Goal: Task Accomplishment & Management: Manage account settings

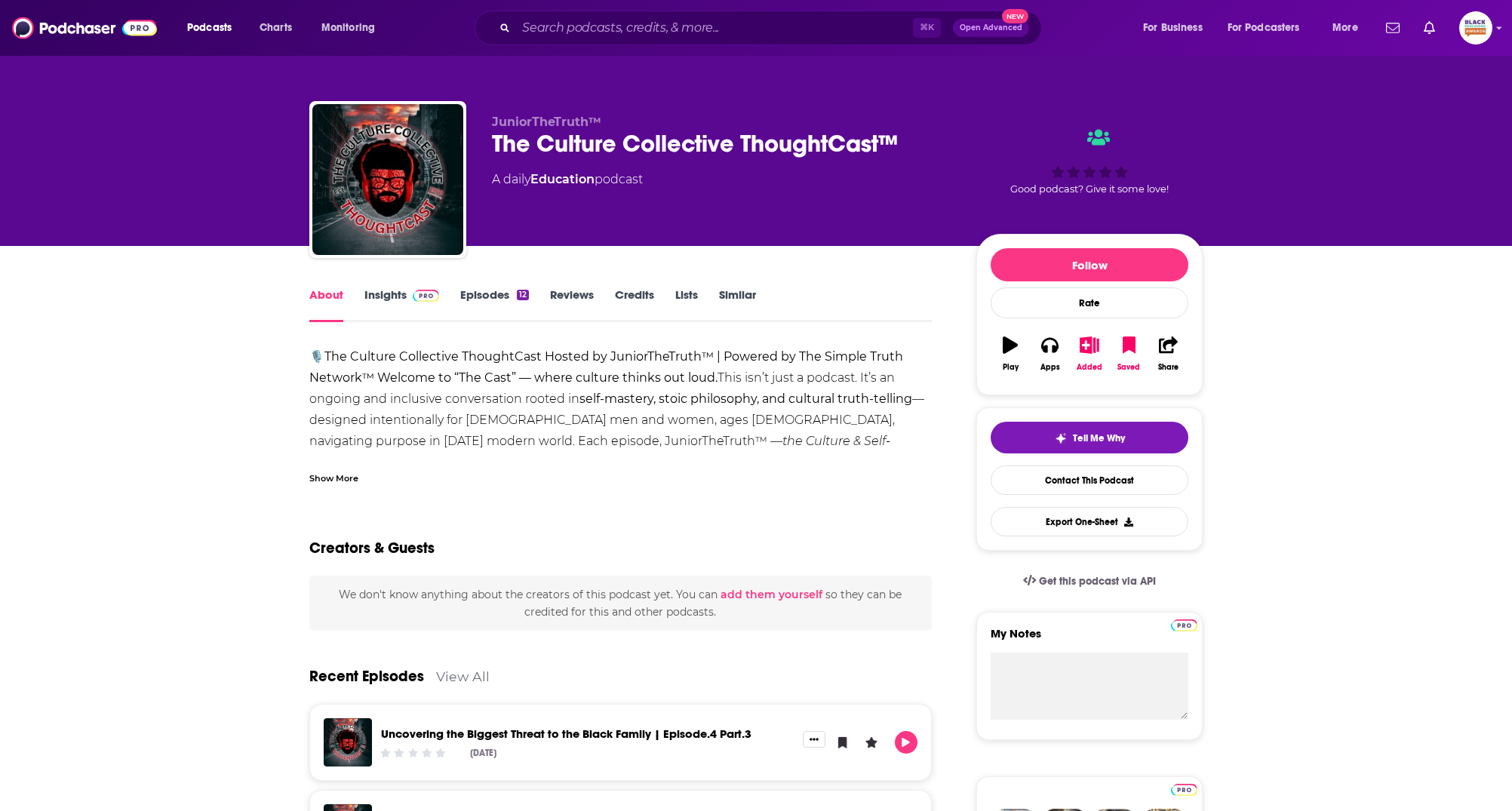
click at [328, 477] on div "Show More" at bounding box center [333, 478] width 49 height 15
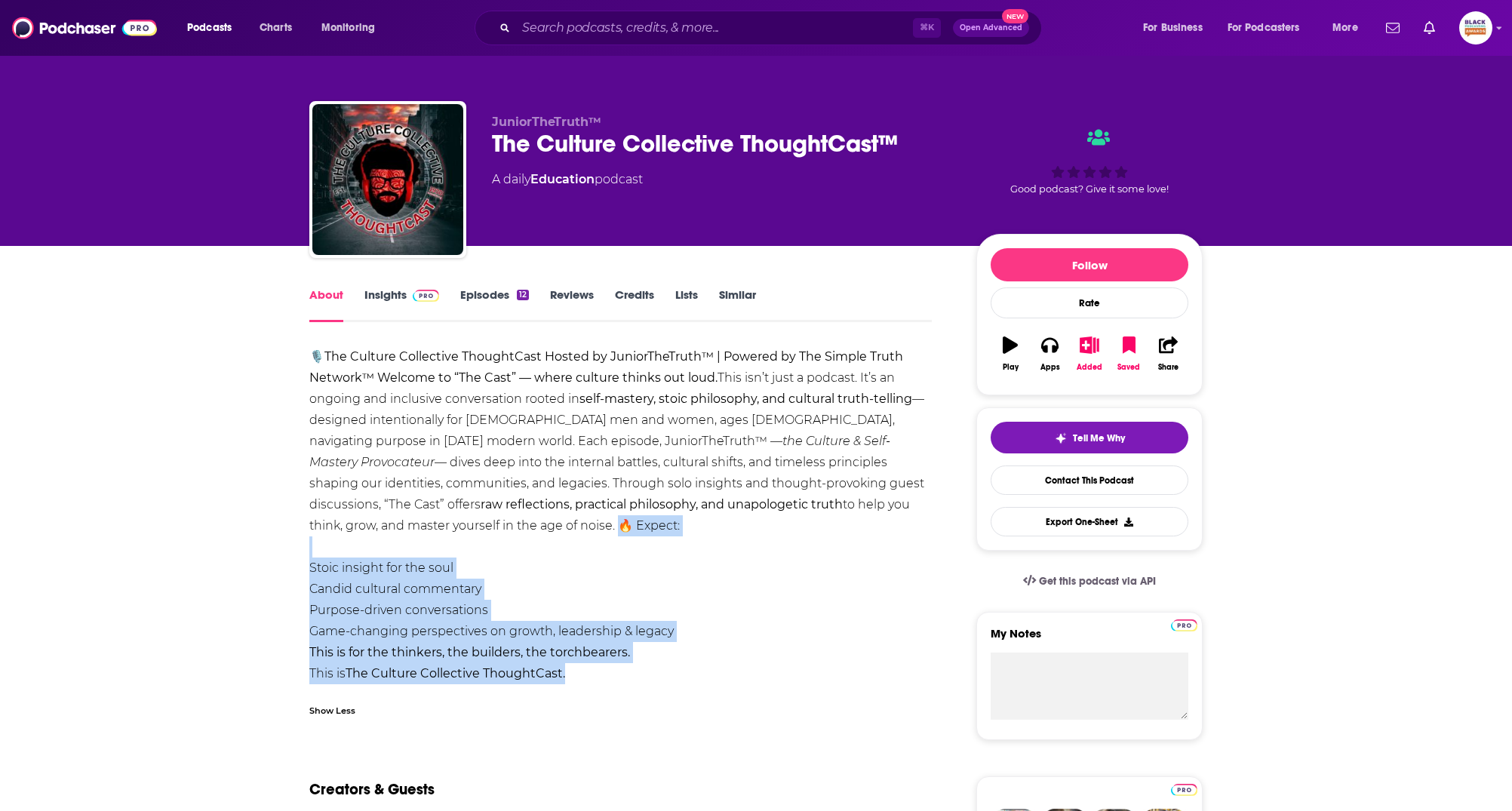
drag, startPoint x: 580, startPoint y: 669, endPoint x: 416, endPoint y: 529, distance: 215.6
click at [416, 529] on div "🎙️ The Culture Collective ThoughtCast Hosted by JuniorTheTruth™ | Powered by Th…" at bounding box center [621, 515] width 623 height 338
copy div "🔥 Expect: Stoic insight for the soul Candid cultural commentary Purpose-driven …"
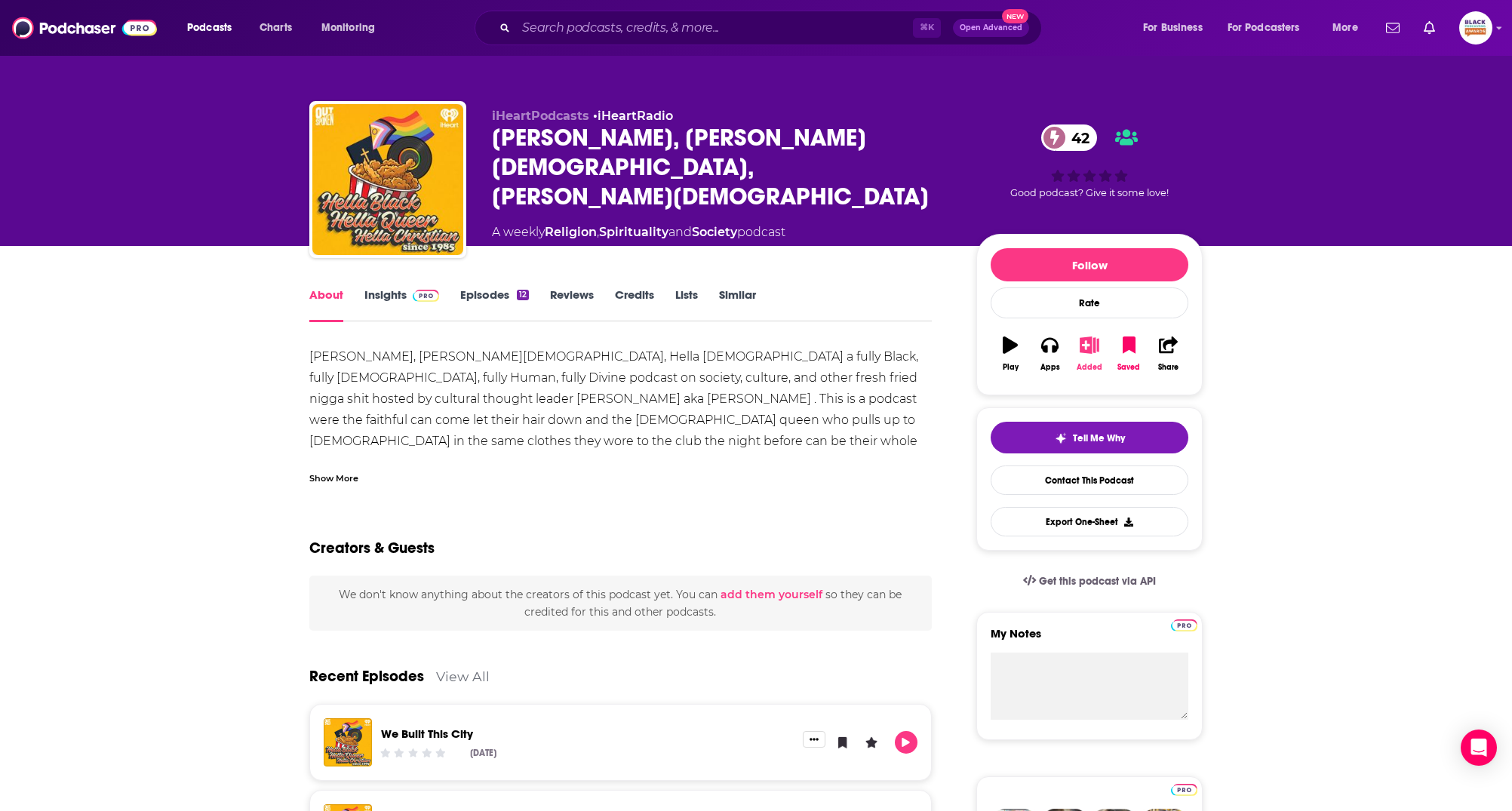
click at [1095, 353] on button "Added" at bounding box center [1090, 354] width 39 height 54
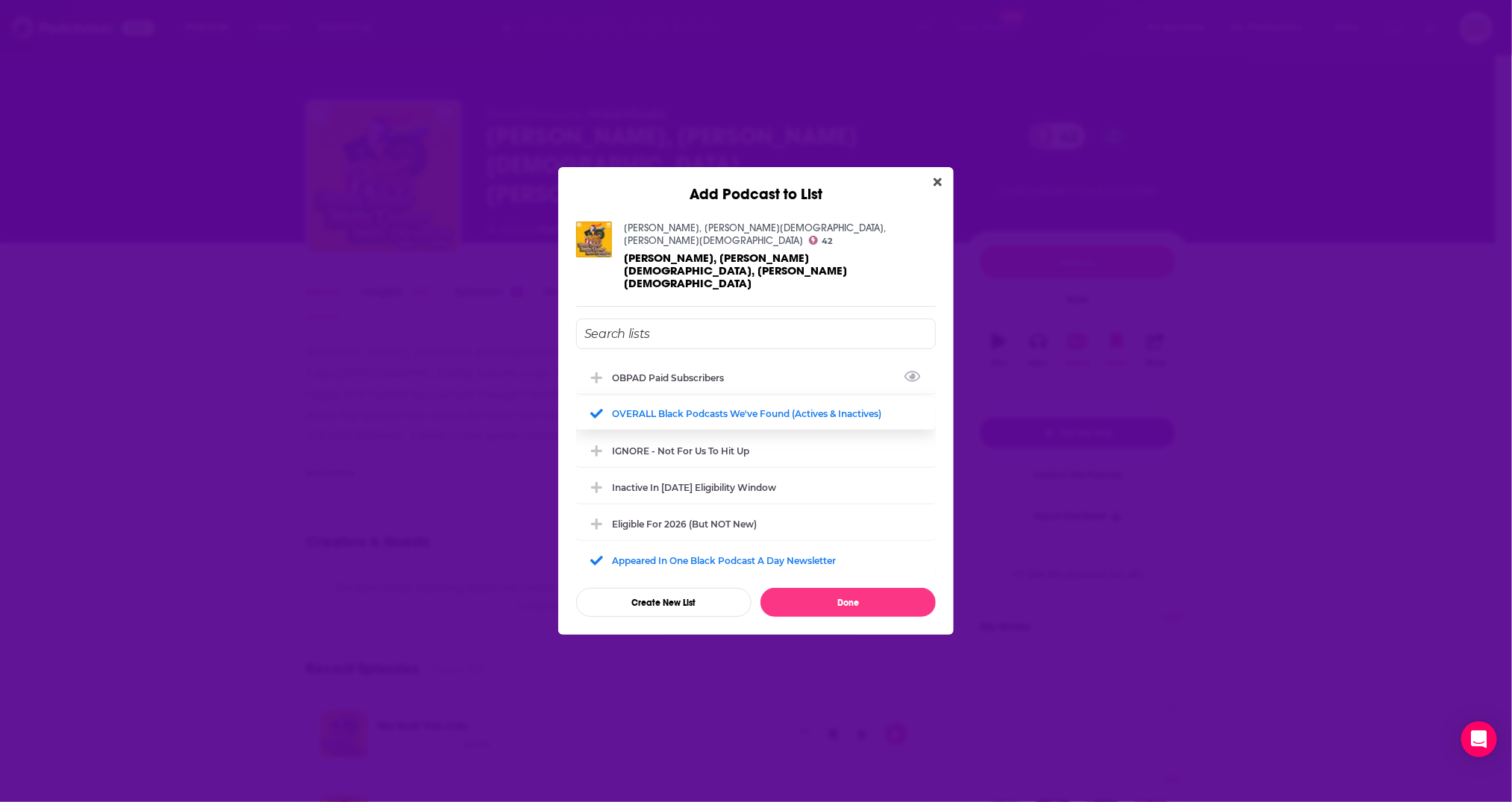
click at [772, 366] on div "OBPAD paid subscribers" at bounding box center [756, 377] width 360 height 33
click at [885, 588] on button "Done" at bounding box center [849, 603] width 175 height 29
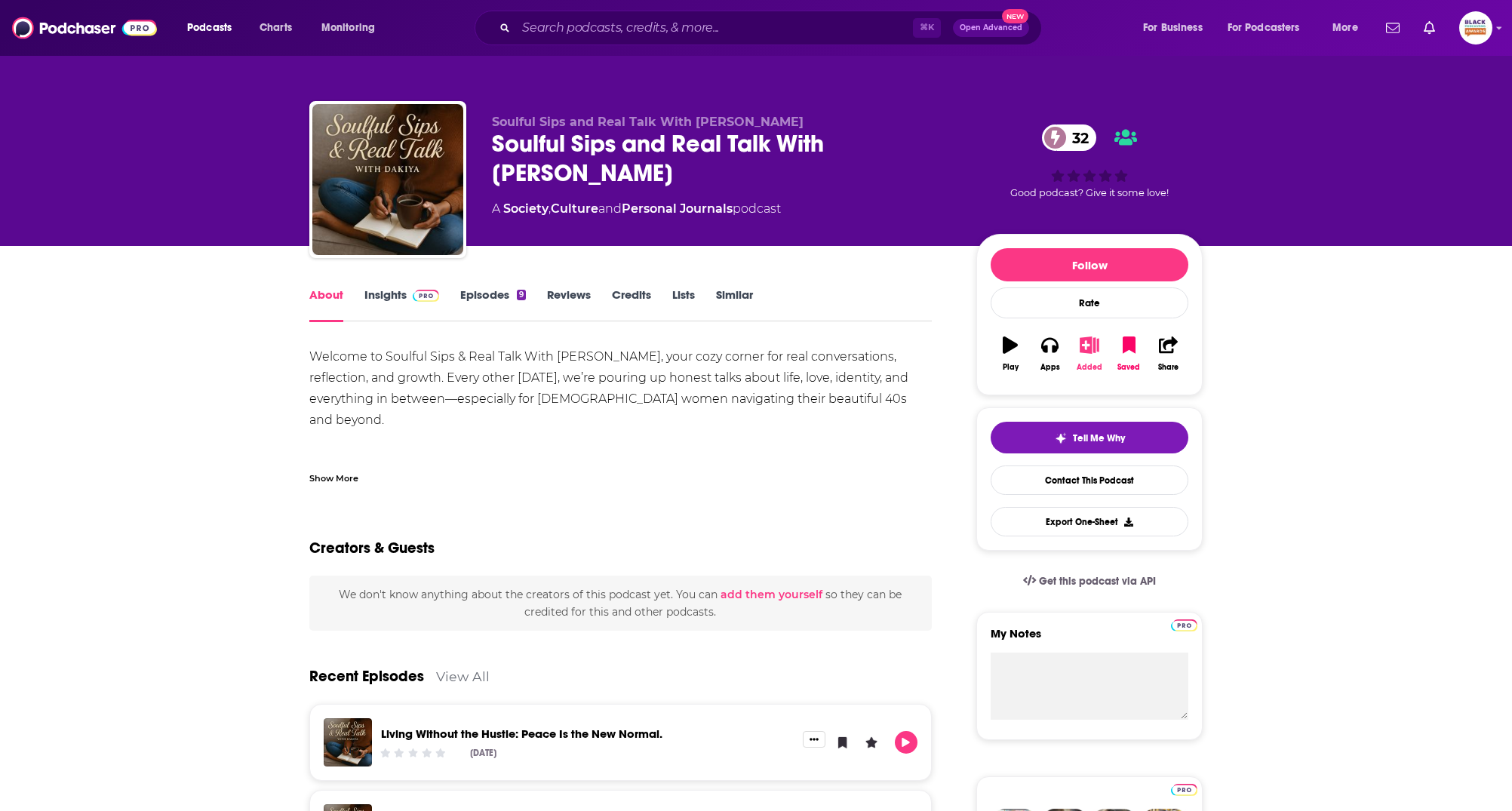
click at [1083, 345] on icon "button" at bounding box center [1090, 345] width 18 height 17
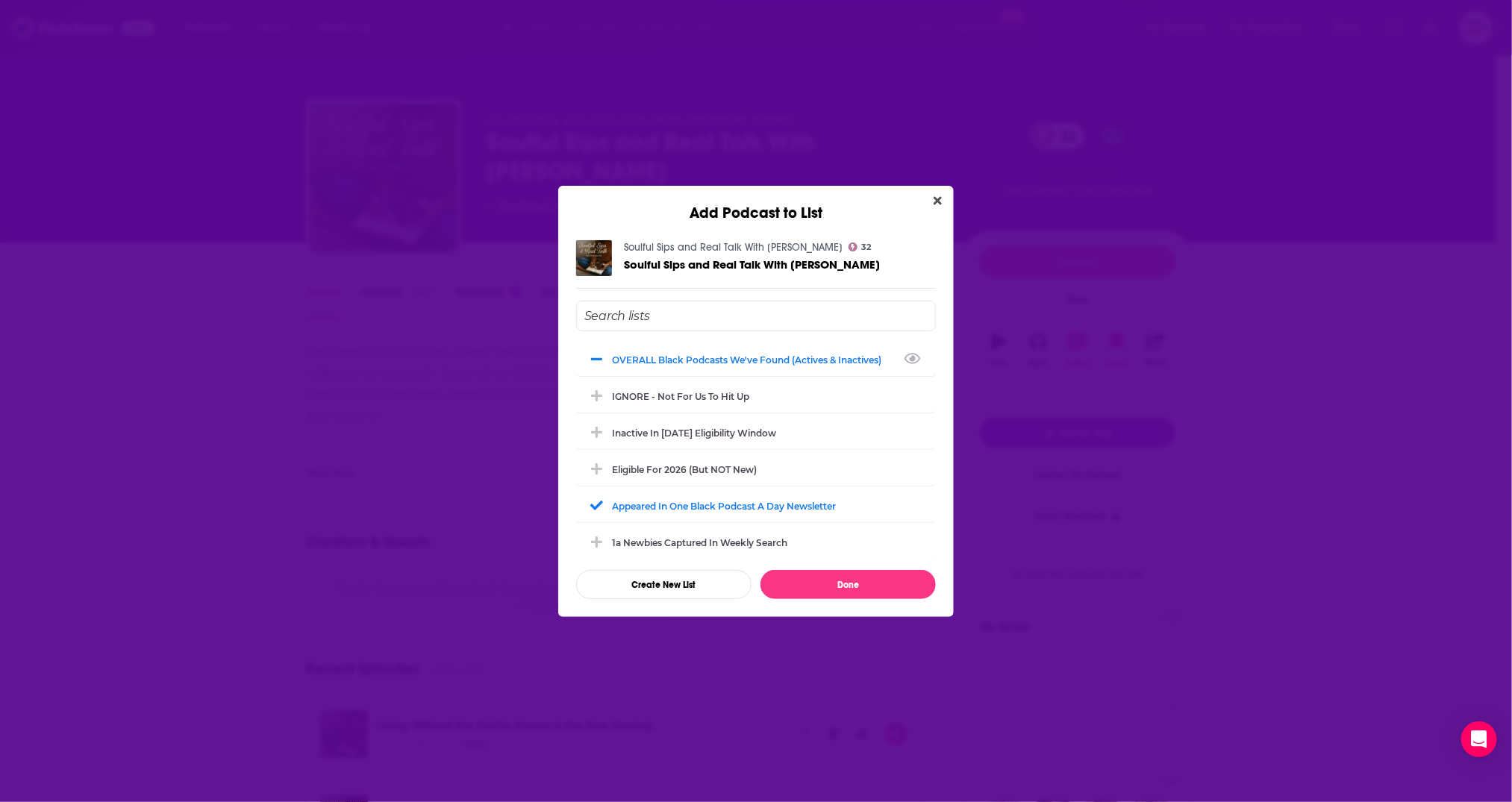
click at [723, 308] on input "Add Podcast To List" at bounding box center [756, 315] width 360 height 30
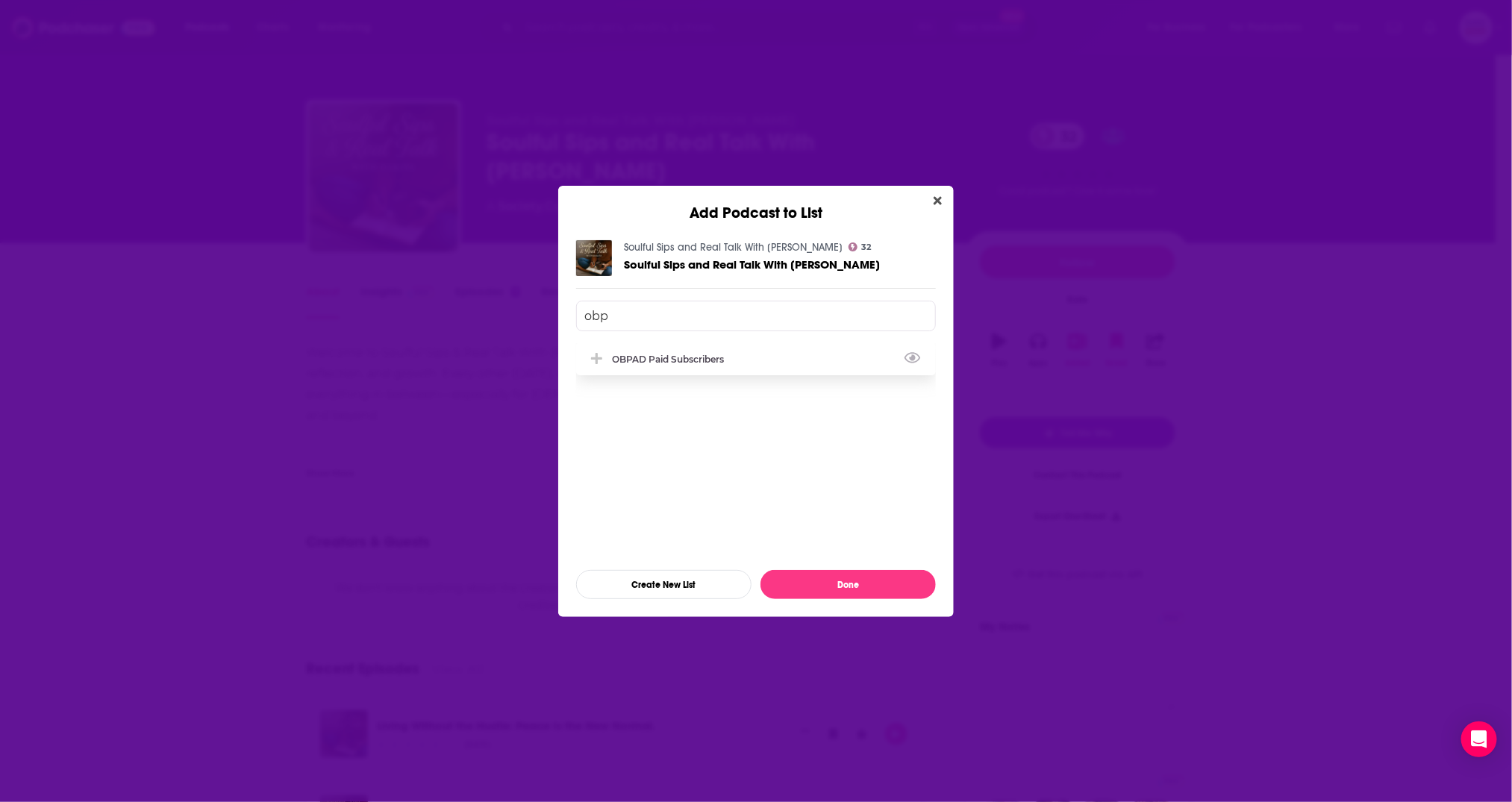
click at [808, 351] on div "OBPAD paid subscribers" at bounding box center [756, 359] width 360 height 33
type input "obp"
click at [851, 585] on button "Done" at bounding box center [849, 585] width 175 height 29
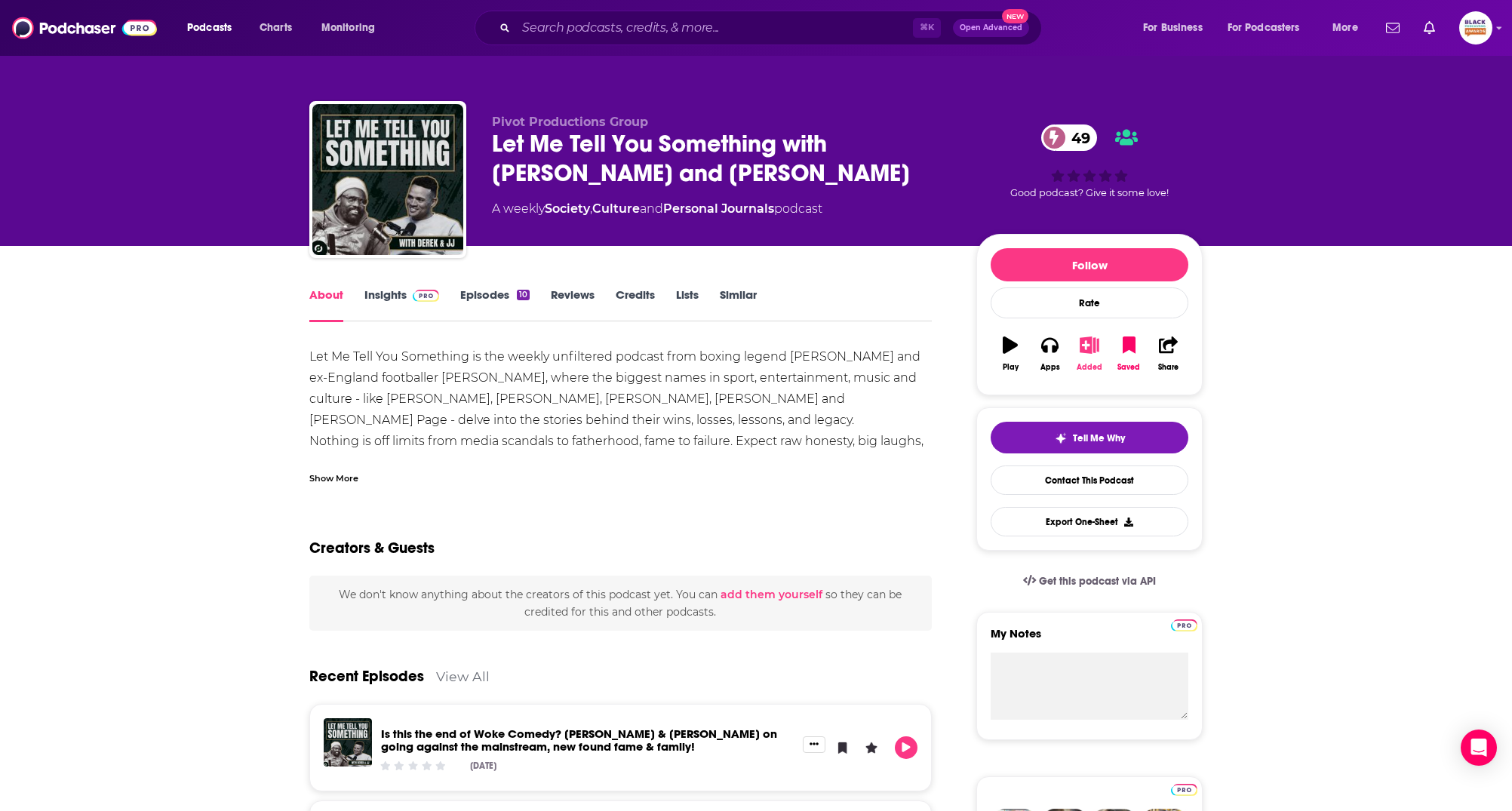
click at [1087, 349] on icon "button" at bounding box center [1090, 345] width 18 height 17
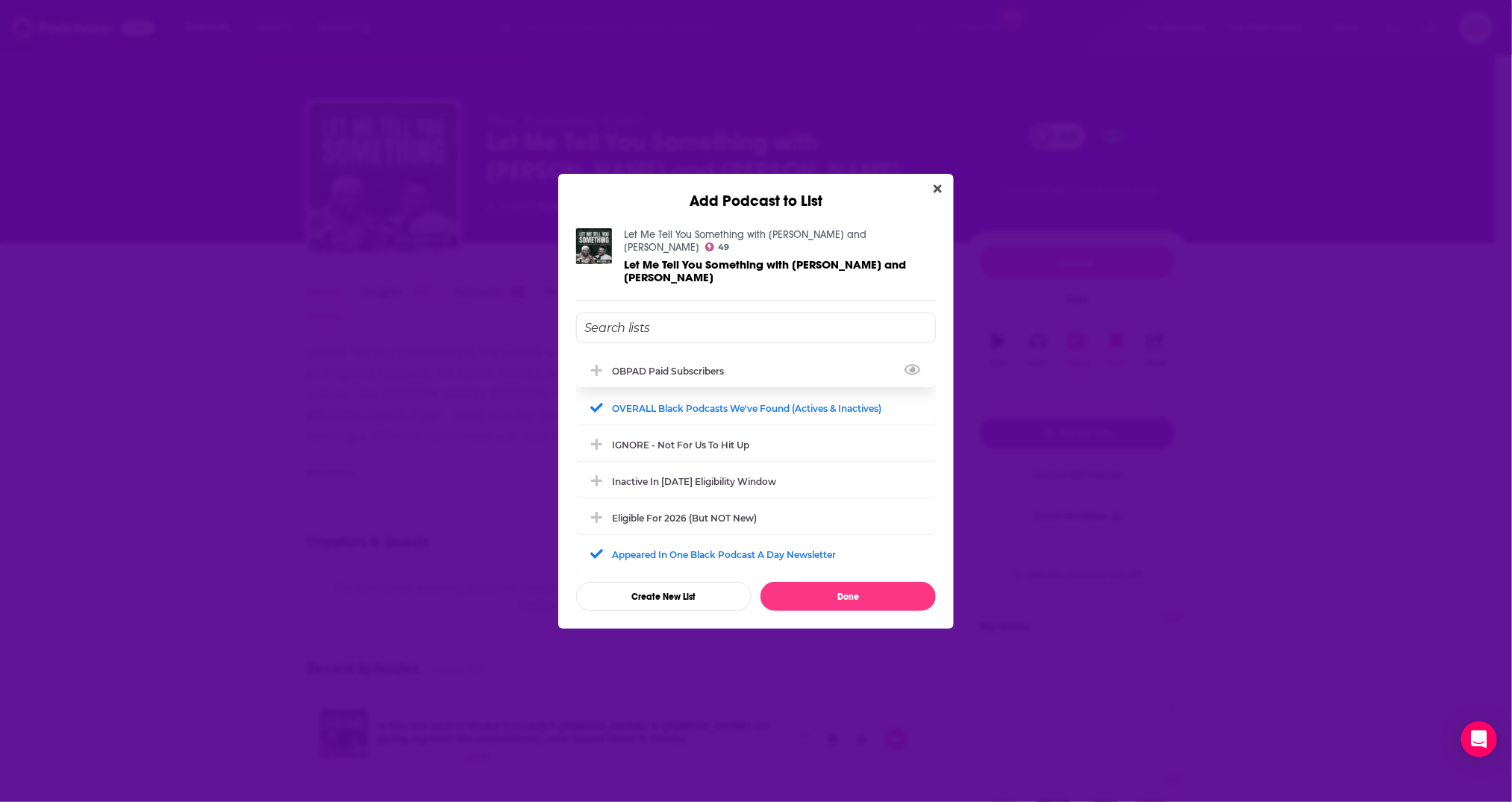
click at [701, 365] on div "OBPAD paid subscribers" at bounding box center [672, 371] width 121 height 11
click at [839, 589] on button "Done" at bounding box center [849, 596] width 175 height 29
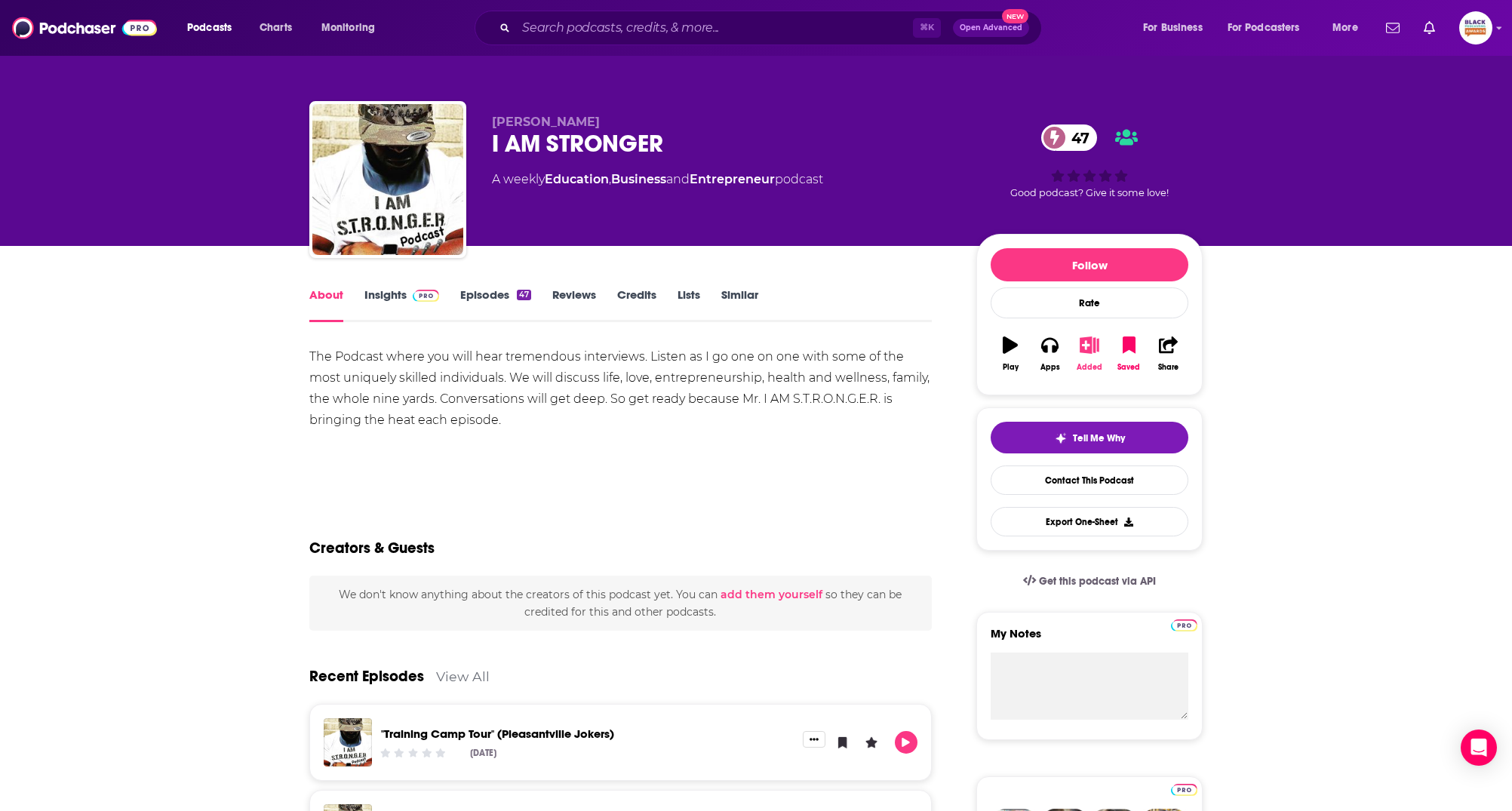
click at [1101, 351] on button "Added" at bounding box center [1090, 354] width 39 height 54
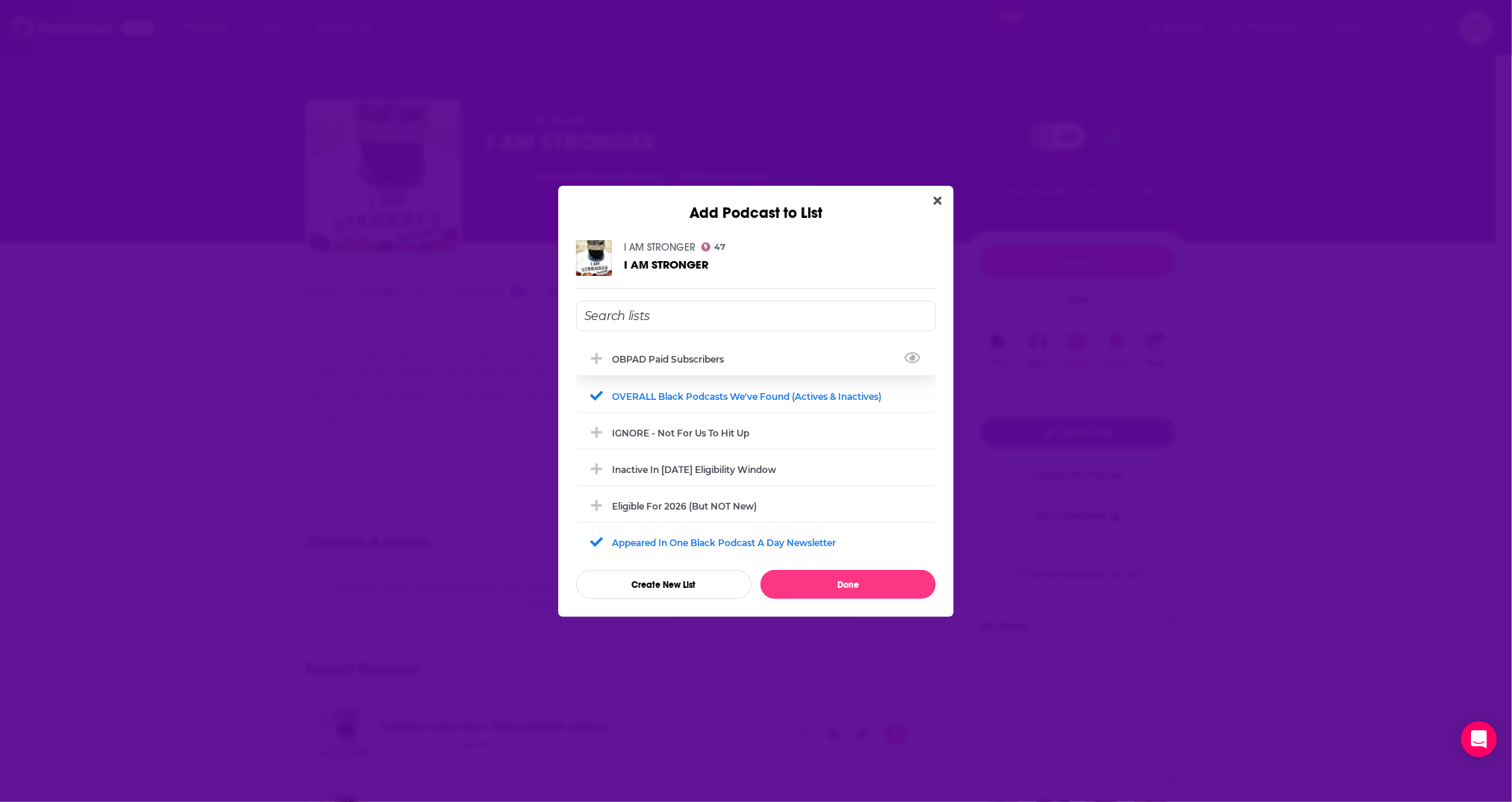
click at [735, 350] on div "OBPAD paid subscribers" at bounding box center [756, 359] width 360 height 33
click at [815, 581] on button "Done" at bounding box center [849, 585] width 175 height 29
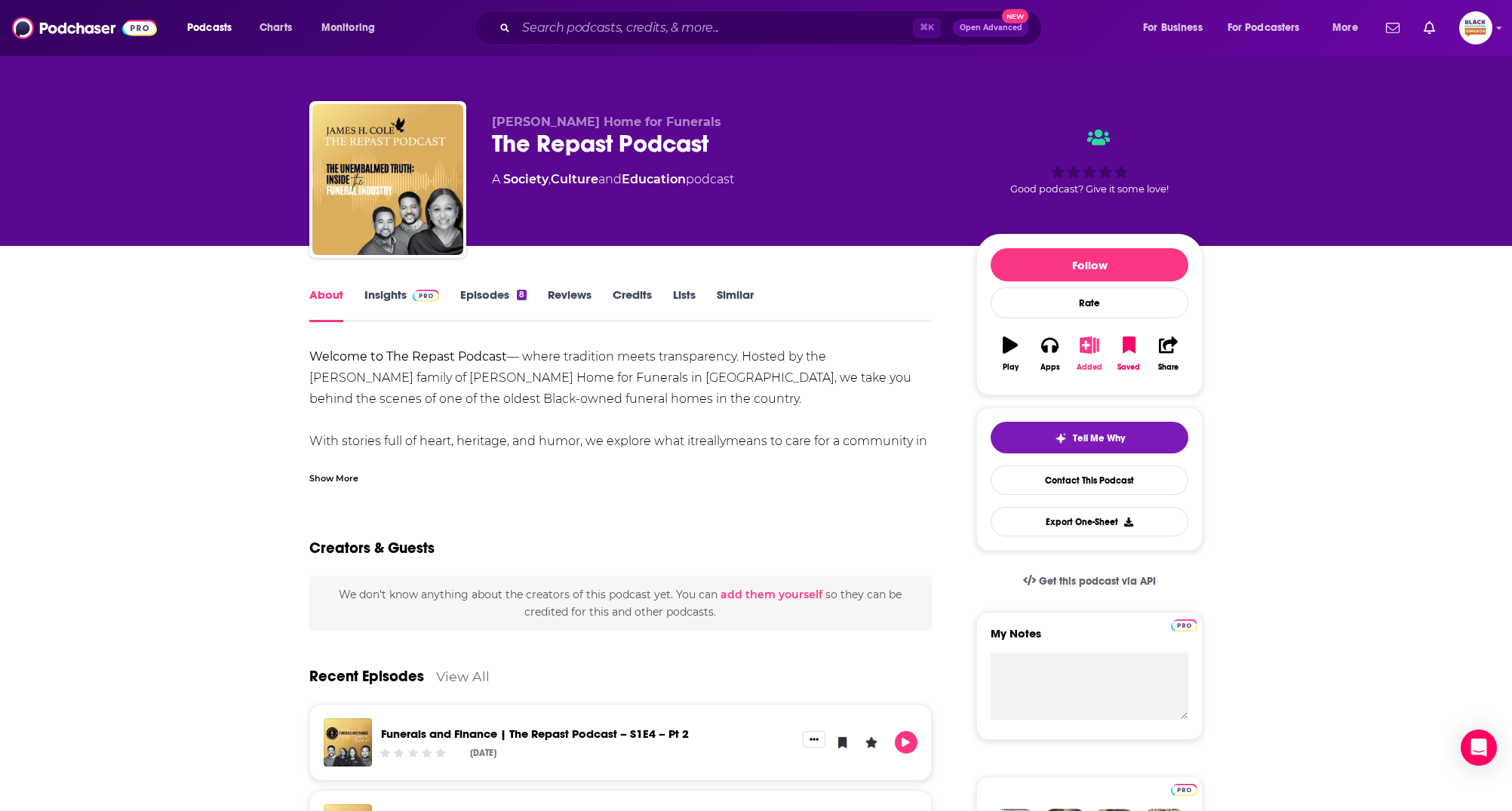
click at [1091, 353] on button "Added" at bounding box center [1090, 354] width 39 height 54
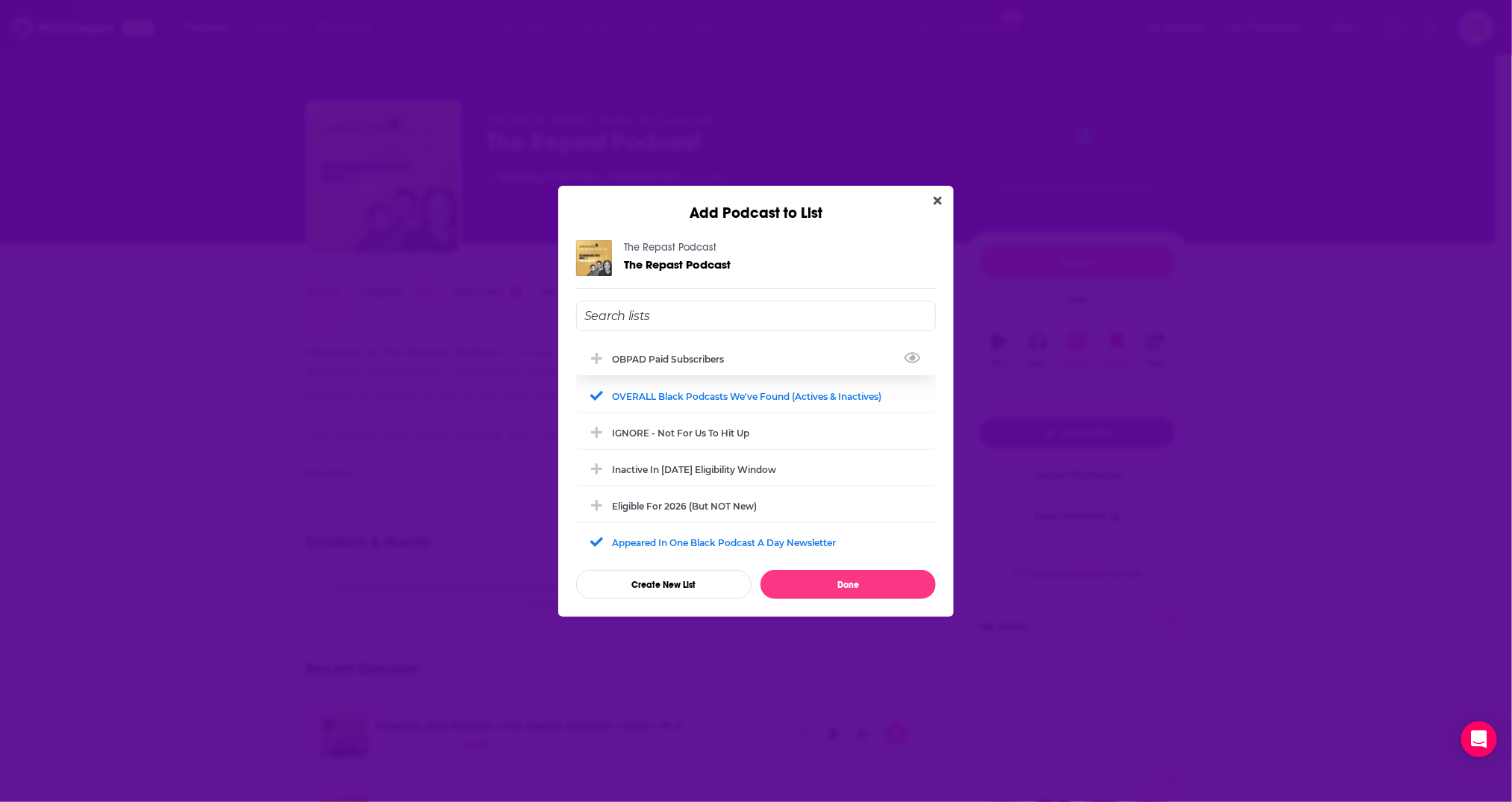
click at [723, 354] on div "OBPAD paid subscribers" at bounding box center [672, 359] width 121 height 11
click at [871, 581] on button "Done" at bounding box center [849, 585] width 175 height 29
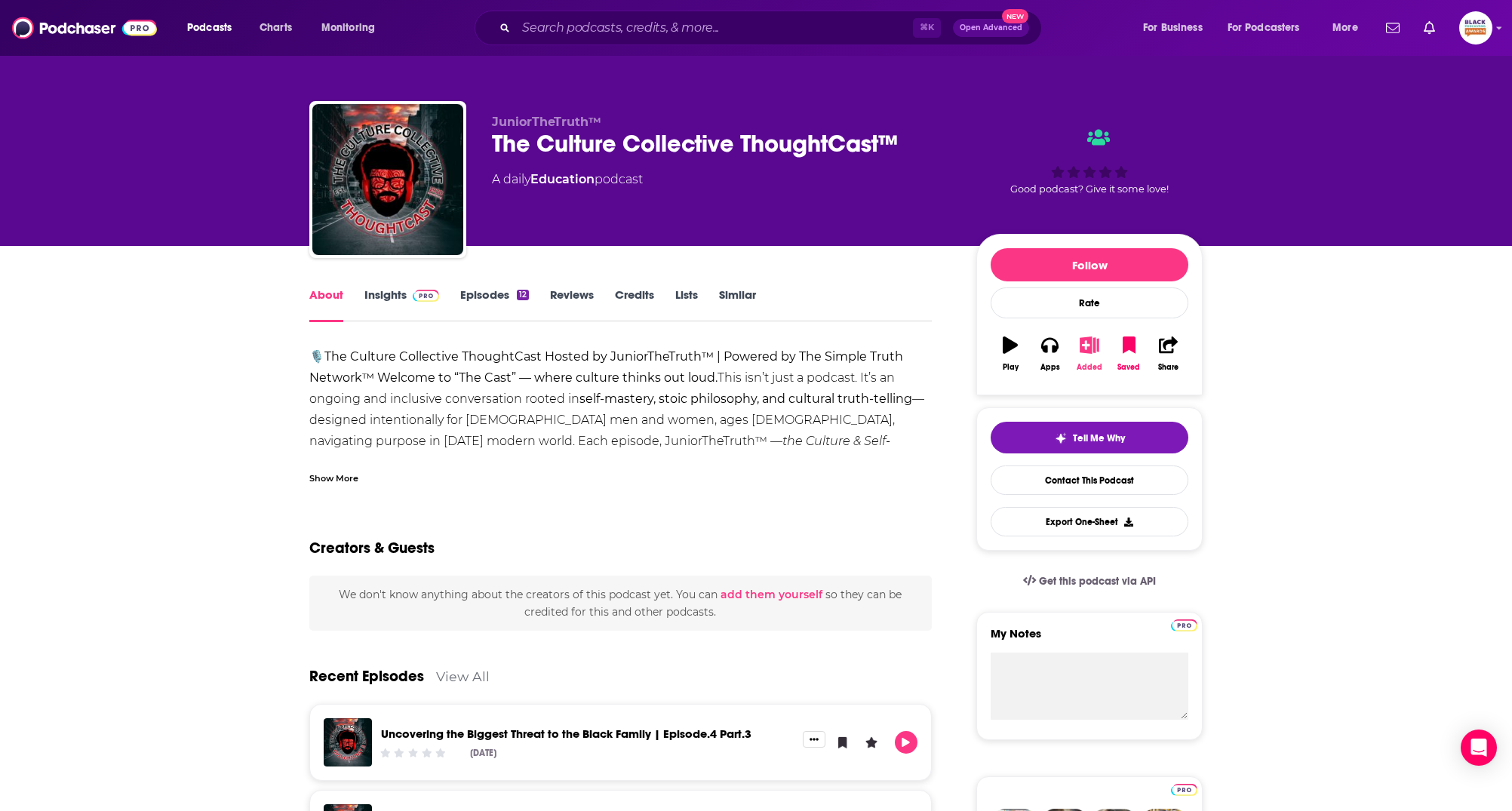
click at [1079, 348] on button "Added" at bounding box center [1090, 354] width 39 height 54
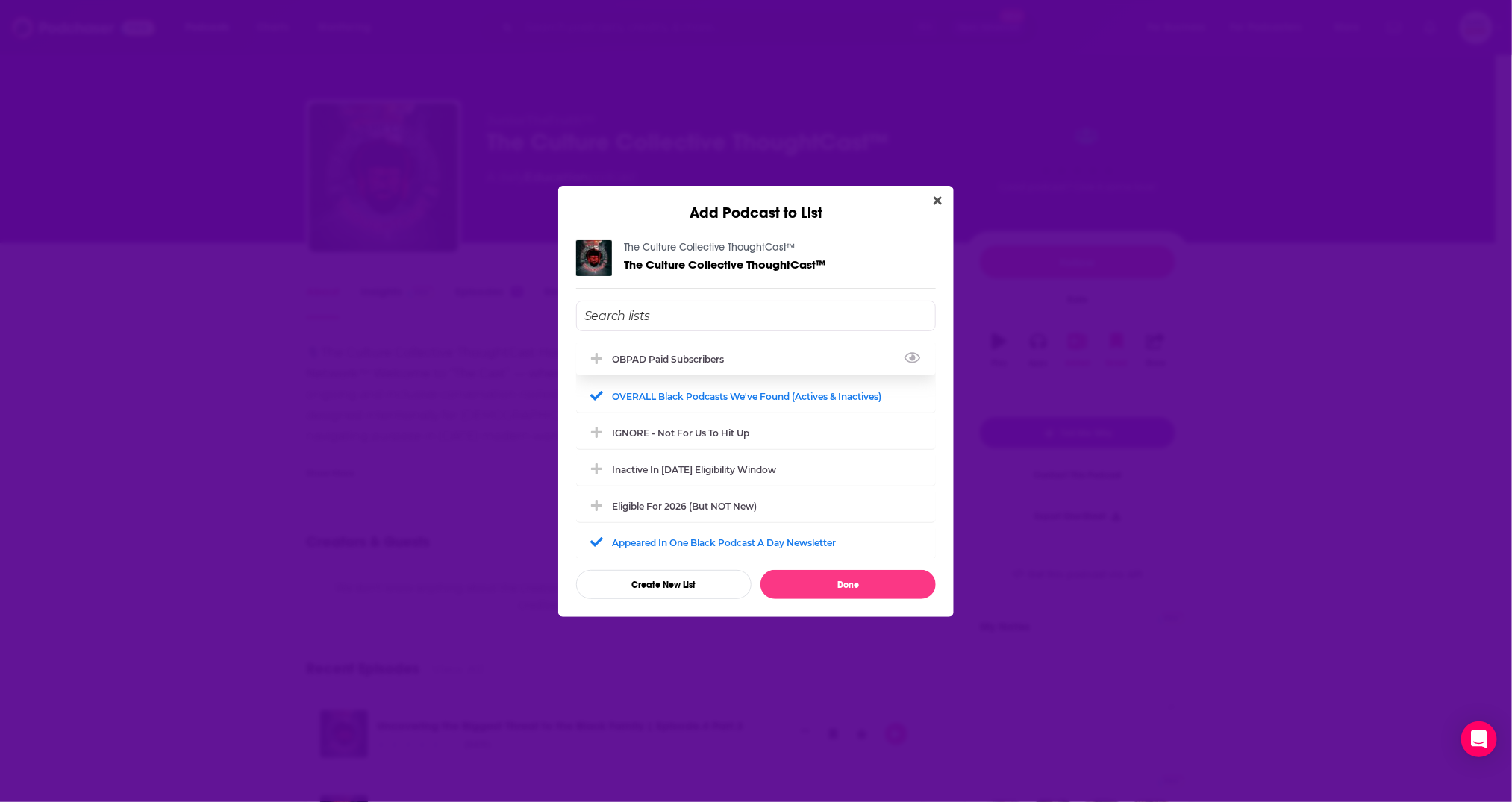
click at [705, 348] on div "OBPAD paid subscribers" at bounding box center [756, 359] width 360 height 33
click at [847, 578] on button "Done" at bounding box center [849, 585] width 175 height 29
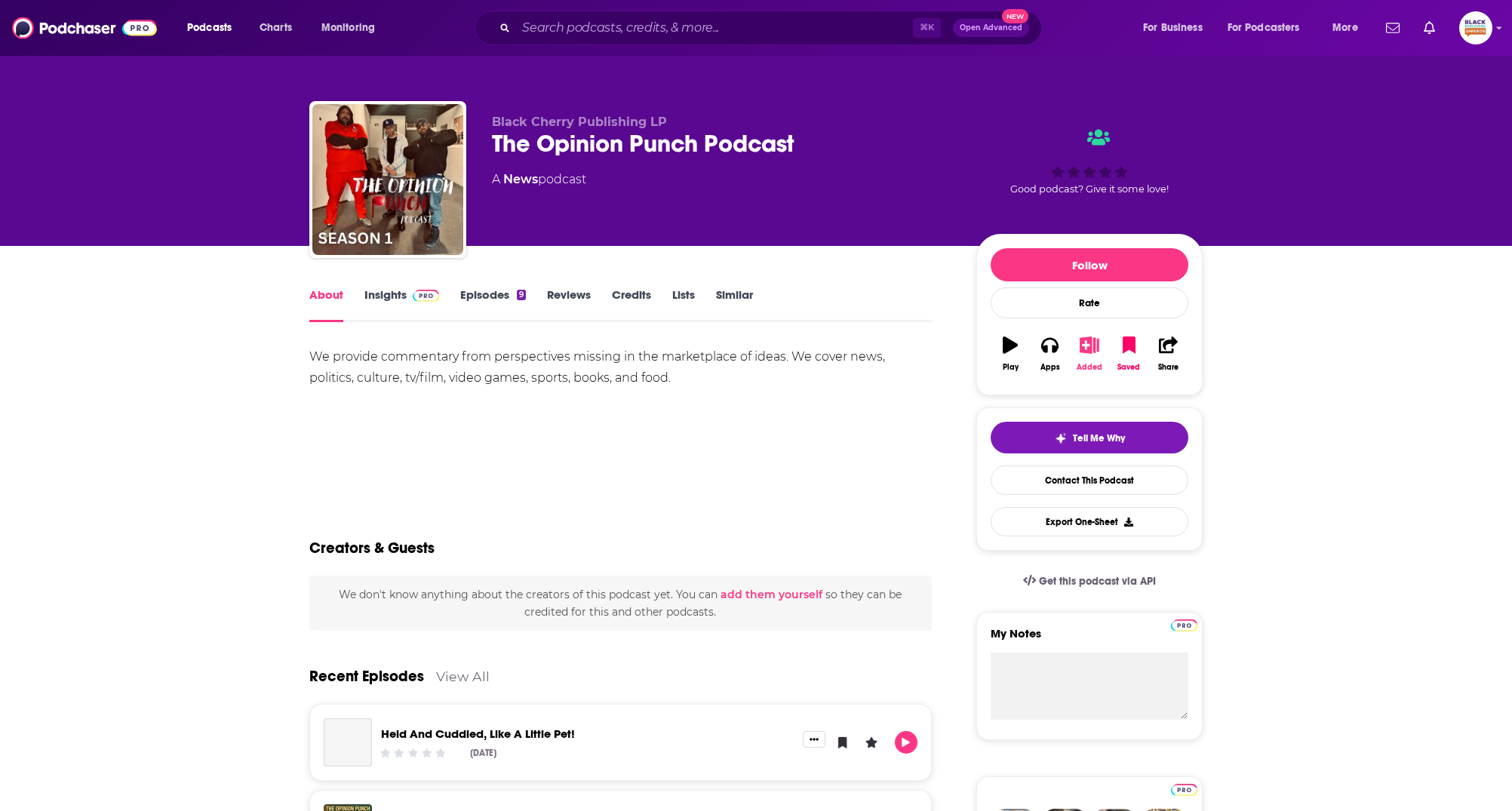
click at [1103, 340] on button "Added" at bounding box center [1090, 354] width 39 height 54
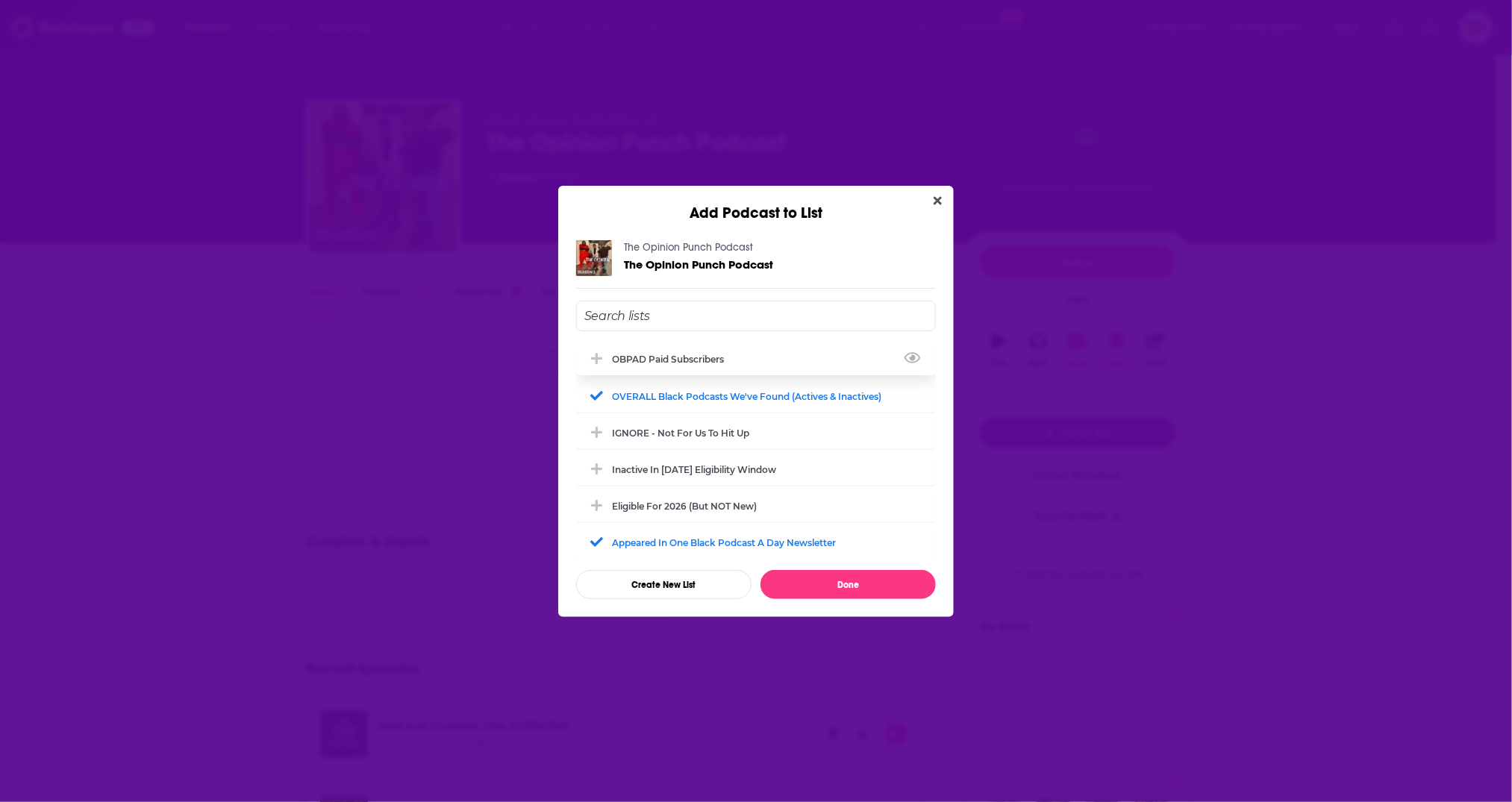
click at [728, 358] on div "OBPAD paid subscribers" at bounding box center [672, 359] width 121 height 11
click at [879, 580] on button "Done" at bounding box center [849, 585] width 175 height 29
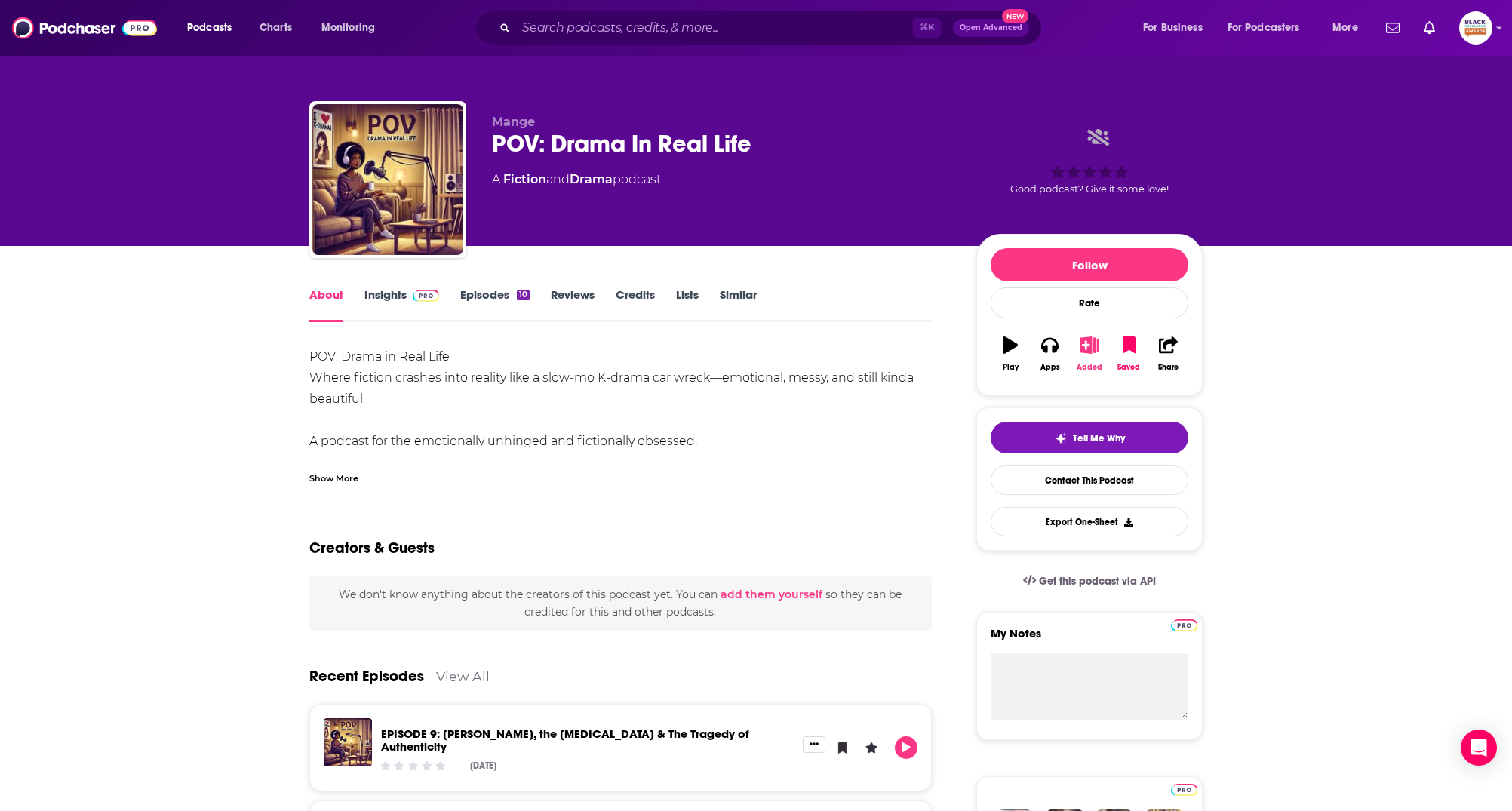
click at [1088, 345] on icon "button" at bounding box center [1089, 345] width 18 height 17
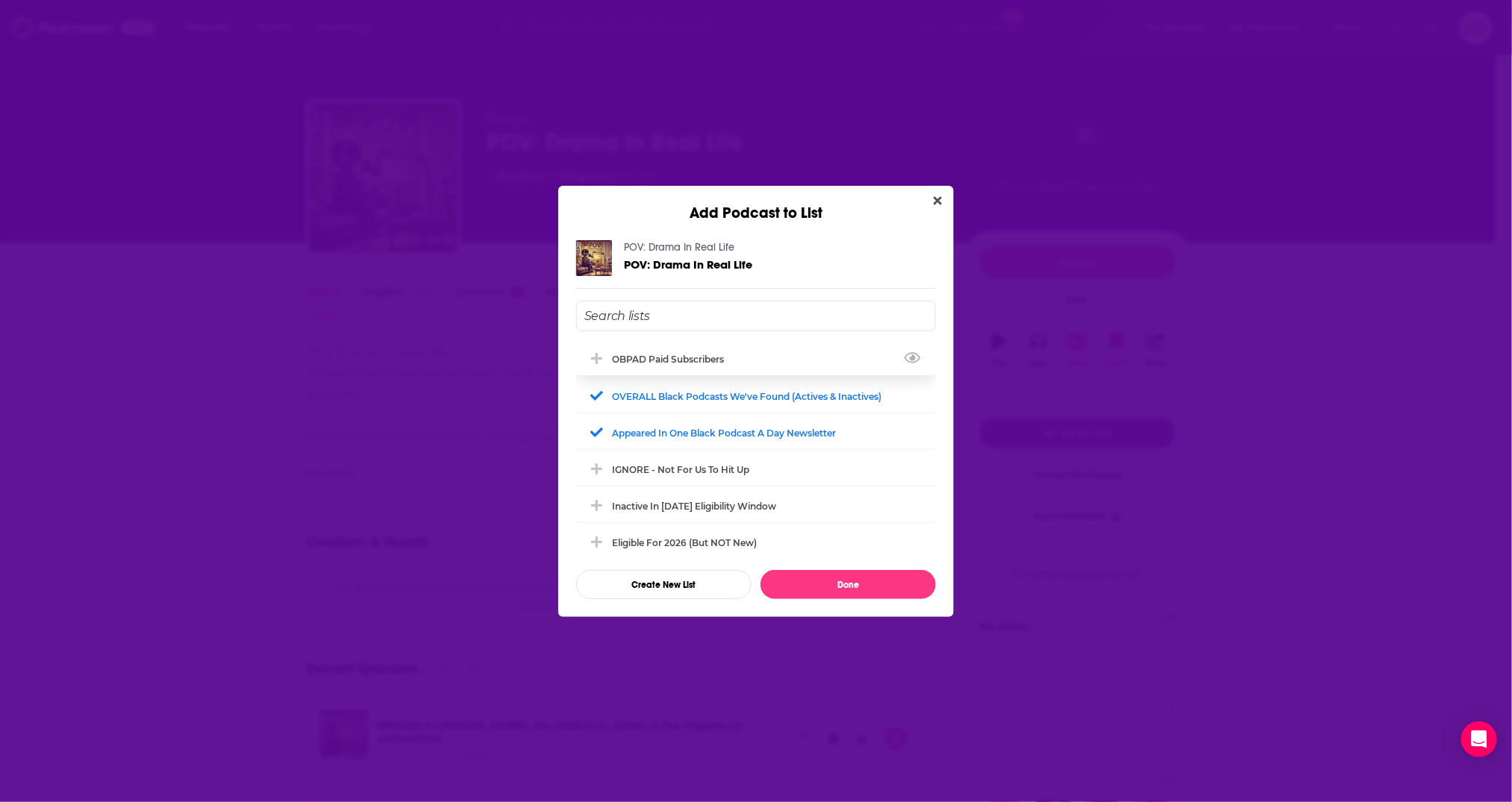
click at [723, 355] on div "OBPAD paid subscribers" at bounding box center [672, 359] width 121 height 11
click at [873, 577] on button "Done" at bounding box center [849, 585] width 175 height 29
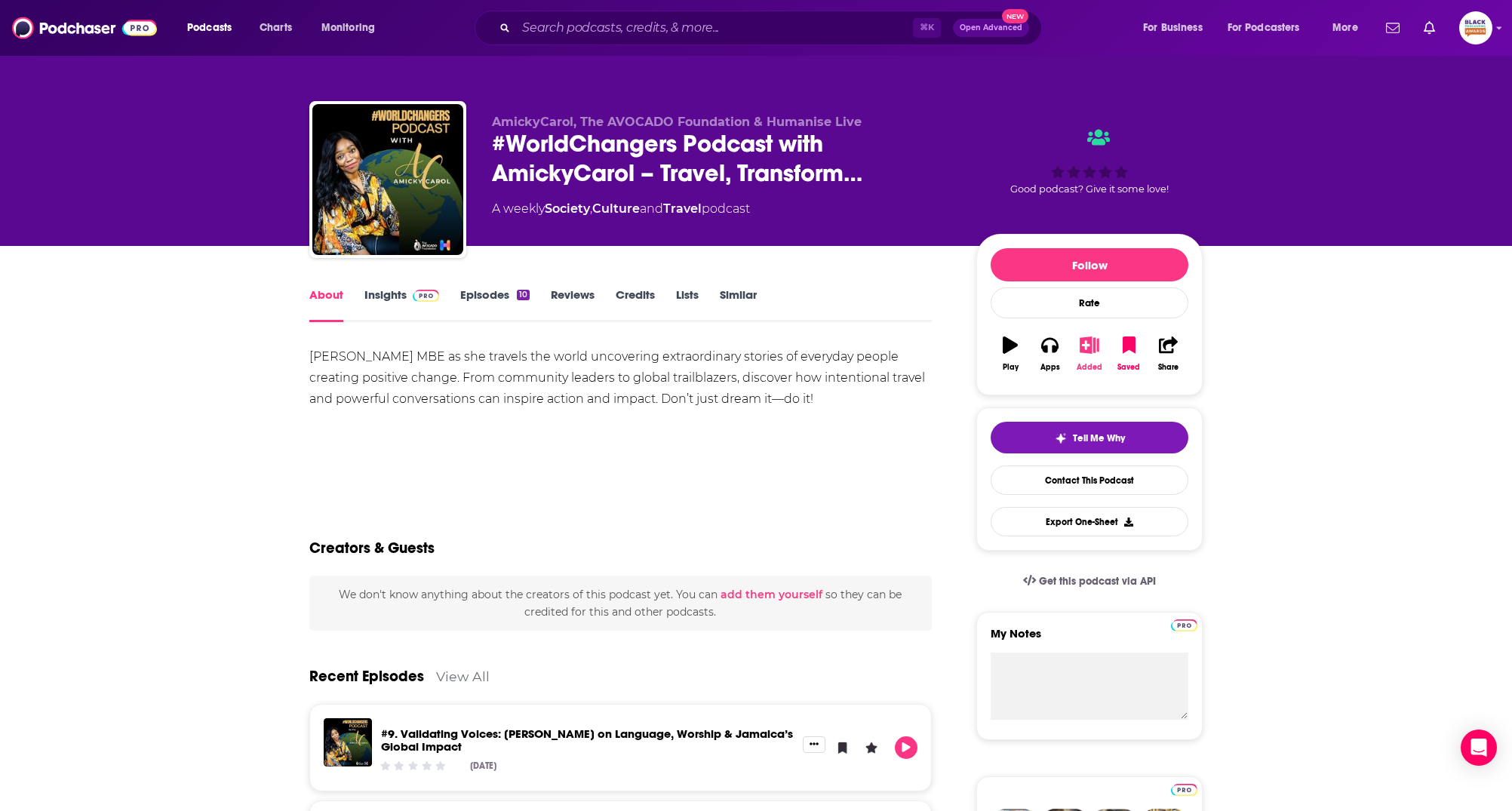
click at [1092, 347] on icon "button" at bounding box center [1090, 345] width 18 height 17
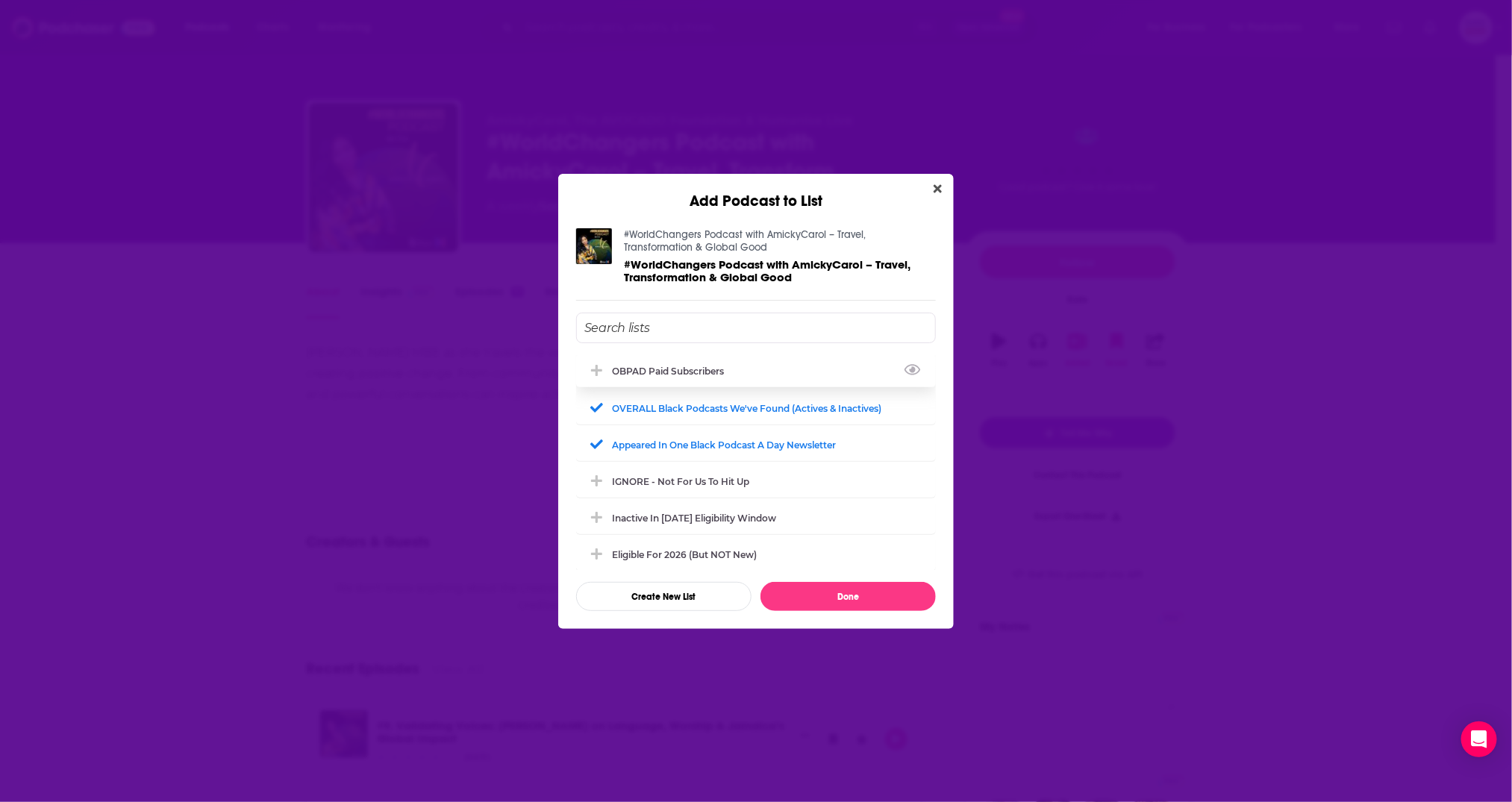
click at [694, 364] on div "OBPAD paid subscribers" at bounding box center [756, 371] width 360 height 33
click at [856, 592] on button "Done" at bounding box center [849, 596] width 175 height 29
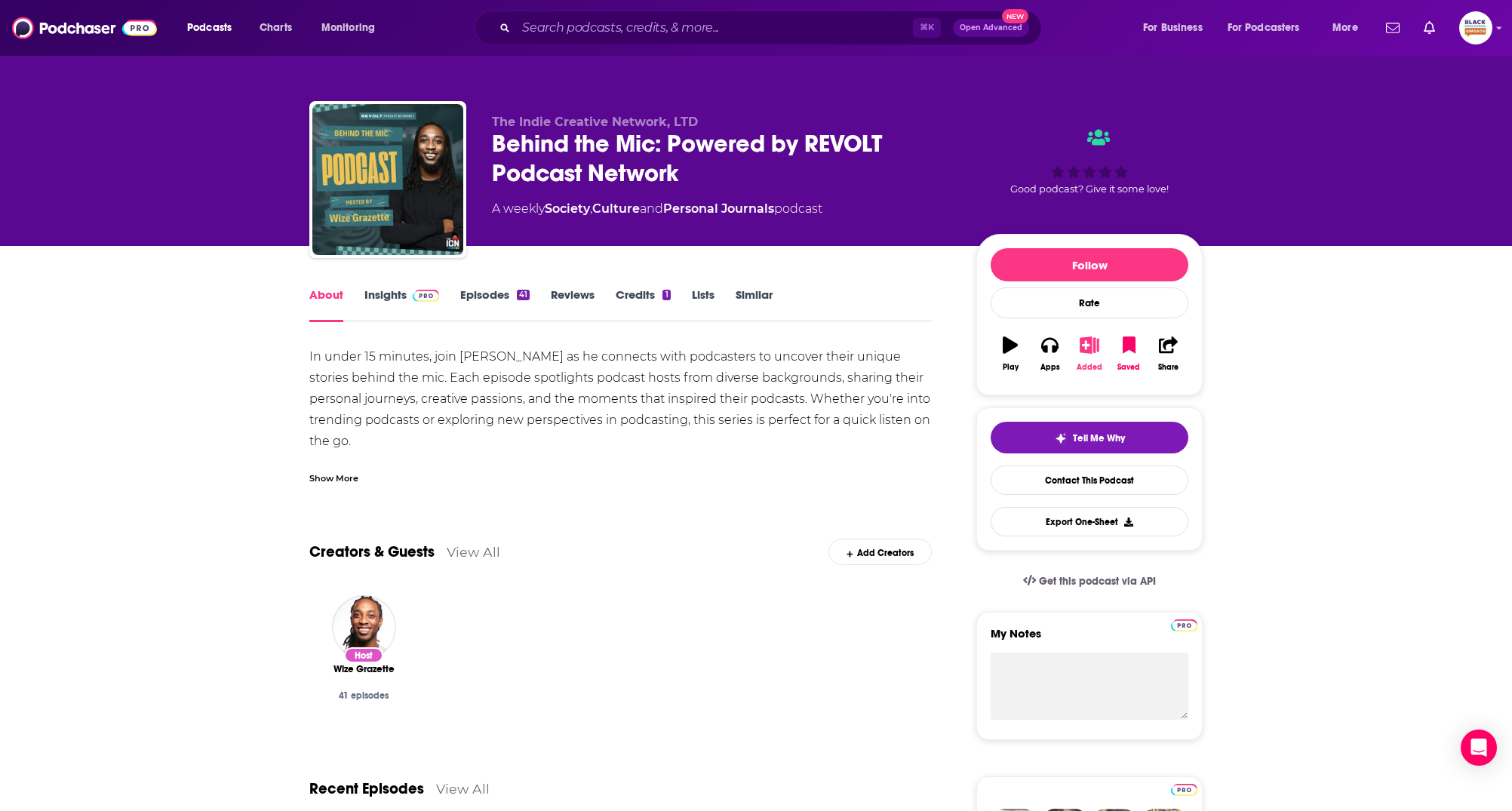
click at [1091, 340] on icon "button" at bounding box center [1090, 345] width 18 height 17
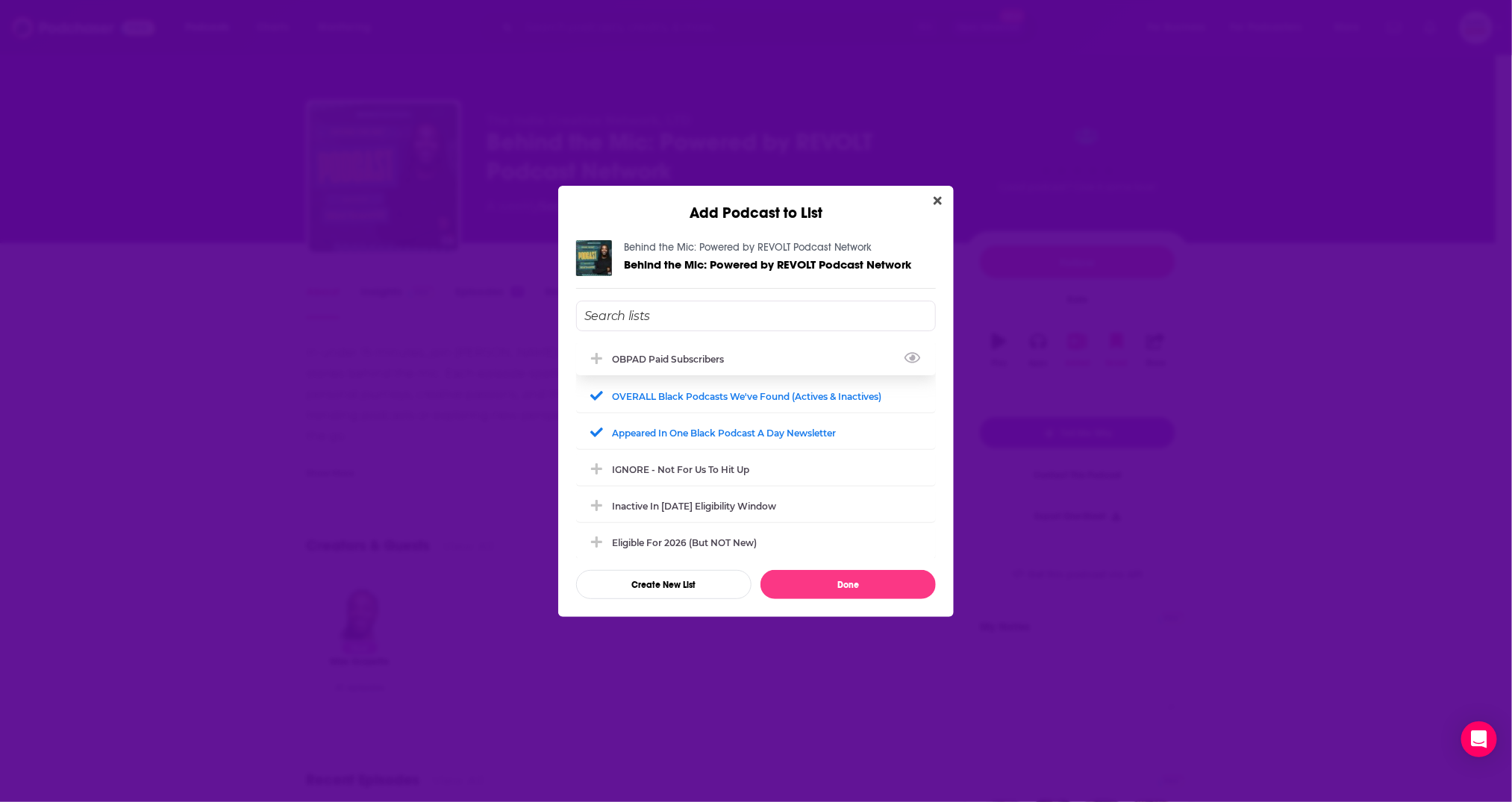
click at [671, 355] on div "OBPAD paid subscribers" at bounding box center [672, 359] width 121 height 11
drag, startPoint x: 851, startPoint y: 592, endPoint x: 859, endPoint y: 581, distance: 13.6
click at [852, 590] on button "Done" at bounding box center [849, 585] width 175 height 29
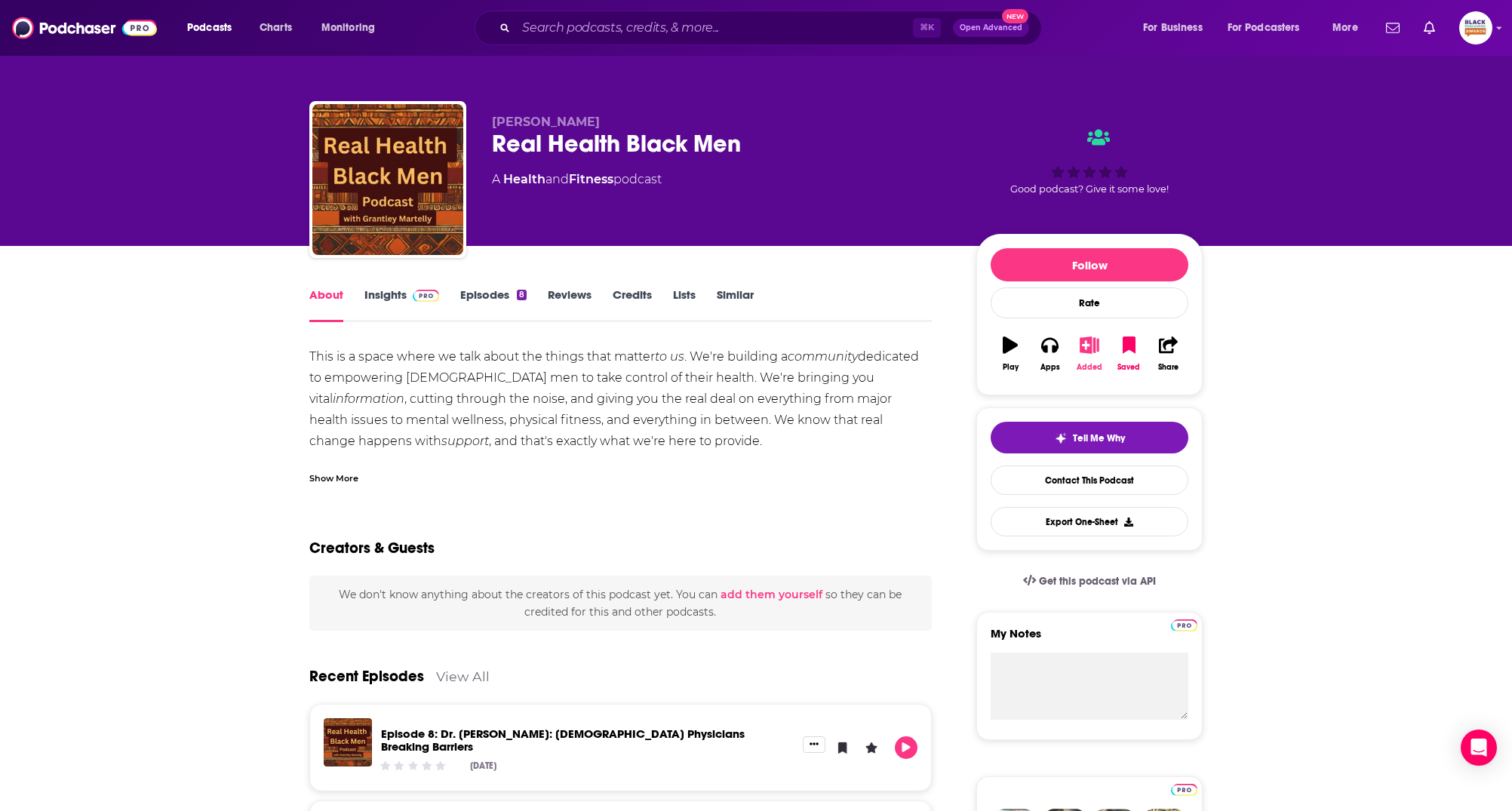
click at [1080, 345] on icon "button" at bounding box center [1089, 345] width 18 height 17
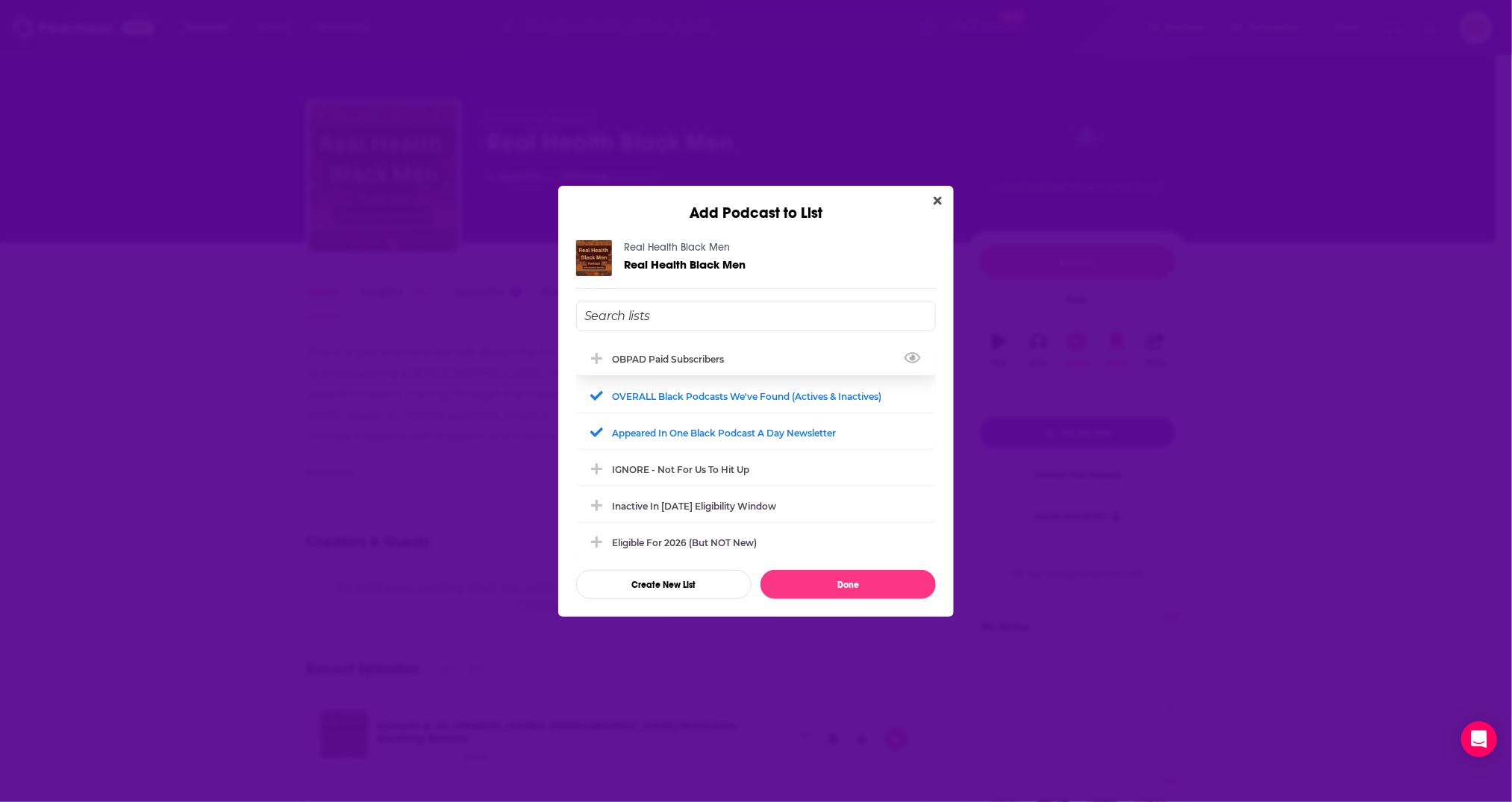
click at [711, 361] on div "OBPAD paid subscribers" at bounding box center [672, 359] width 121 height 11
click at [851, 578] on button "Done" at bounding box center [849, 585] width 175 height 29
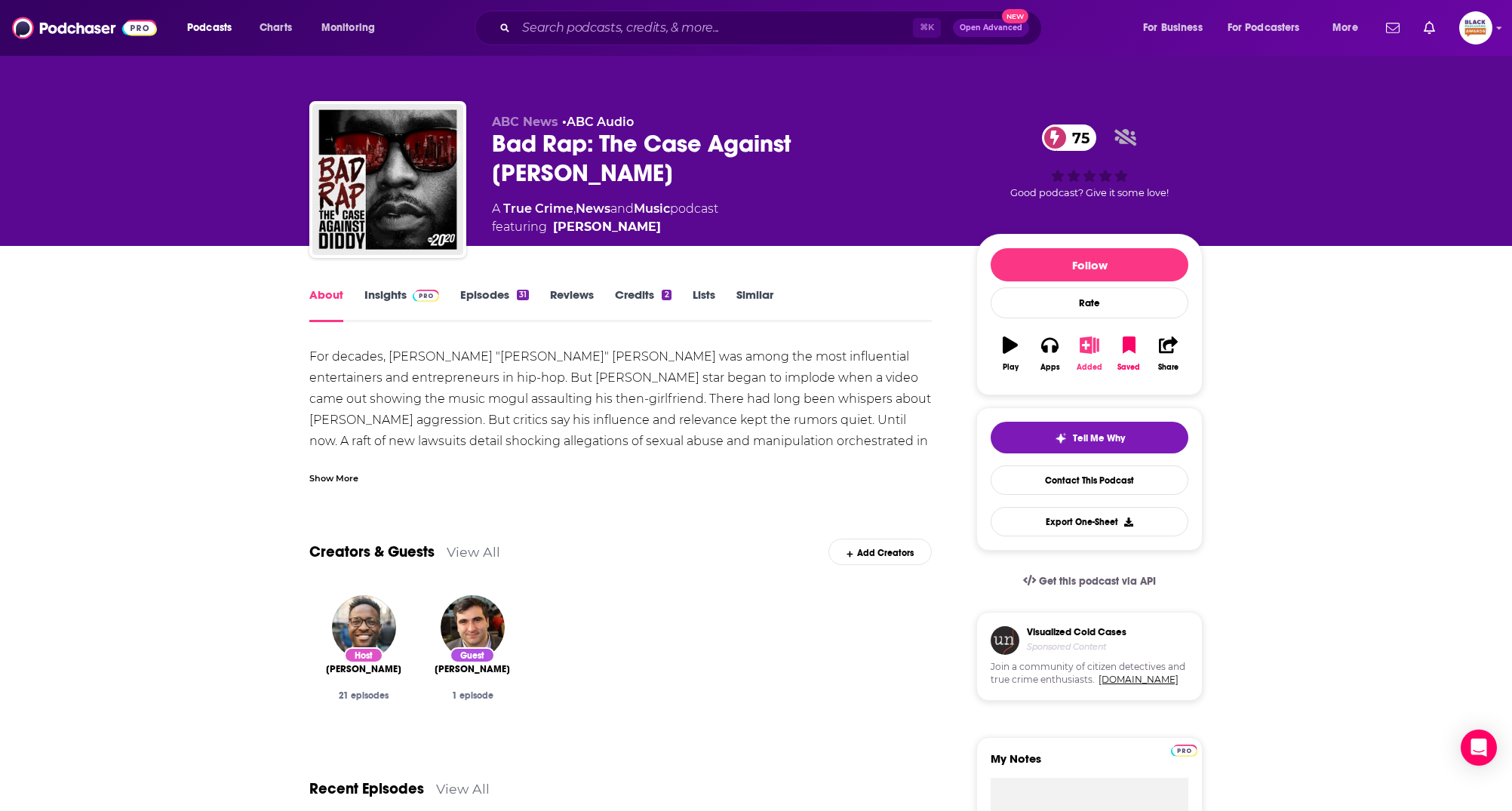
click at [1094, 344] on icon "button" at bounding box center [1090, 345] width 18 height 17
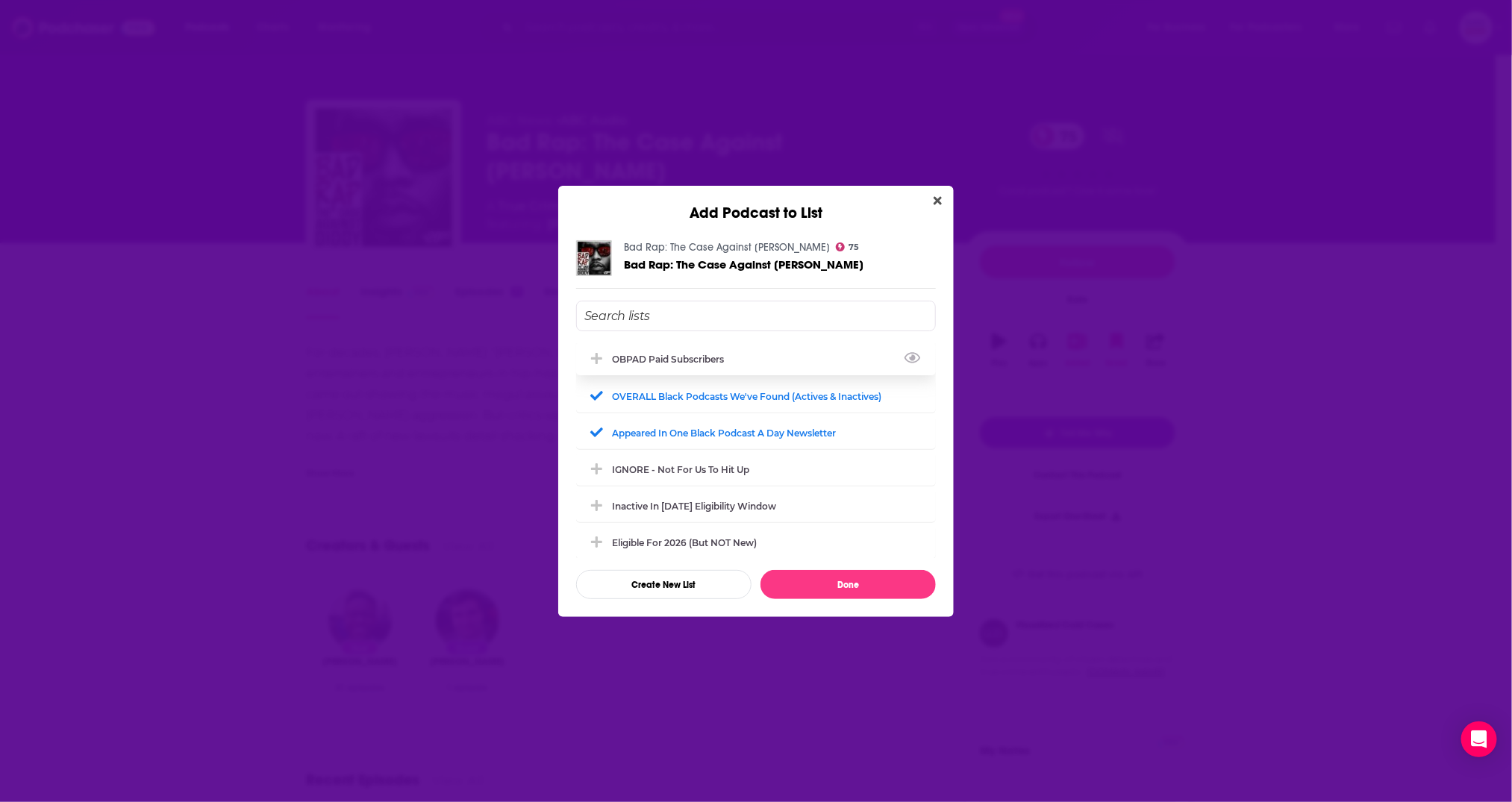
click at [737, 357] on div "OBPAD paid subscribers" at bounding box center [756, 359] width 360 height 33
click at [852, 577] on button "Done" at bounding box center [849, 585] width 175 height 29
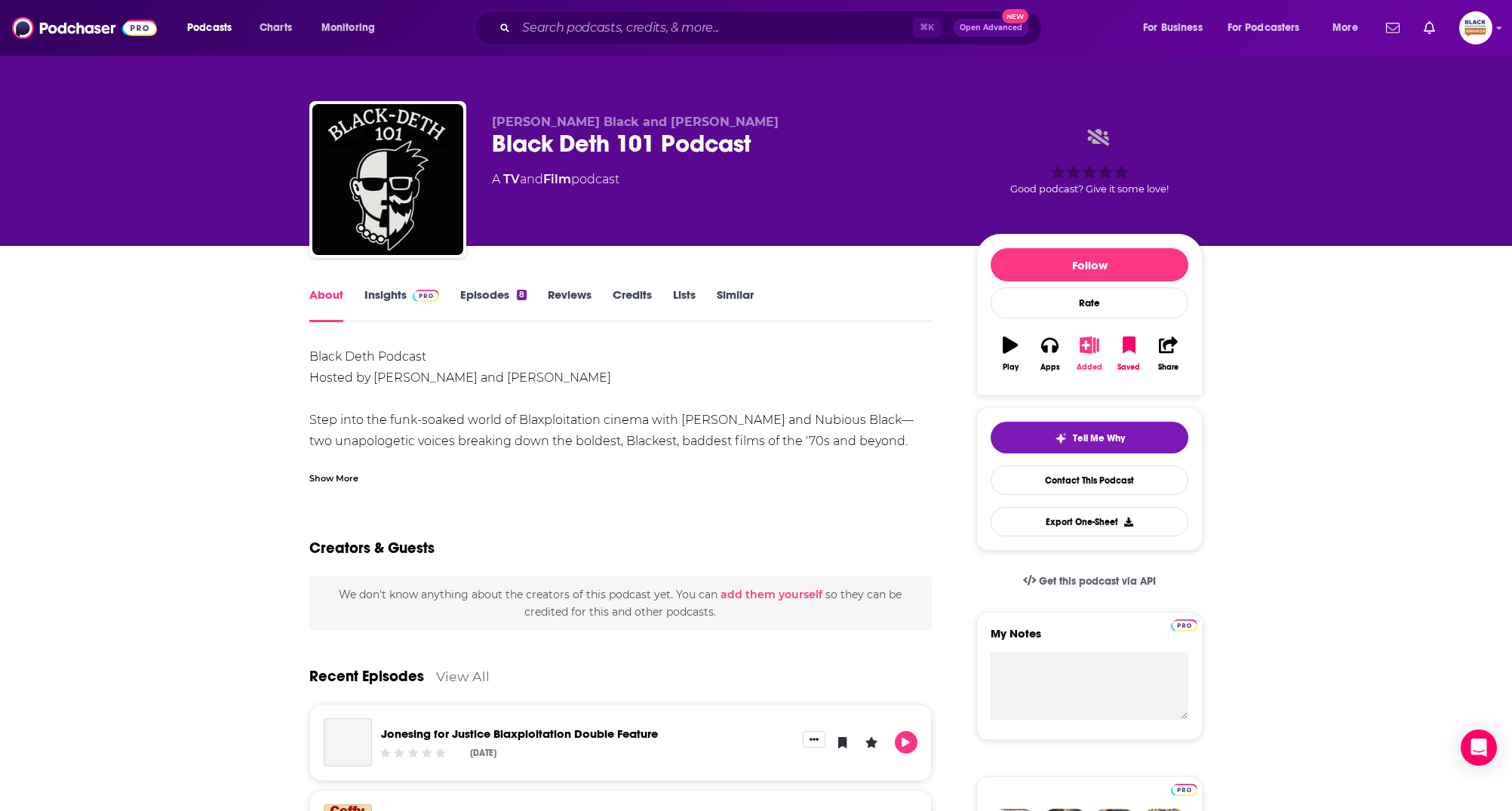
click at [1090, 342] on icon "button" at bounding box center [1089, 345] width 18 height 17
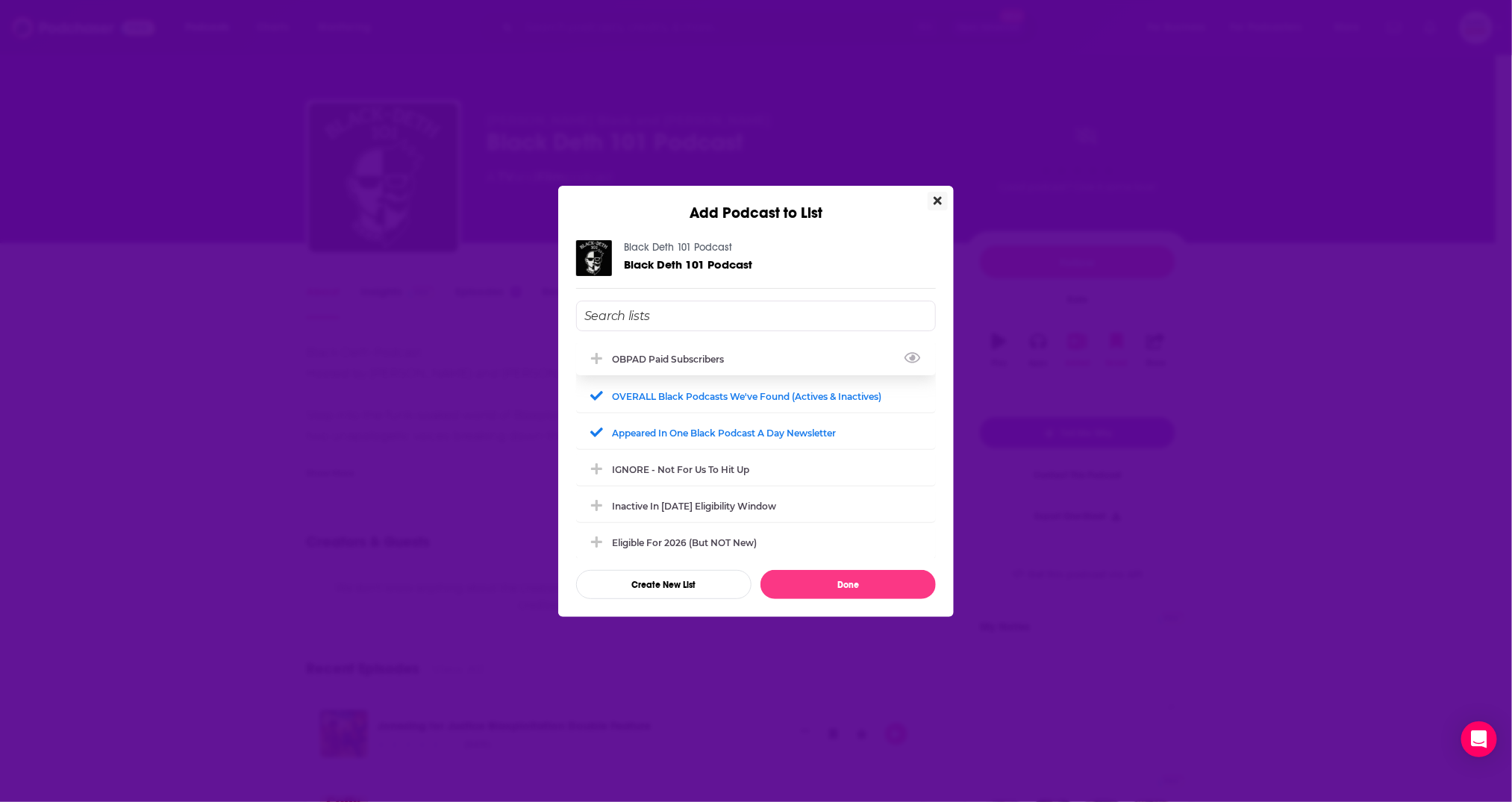
click at [699, 354] on div "OBPAD paid subscribers" at bounding box center [672, 359] width 121 height 11
click at [878, 575] on button "Done" at bounding box center [849, 585] width 175 height 29
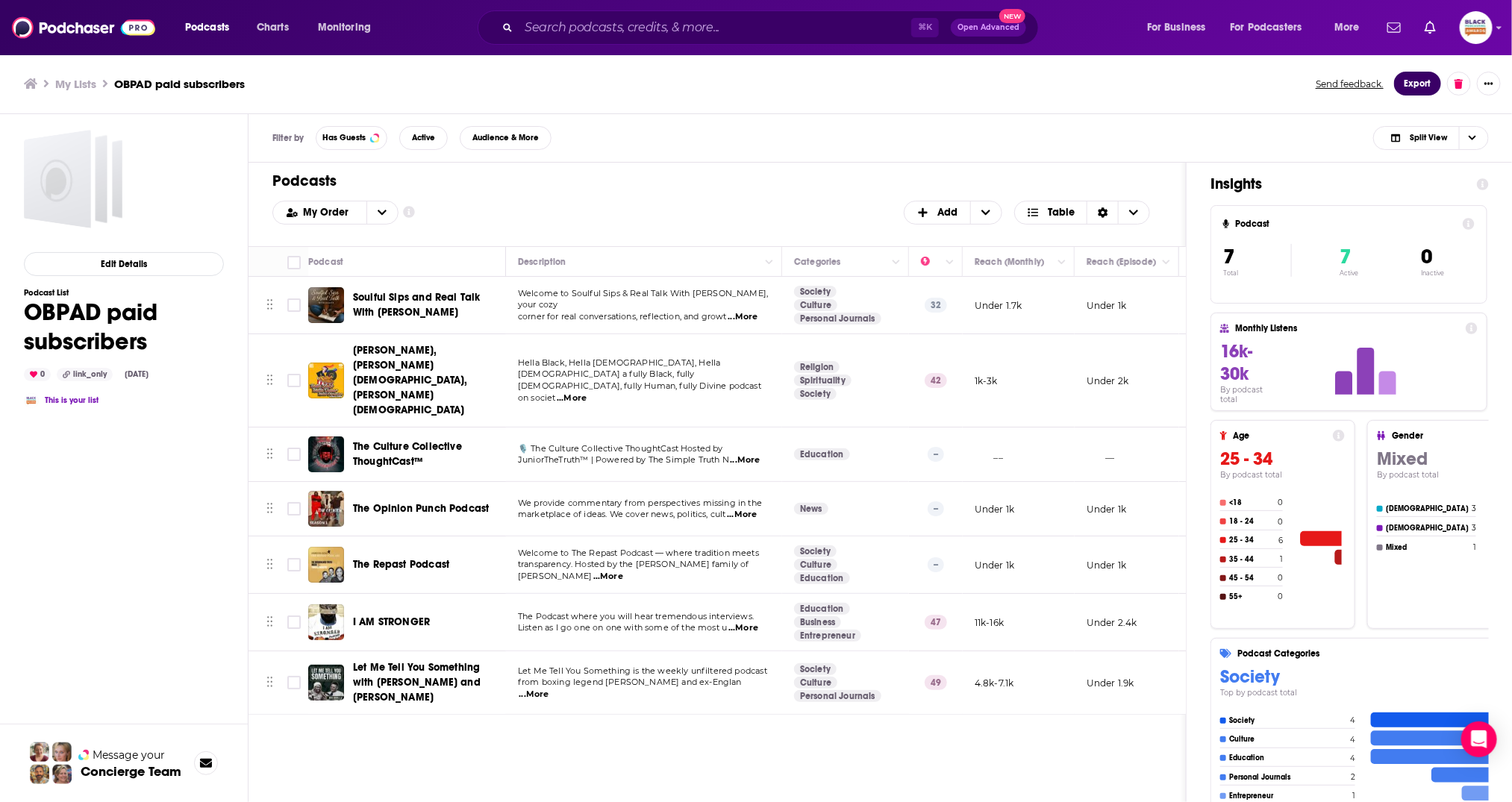
click at [1422, 90] on button "Export" at bounding box center [1417, 83] width 47 height 24
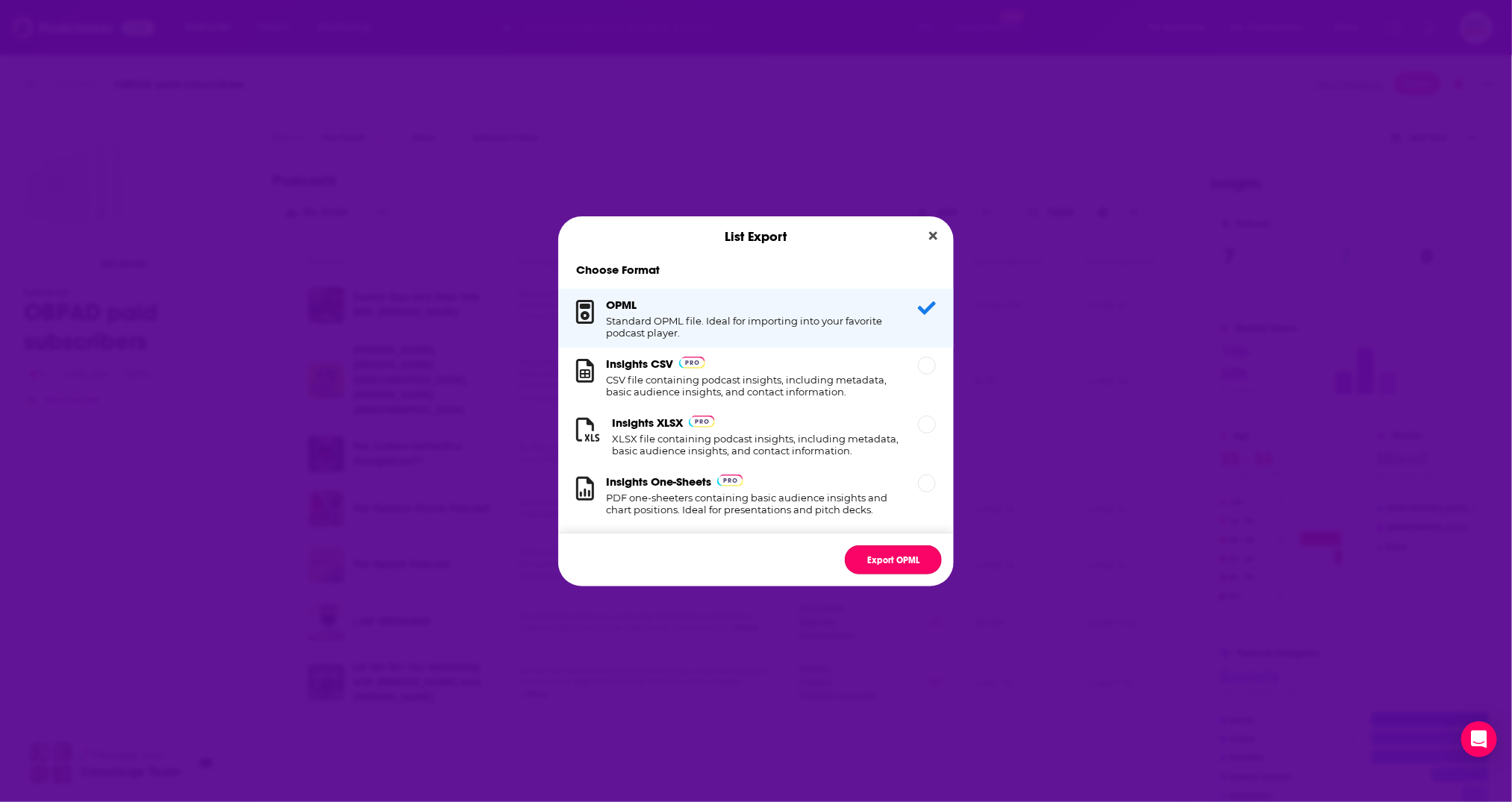
click at [904, 560] on button "Export OPML" at bounding box center [893, 560] width 97 height 29
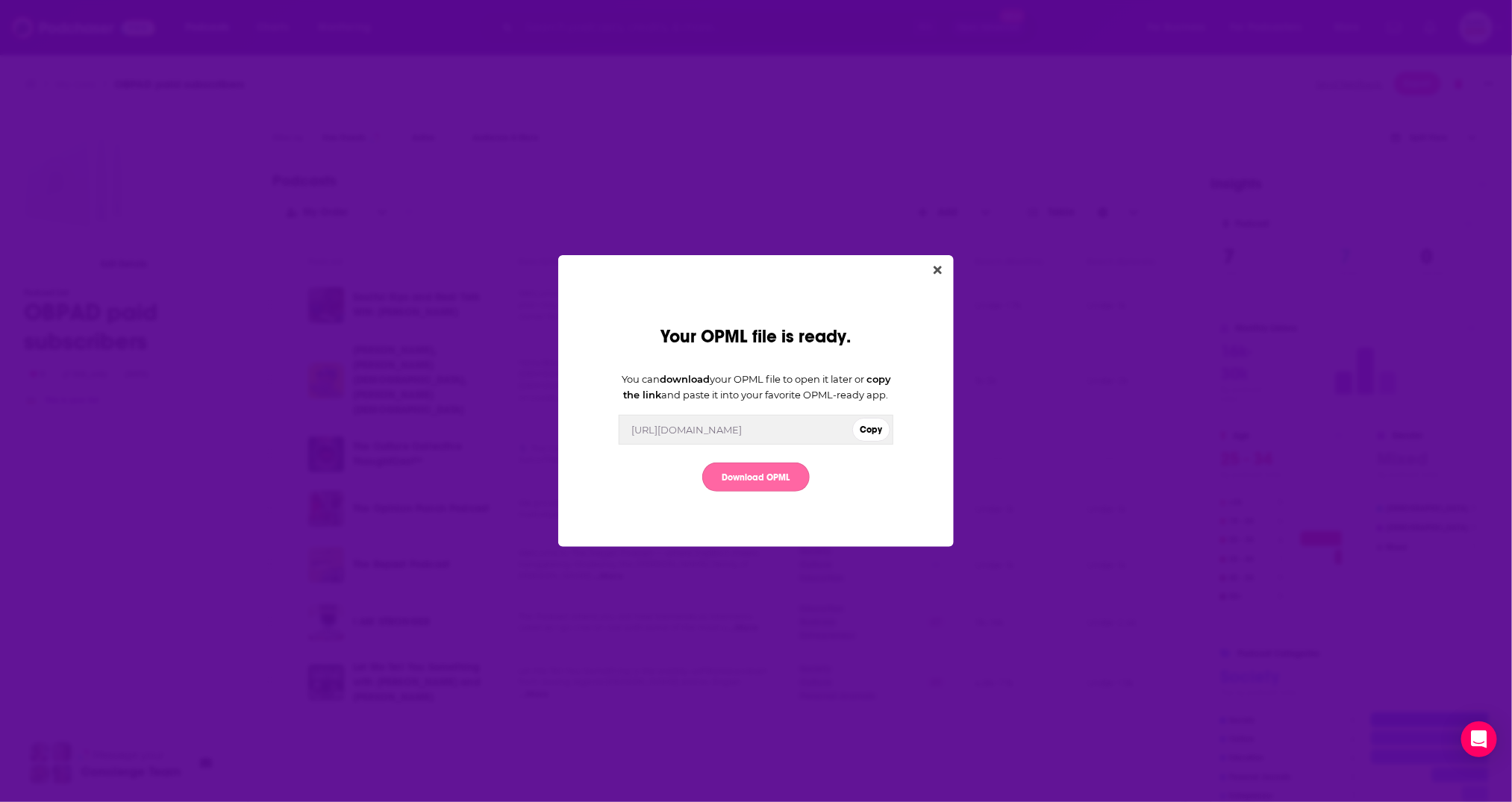
click at [792, 491] on link "Download OPML" at bounding box center [756, 478] width 108 height 29
click at [938, 266] on icon "Close" at bounding box center [937, 269] width 8 height 8
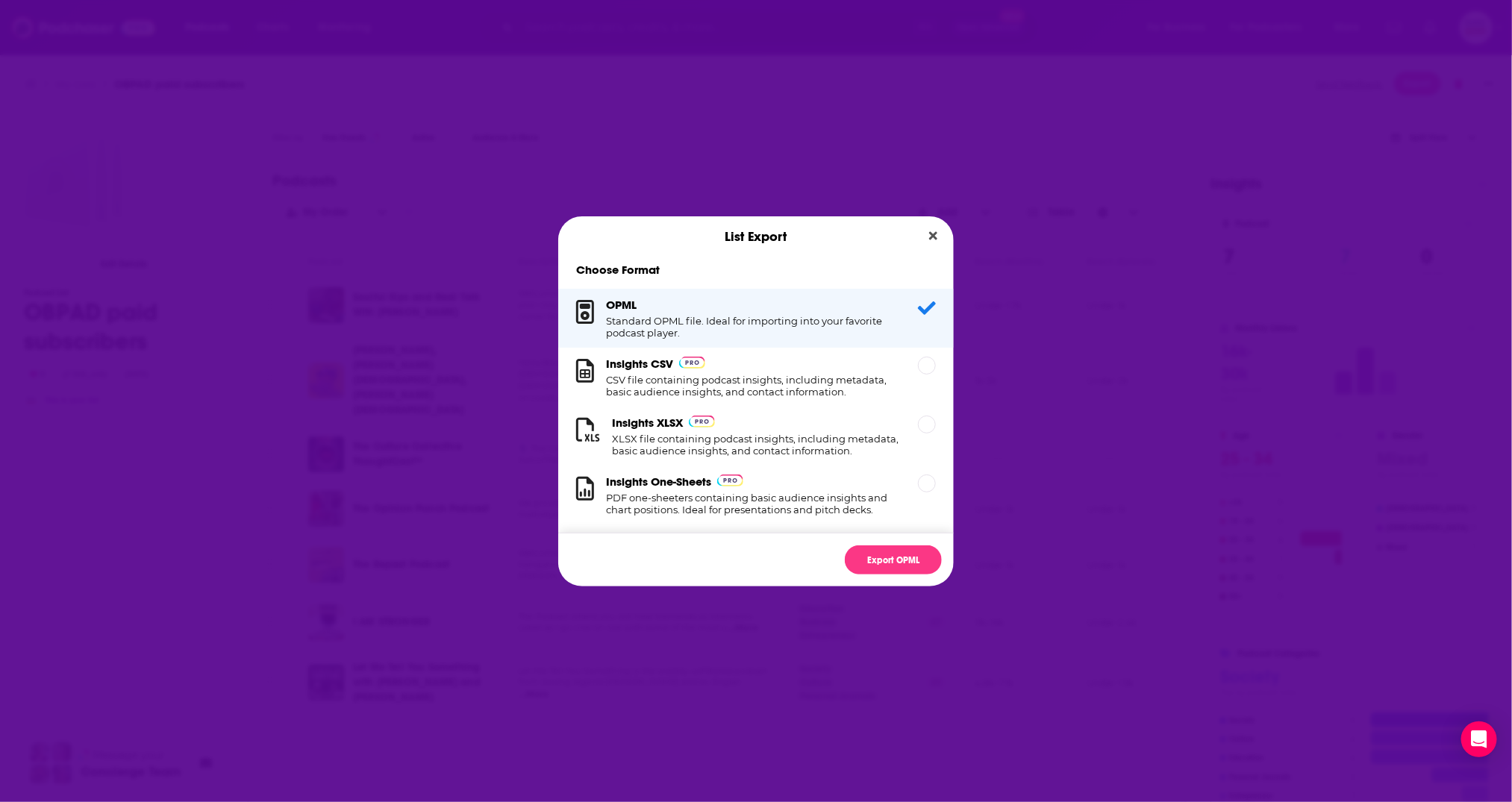
drag, startPoint x: 930, startPoint y: 230, endPoint x: 885, endPoint y: 238, distance: 45.7
click at [932, 230] on icon "Close" at bounding box center [933, 236] width 8 height 12
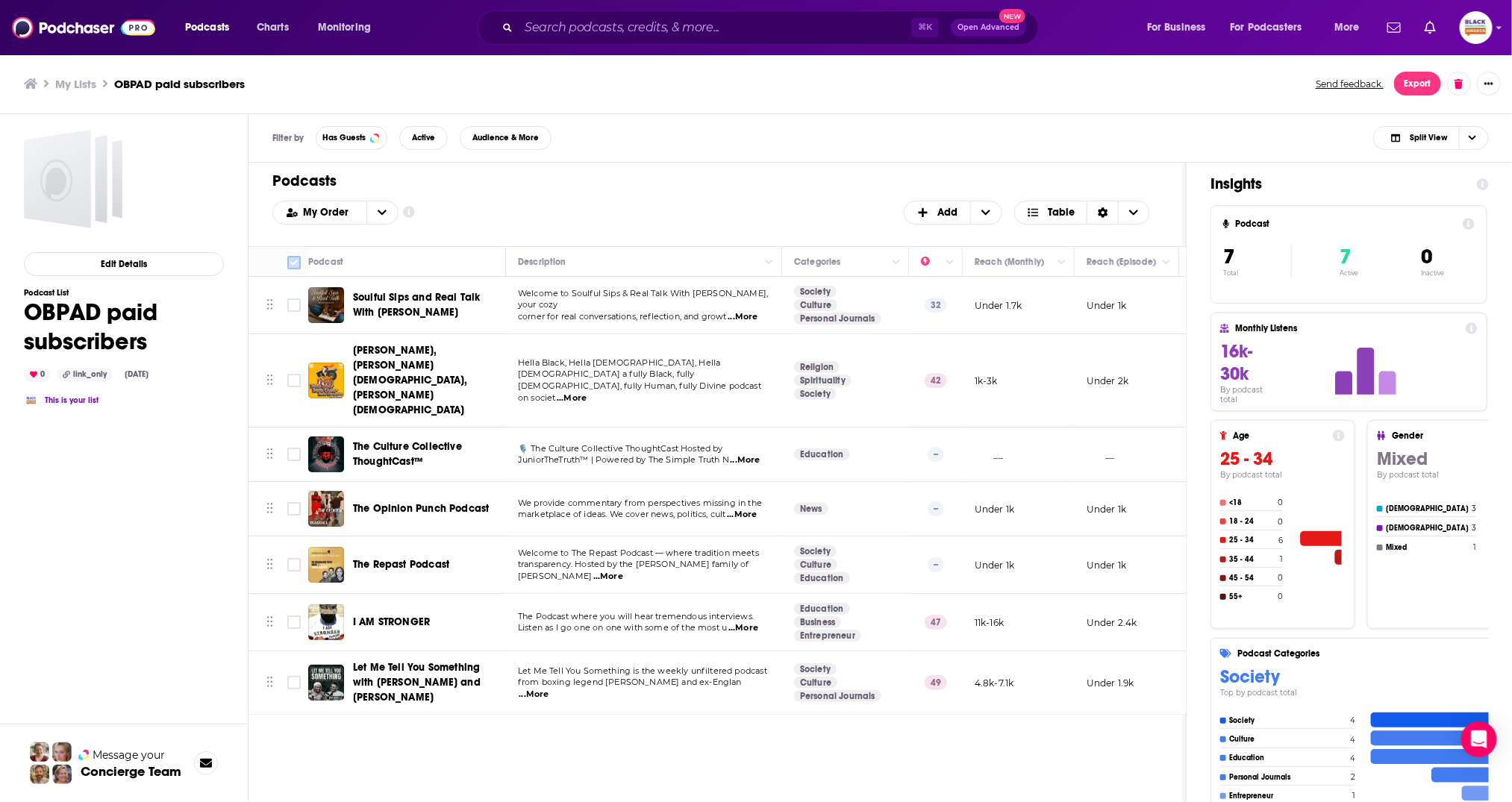
click at [288, 256] on input "Toggle select all" at bounding box center [294, 262] width 14 height 14
checkbox input "true"
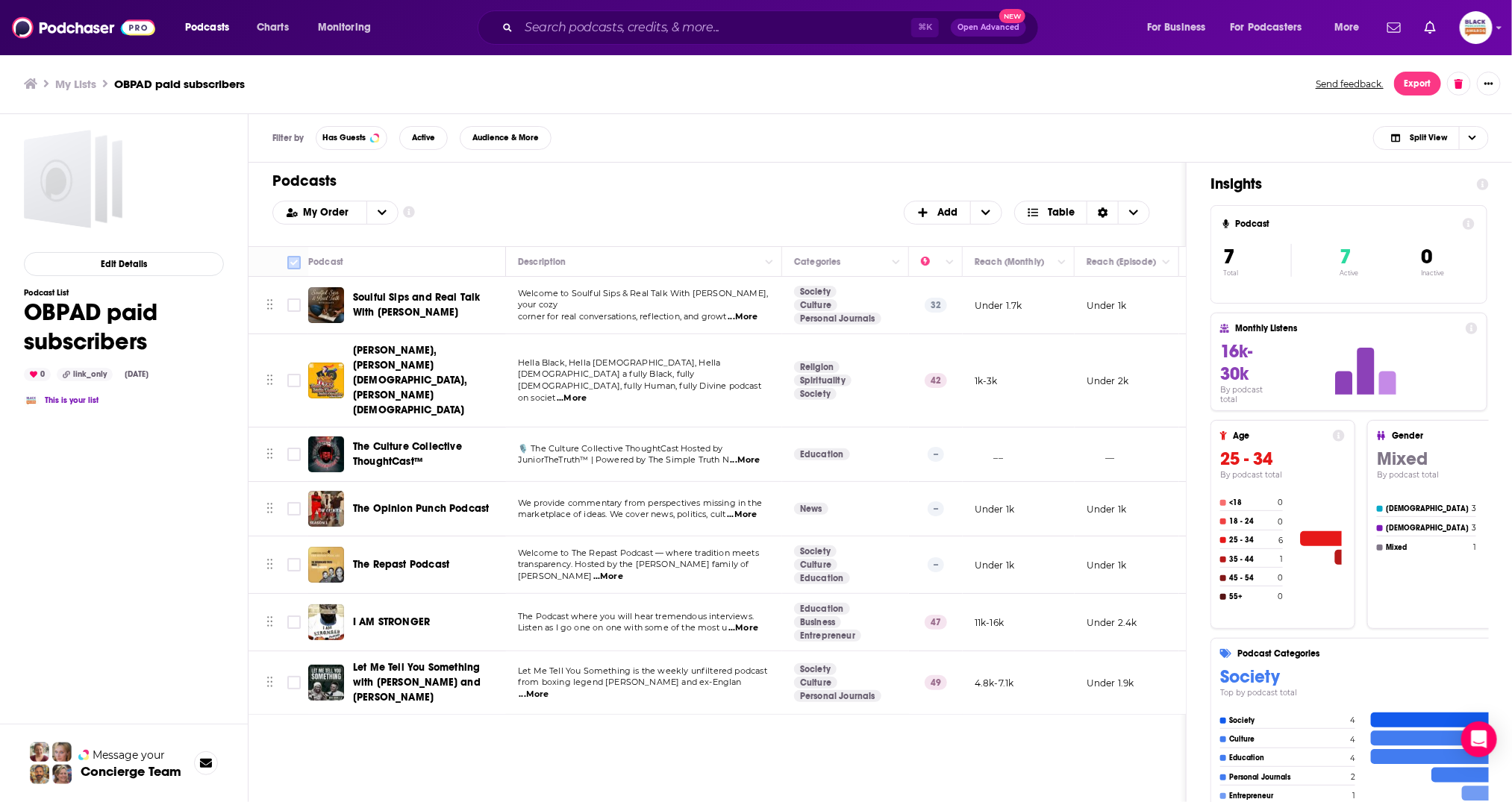
checkbox input "true"
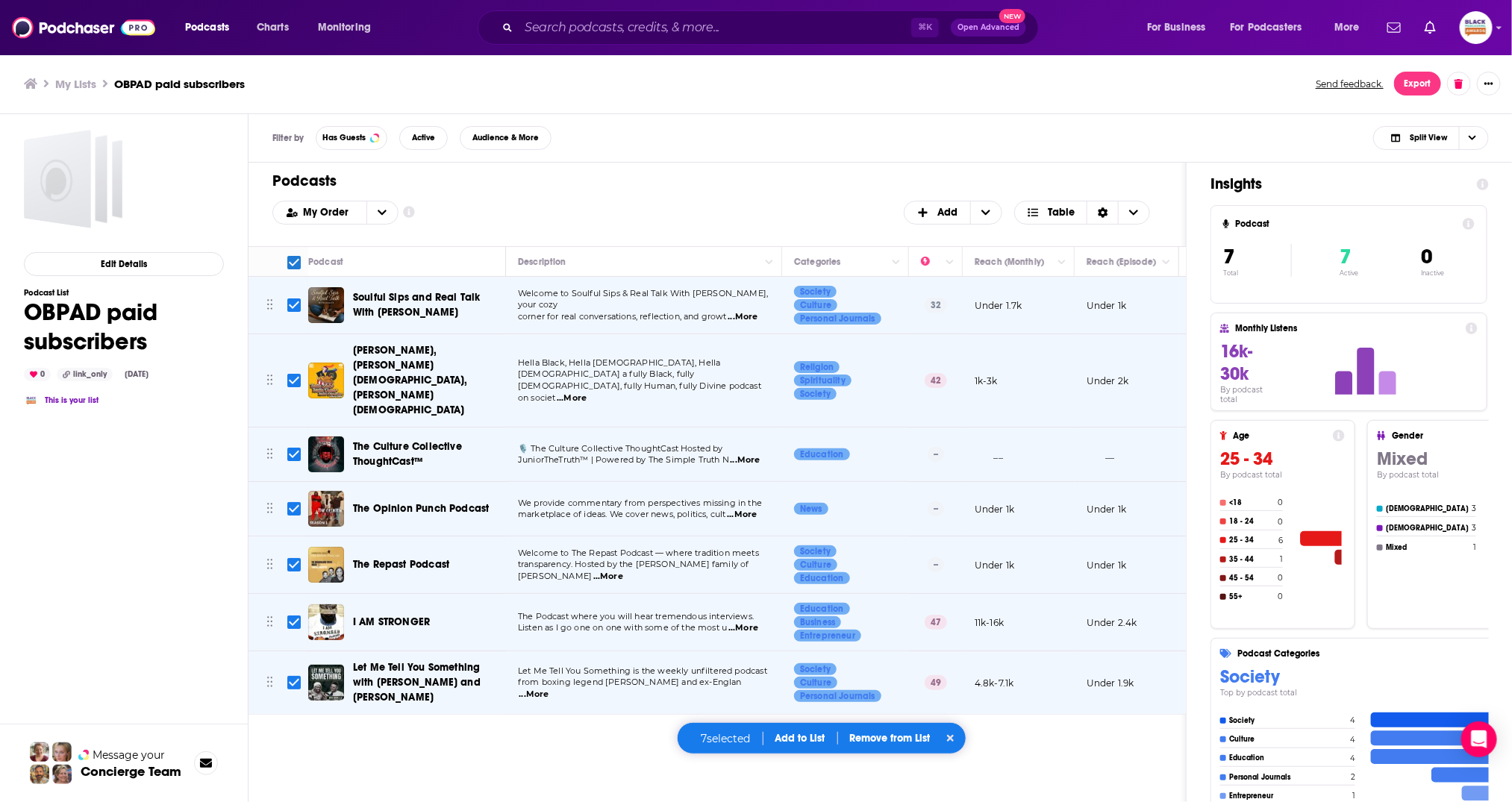
click at [798, 745] on div "7 selected Add to List Remove from List" at bounding box center [822, 738] width 291 height 32
click at [800, 741] on button "Add to List" at bounding box center [800, 738] width 74 height 13
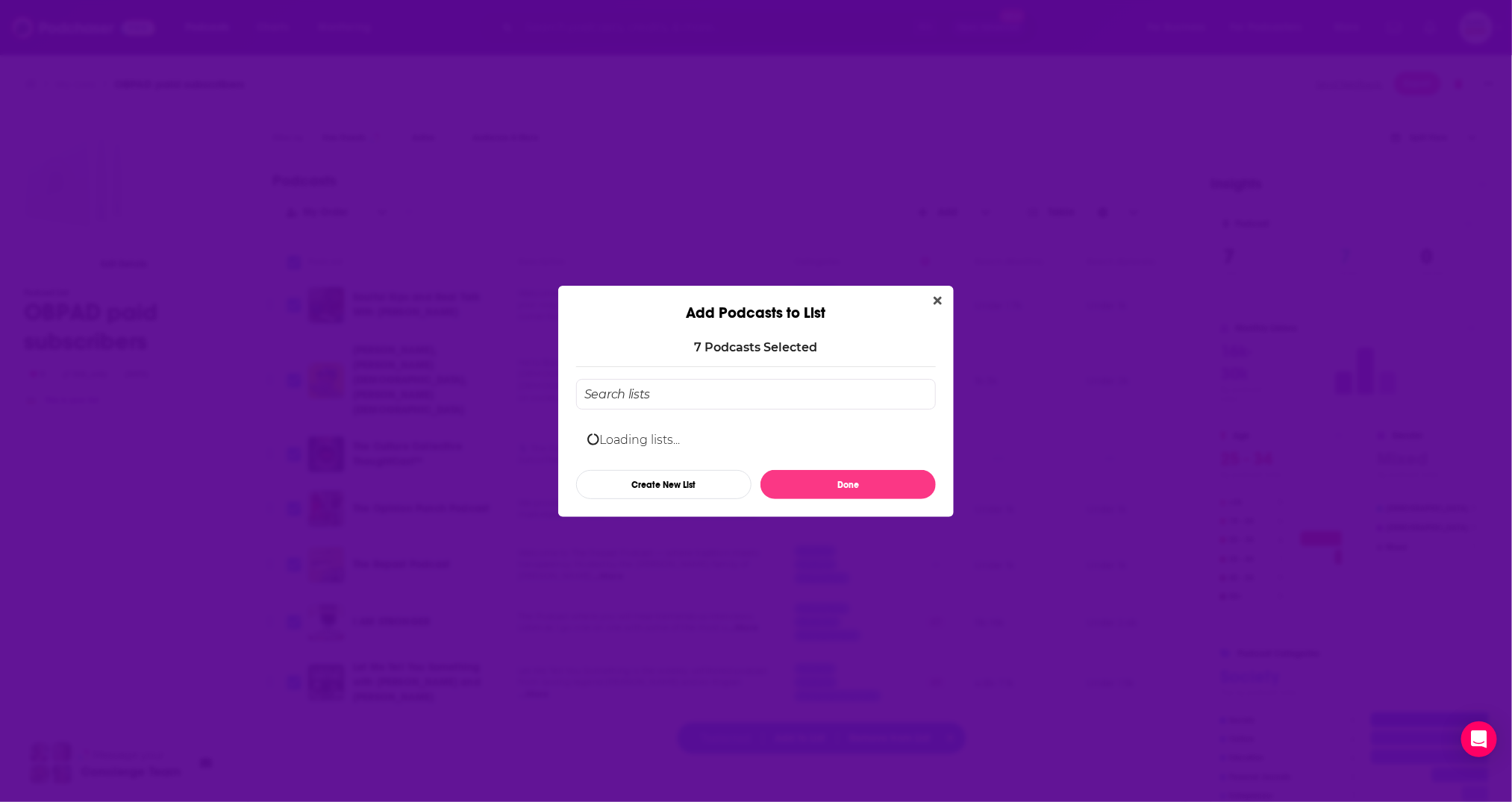
click at [650, 392] on input "Add Podcast To List" at bounding box center [756, 394] width 360 height 30
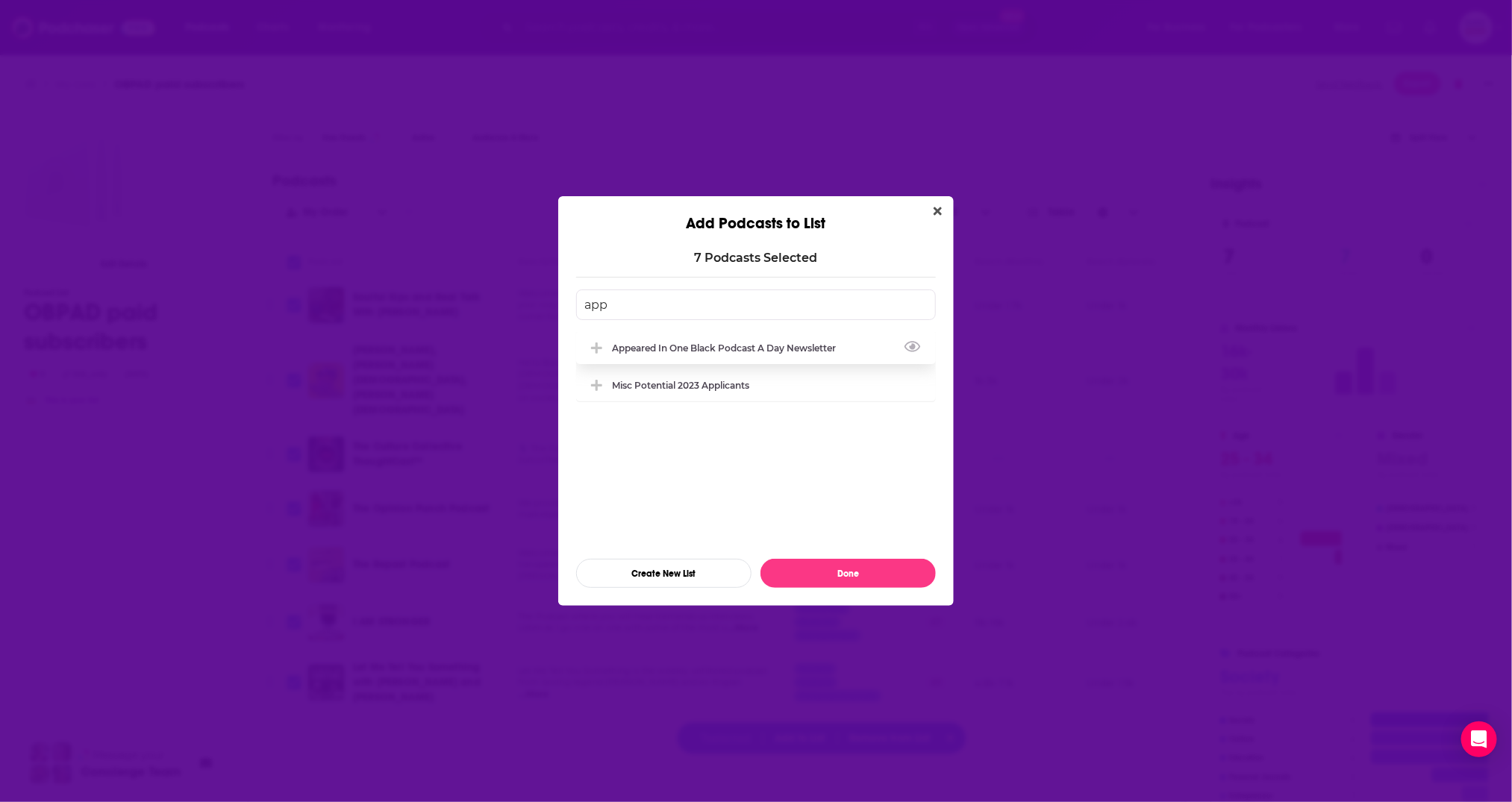
click at [654, 346] on div "Appeared in One Black podcast a day newsletter" at bounding box center [728, 348] width 233 height 11
type input "app"
click at [828, 577] on button "Done" at bounding box center [849, 574] width 175 height 29
checkbox input "false"
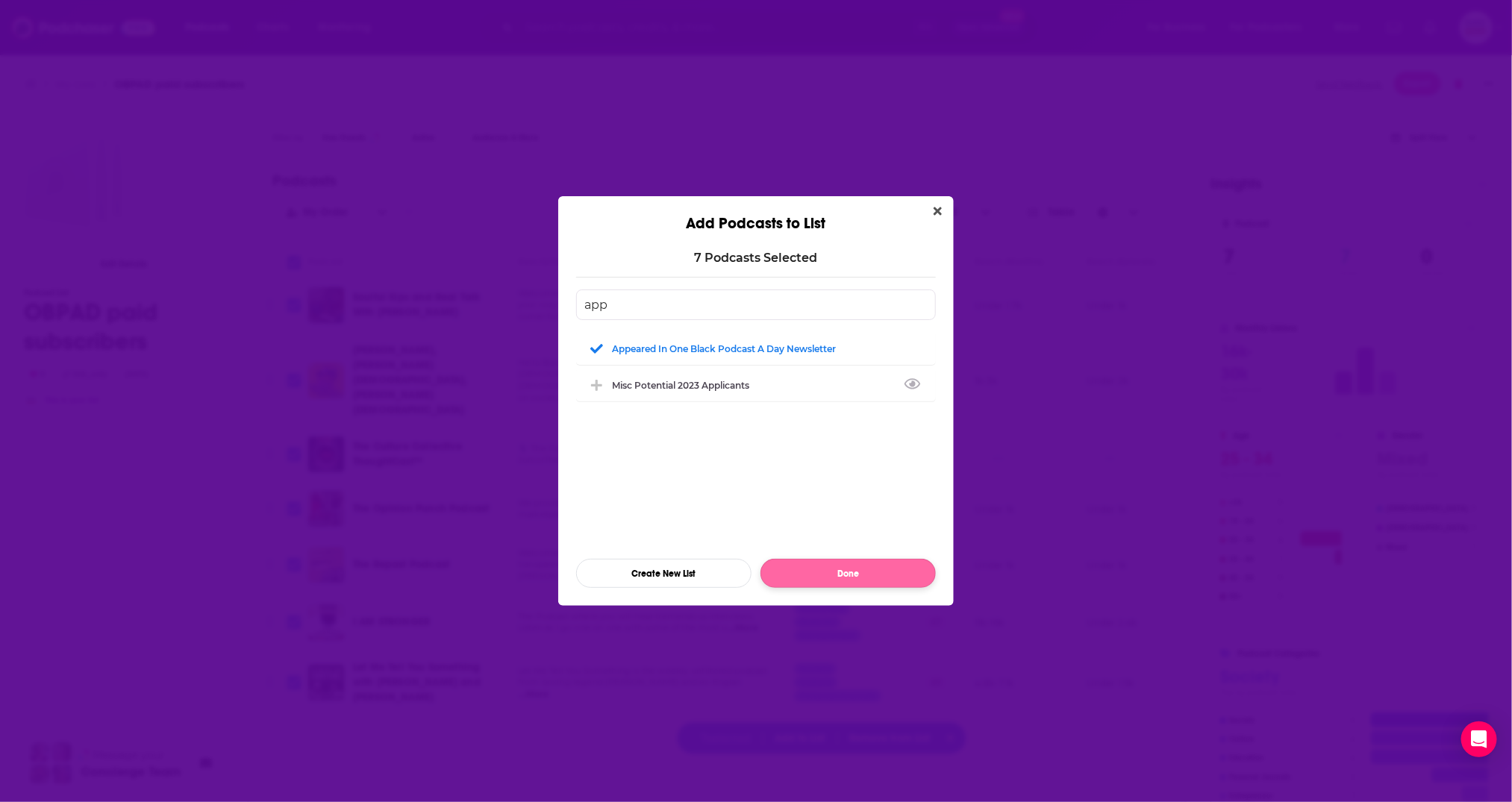
checkbox input "false"
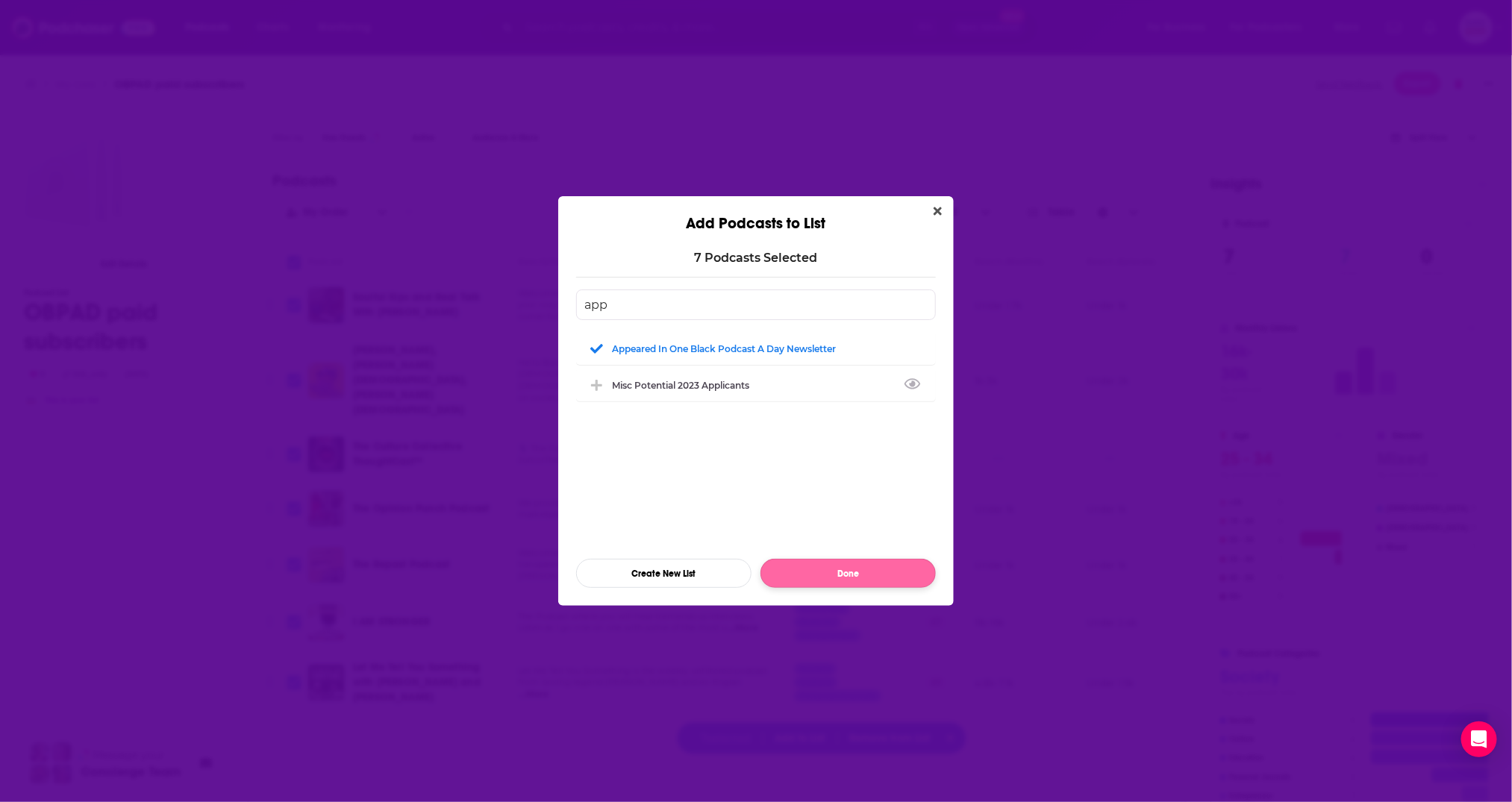
checkbox input "false"
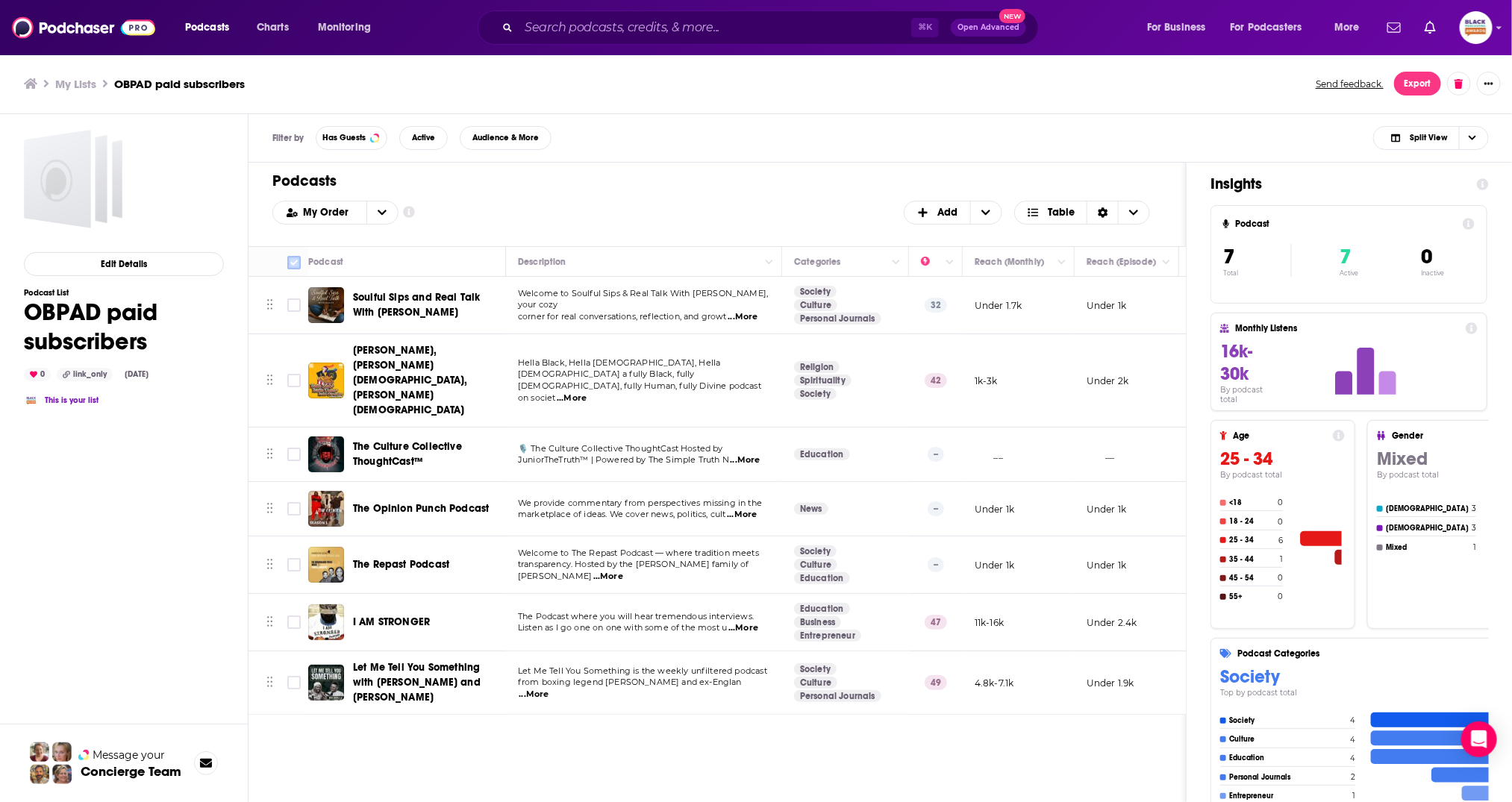
click at [294, 259] on input "Toggle select all" at bounding box center [294, 262] width 14 height 14
checkbox input "true"
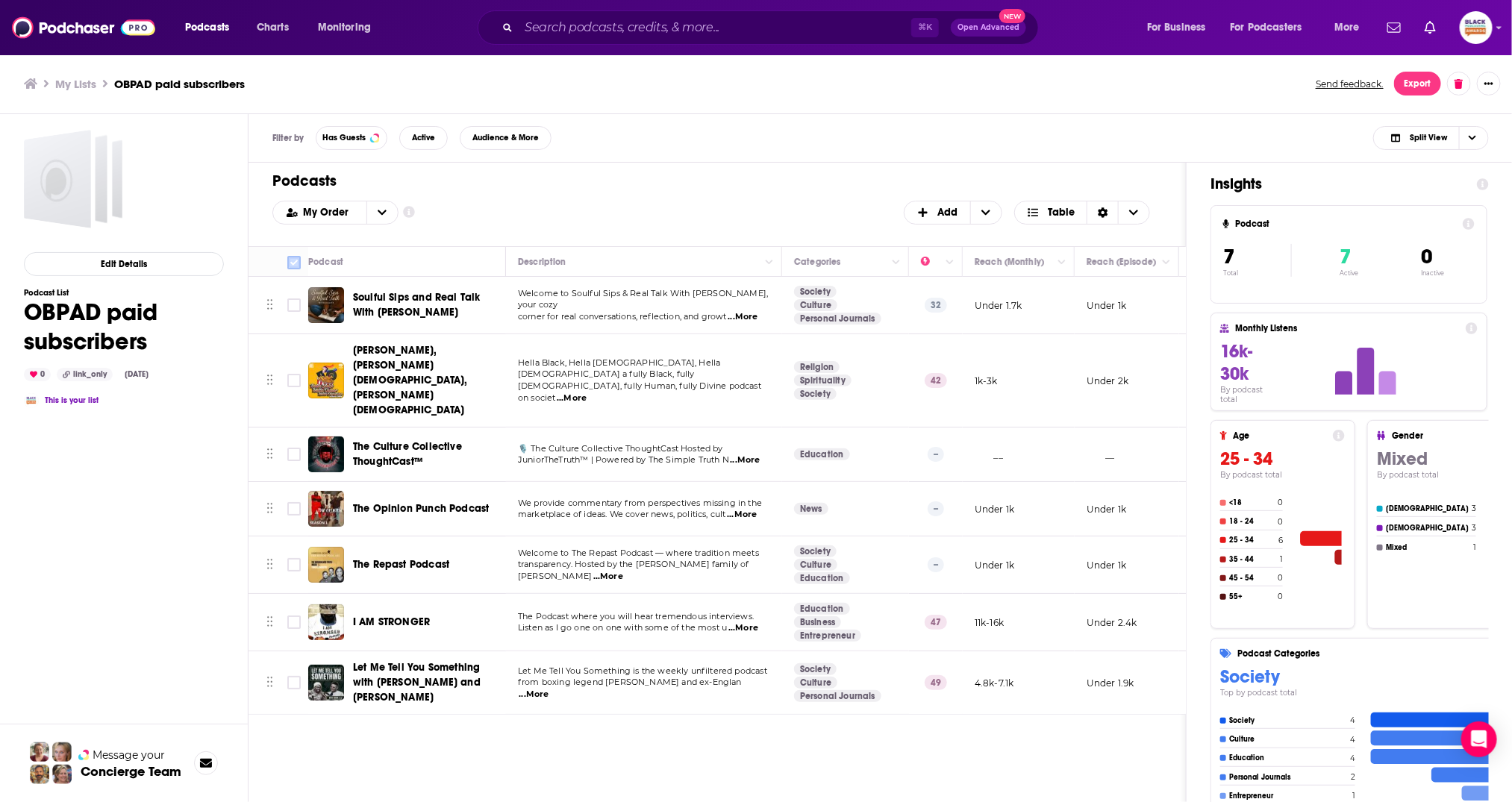
checkbox input "true"
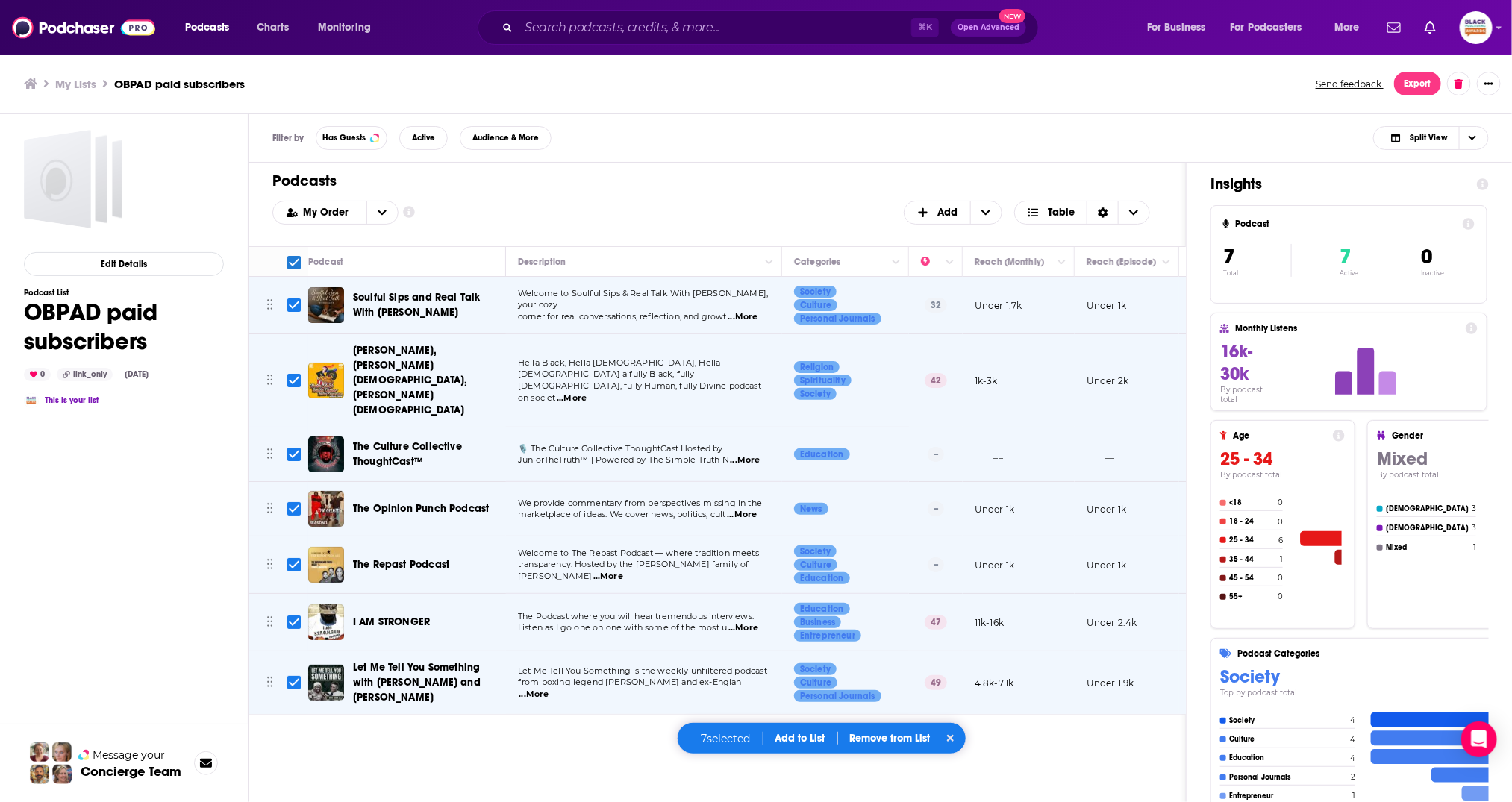
click at [803, 740] on button "Add to List" at bounding box center [800, 738] width 74 height 13
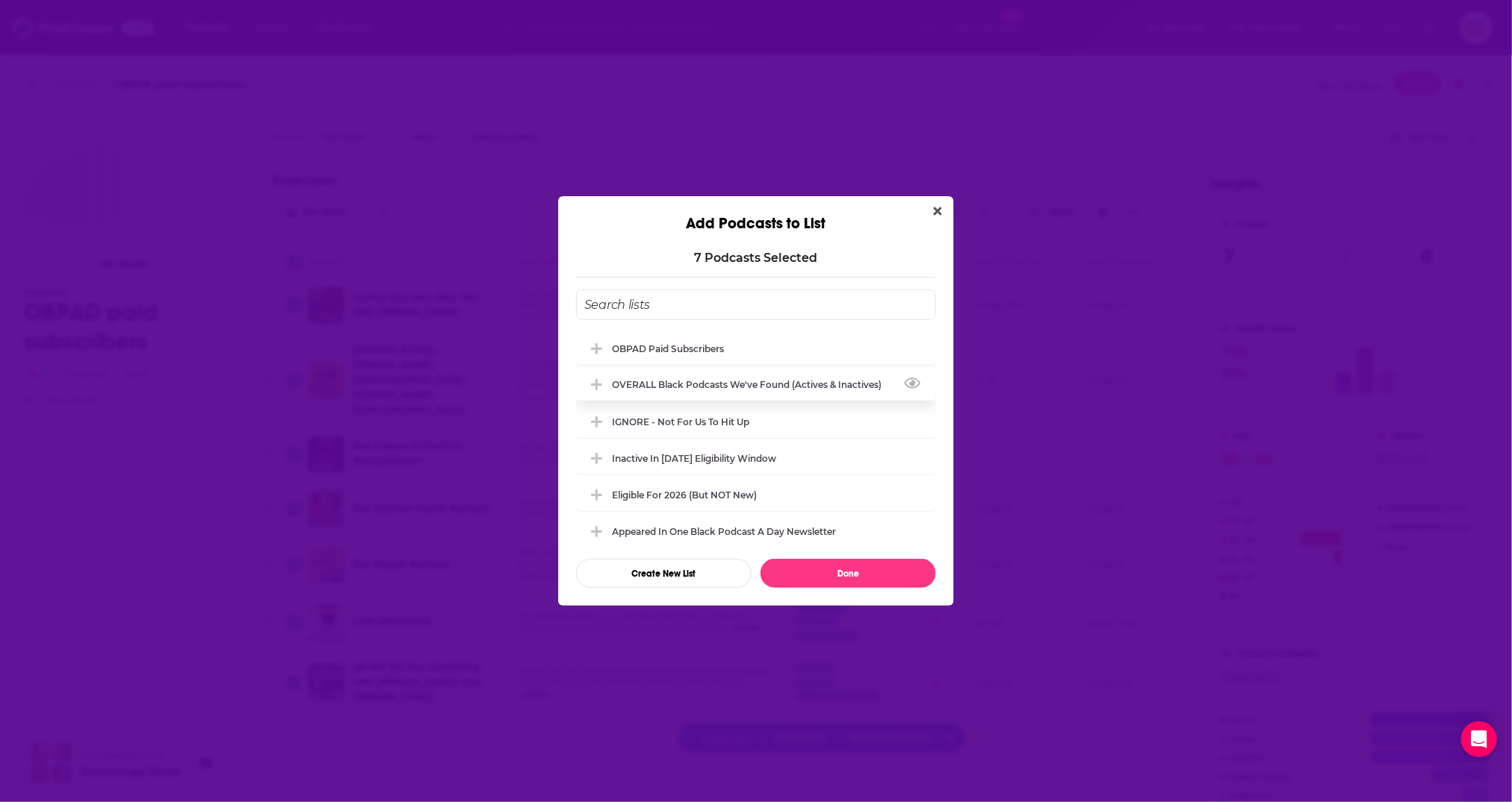
click at [716, 383] on div "OVERALL Black podcasts we've found (actives & inactives)" at bounding box center [751, 385] width 279 height 11
click at [872, 575] on button "Done" at bounding box center [849, 574] width 175 height 29
checkbox input "false"
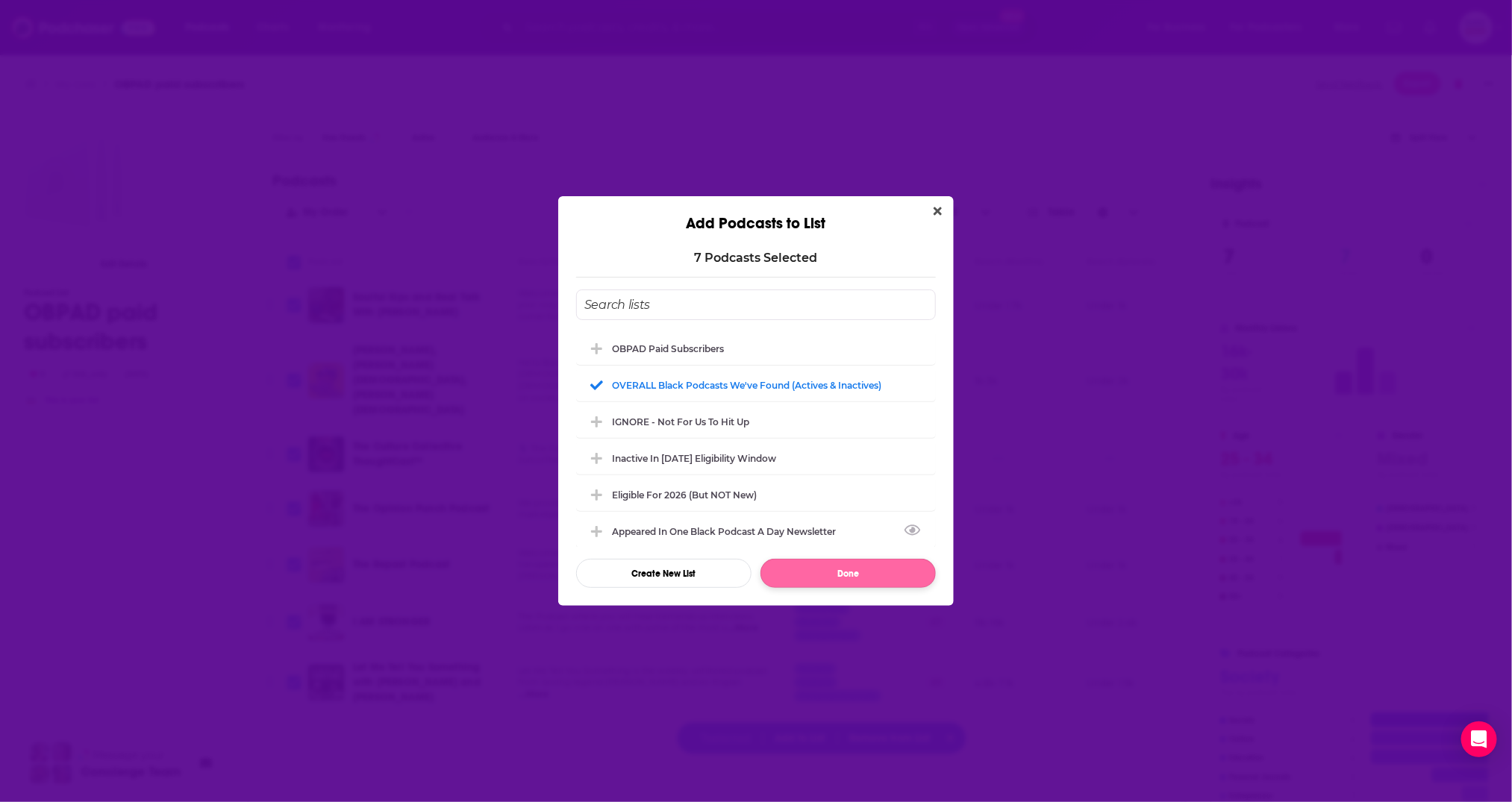
checkbox input "false"
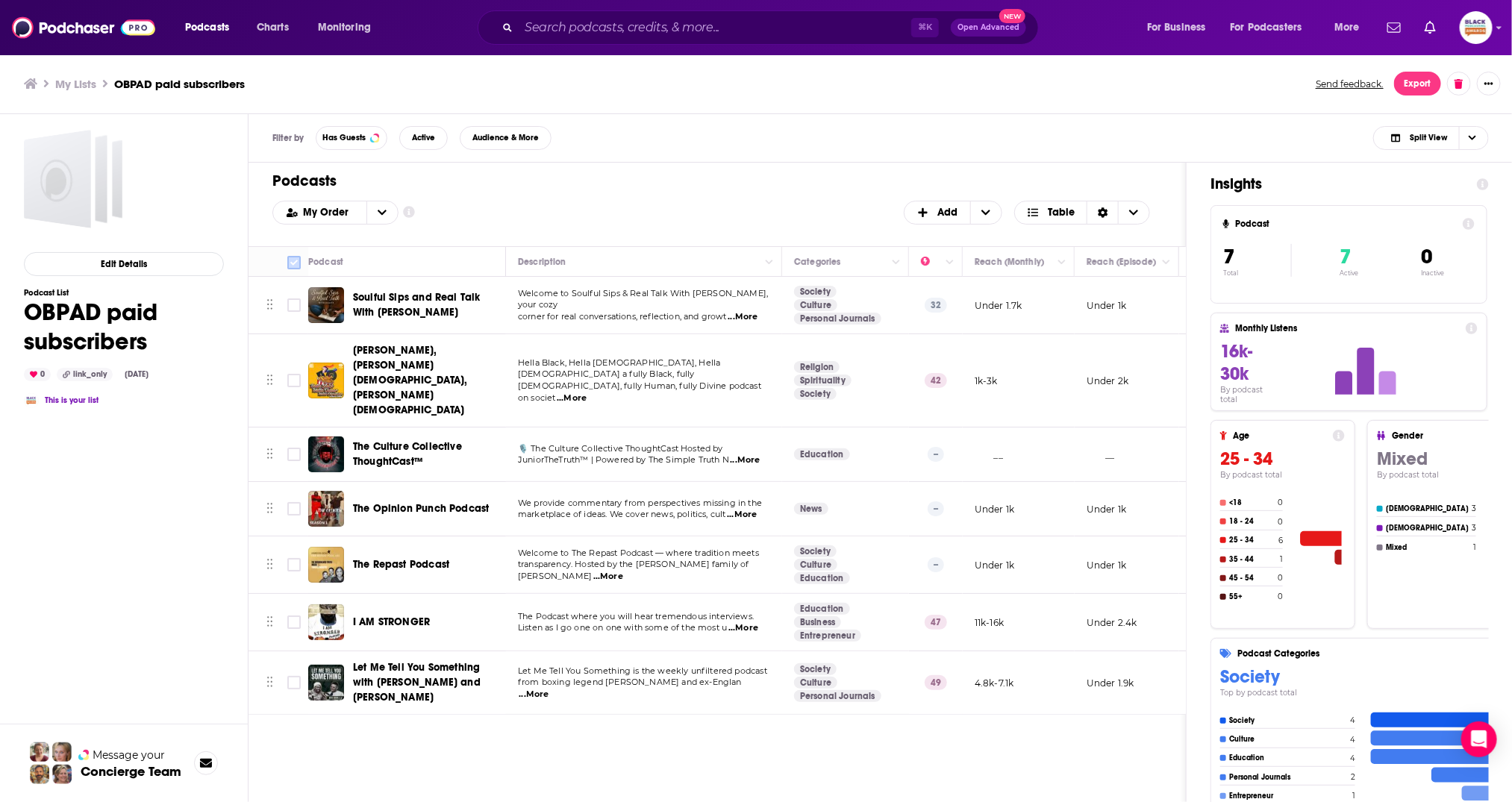
click at [294, 258] on input "Toggle select all" at bounding box center [294, 262] width 14 height 14
checkbox input "true"
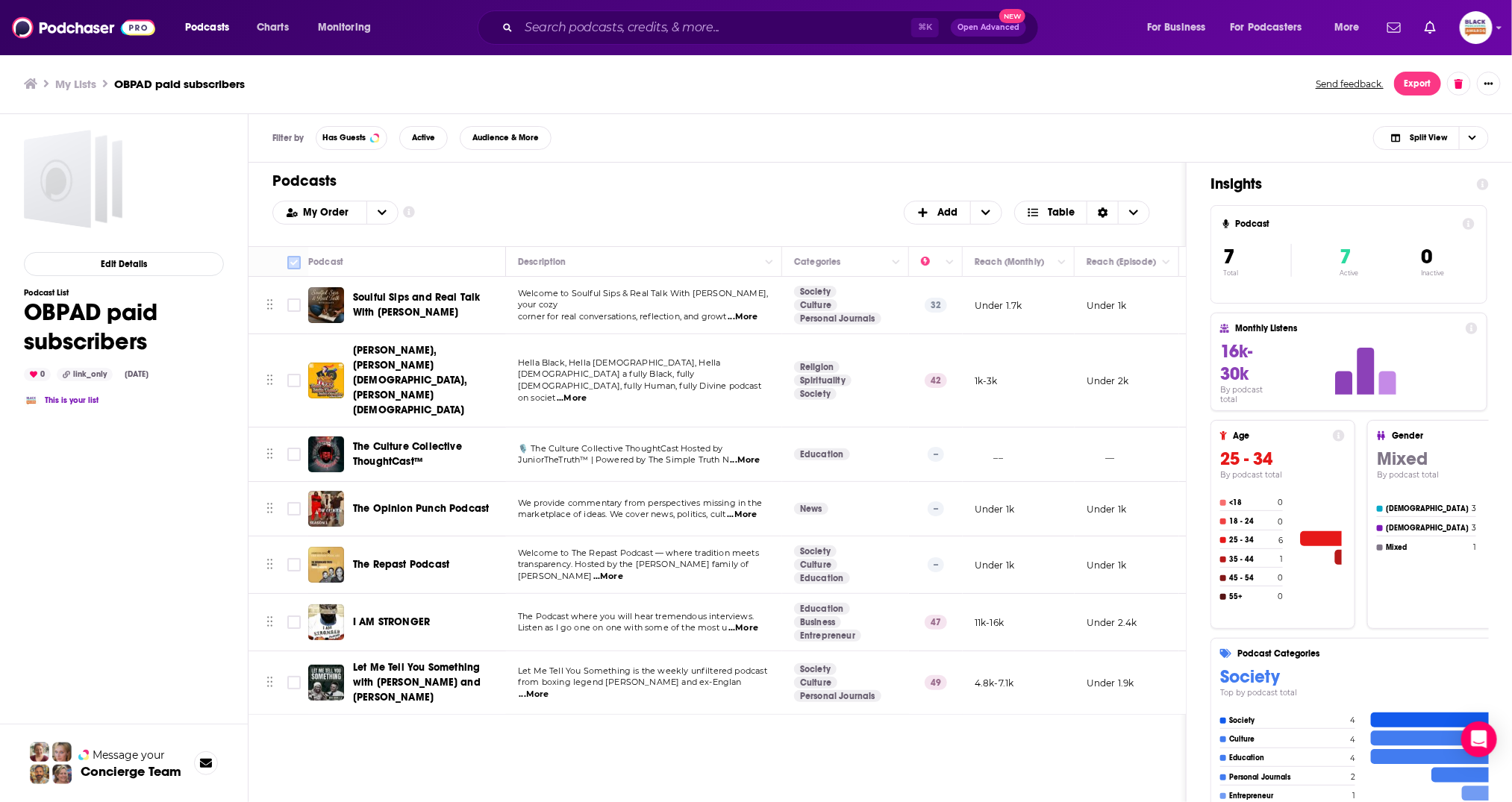
checkbox input "true"
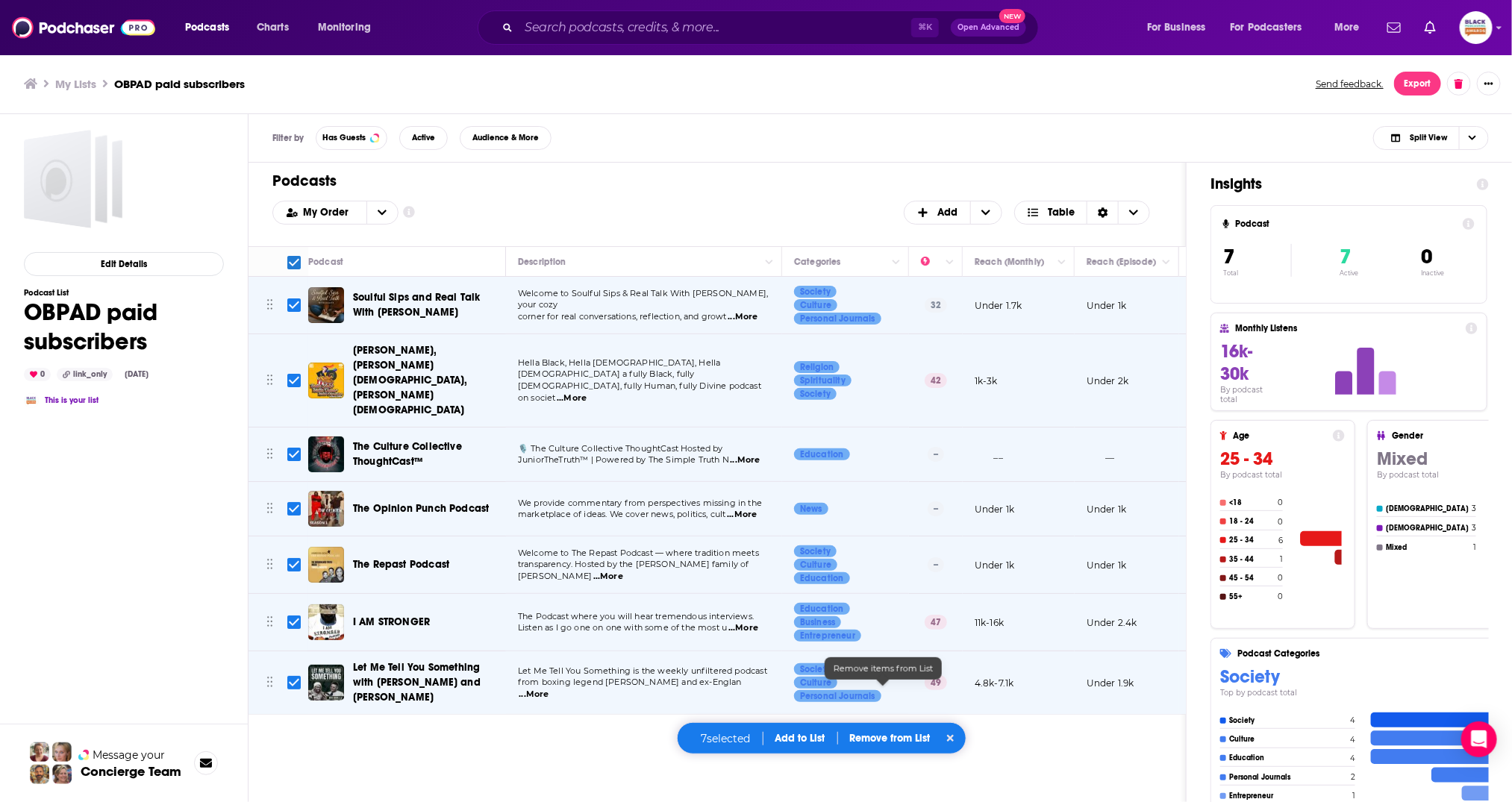
click at [889, 736] on p "Remove from List" at bounding box center [891, 738] width 80 height 13
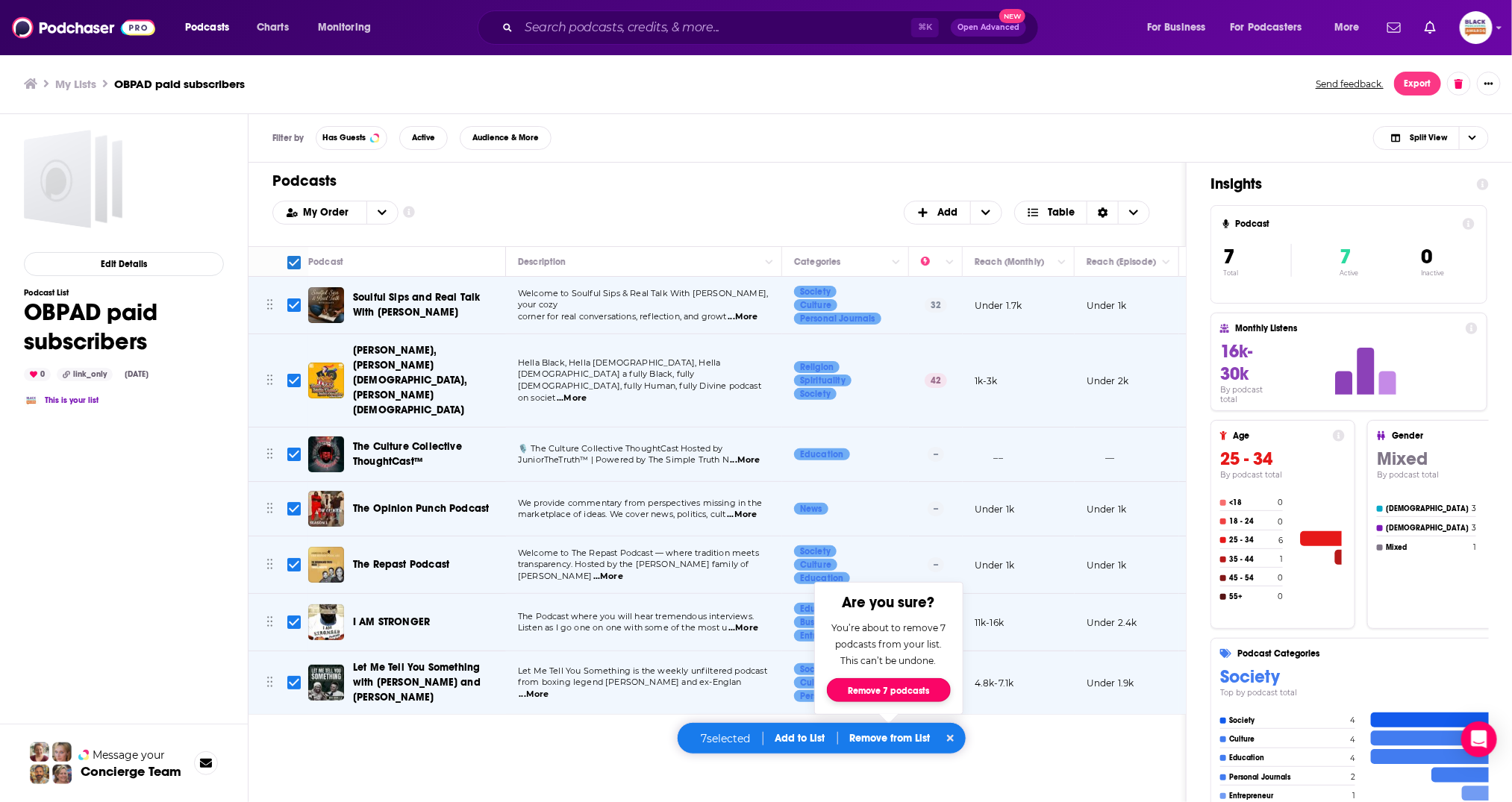
click at [922, 685] on button "Remove 7 podcasts" at bounding box center [889, 691] width 124 height 24
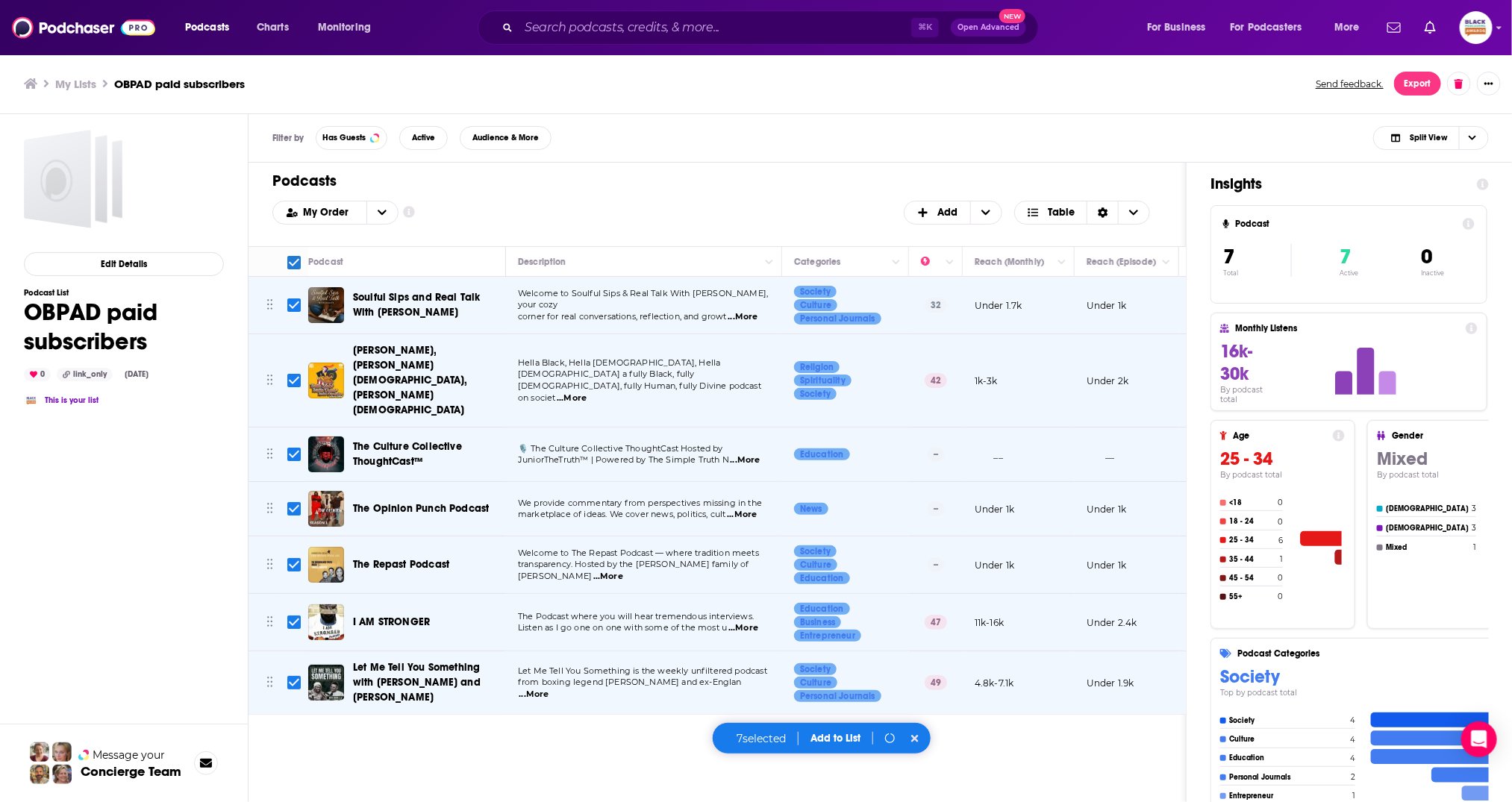
checkbox input "false"
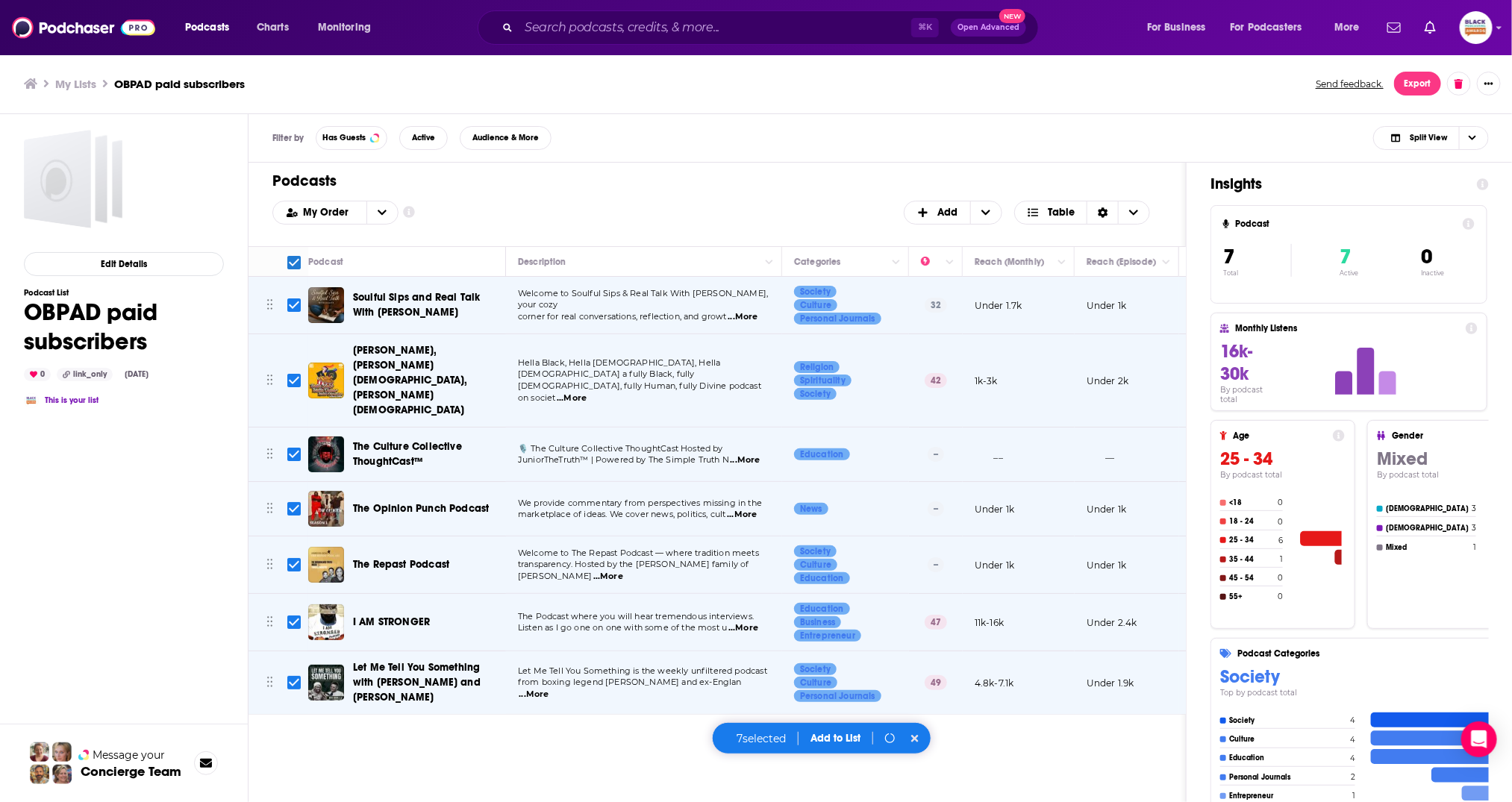
checkbox input "false"
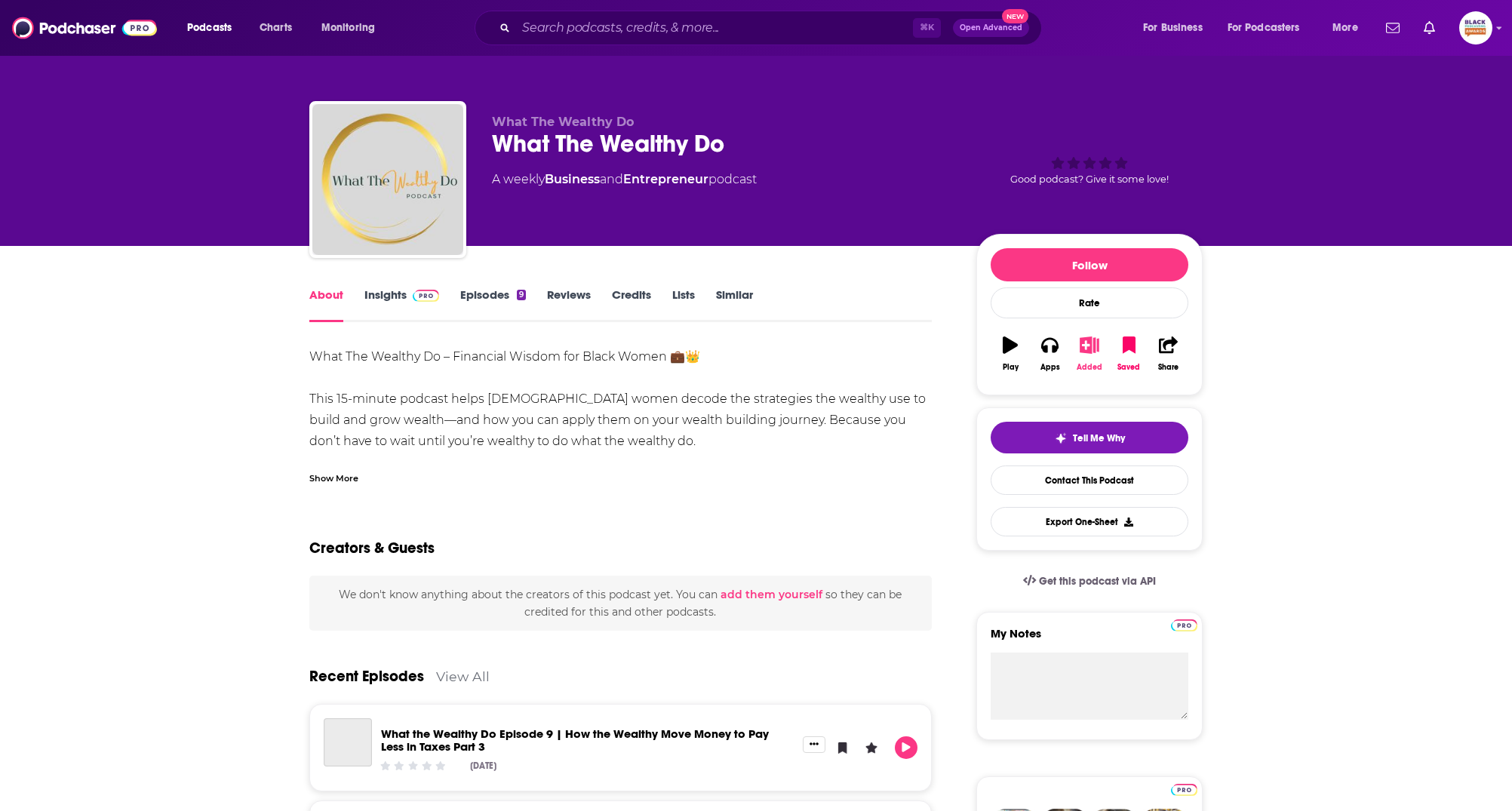
click at [1087, 339] on icon "button" at bounding box center [1090, 345] width 18 height 17
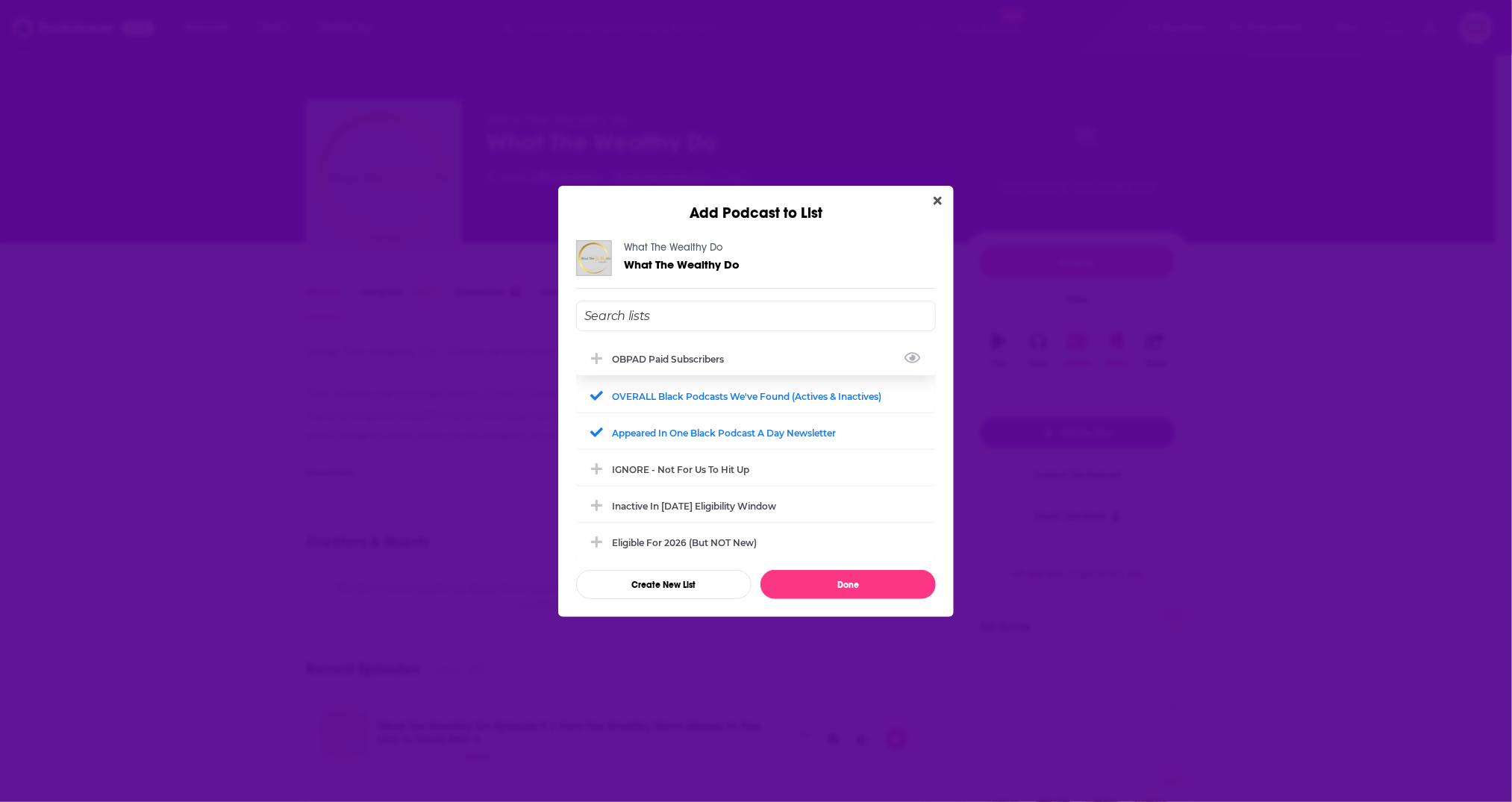
click at [722, 362] on div "OBPAD paid subscribers" at bounding box center [672, 359] width 121 height 11
click at [883, 573] on button "Done" at bounding box center [849, 585] width 175 height 29
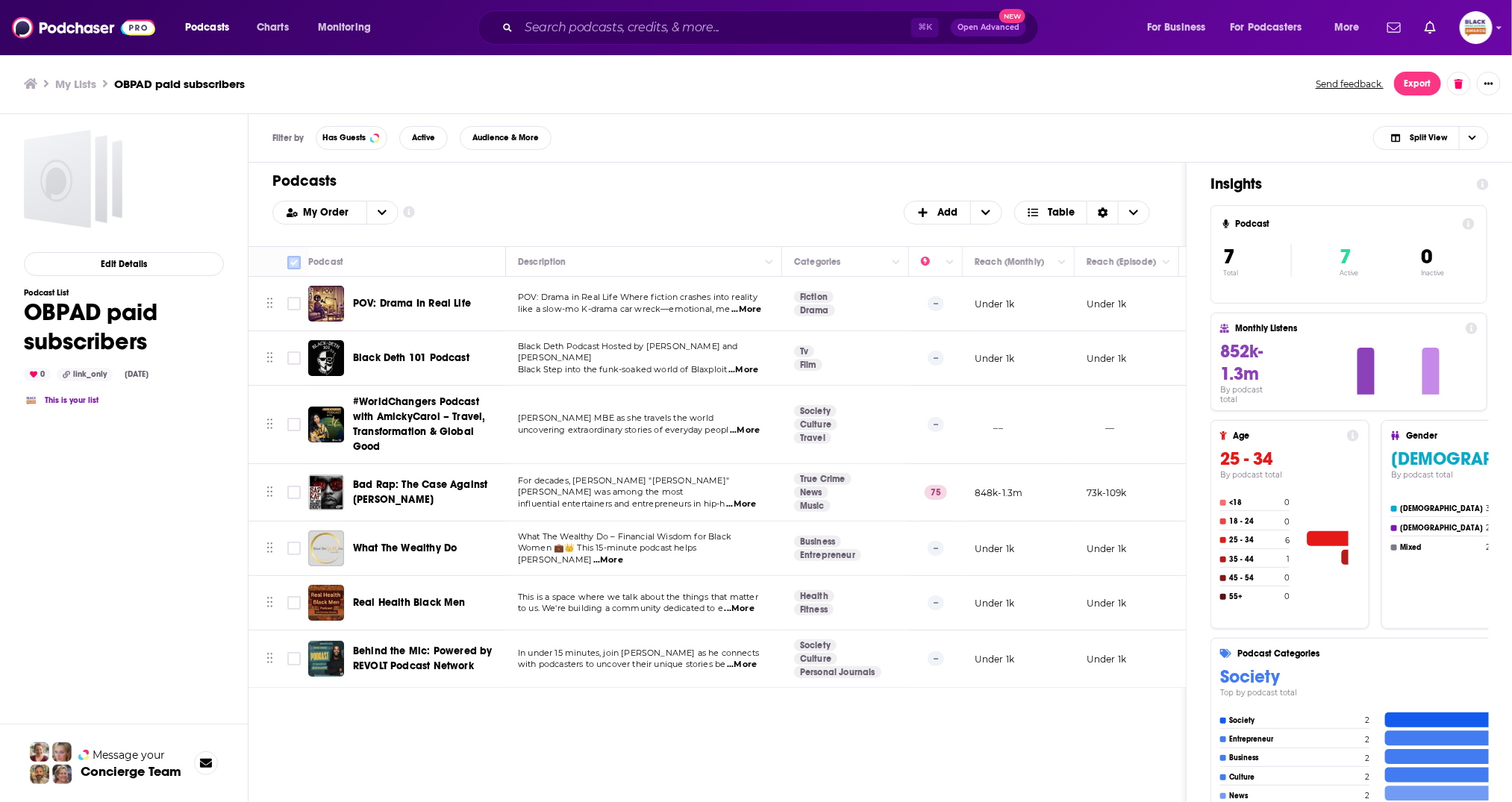
click at [294, 259] on input "Toggle select all" at bounding box center [294, 262] width 14 height 14
checkbox input "true"
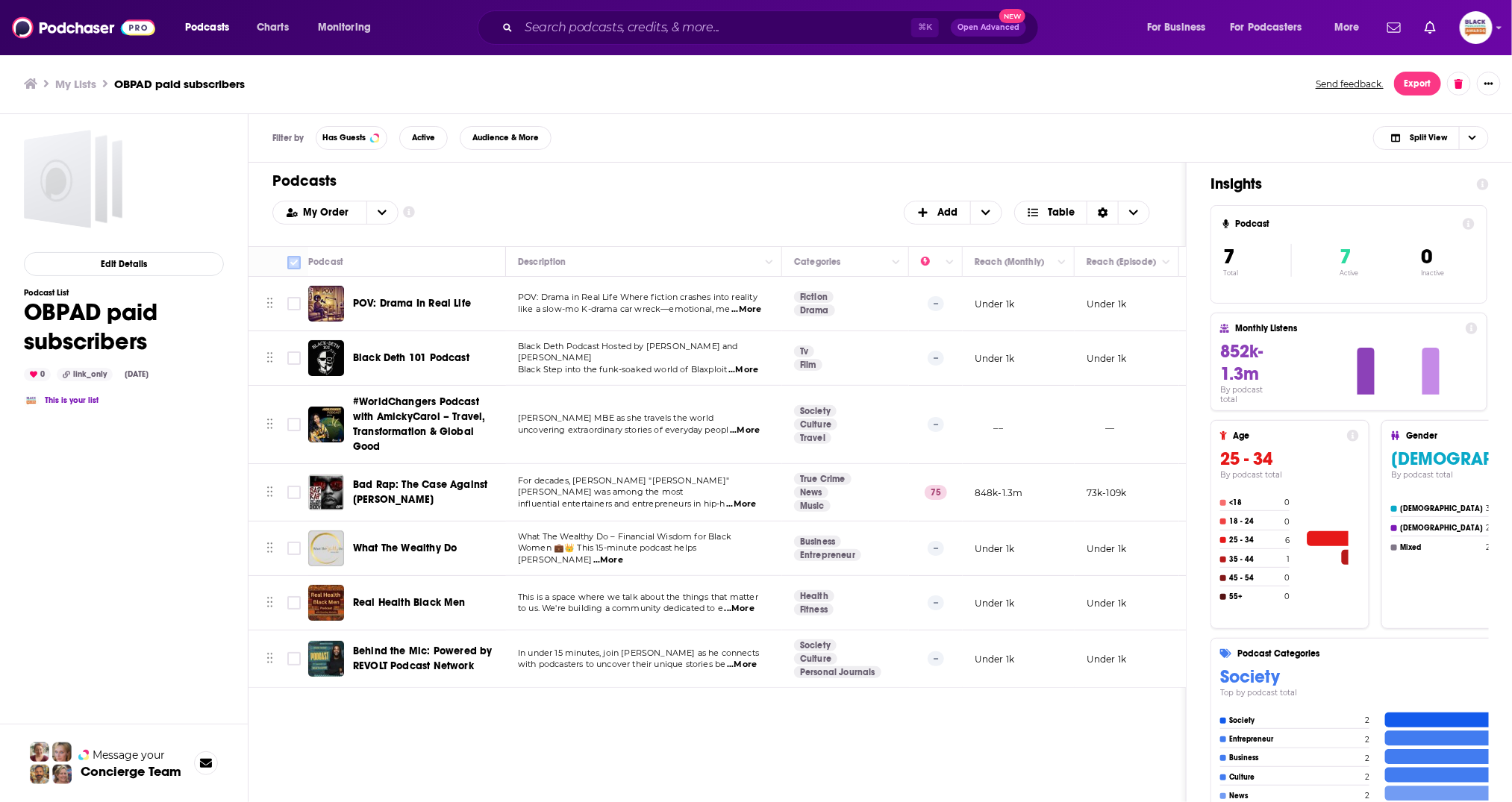
checkbox input "true"
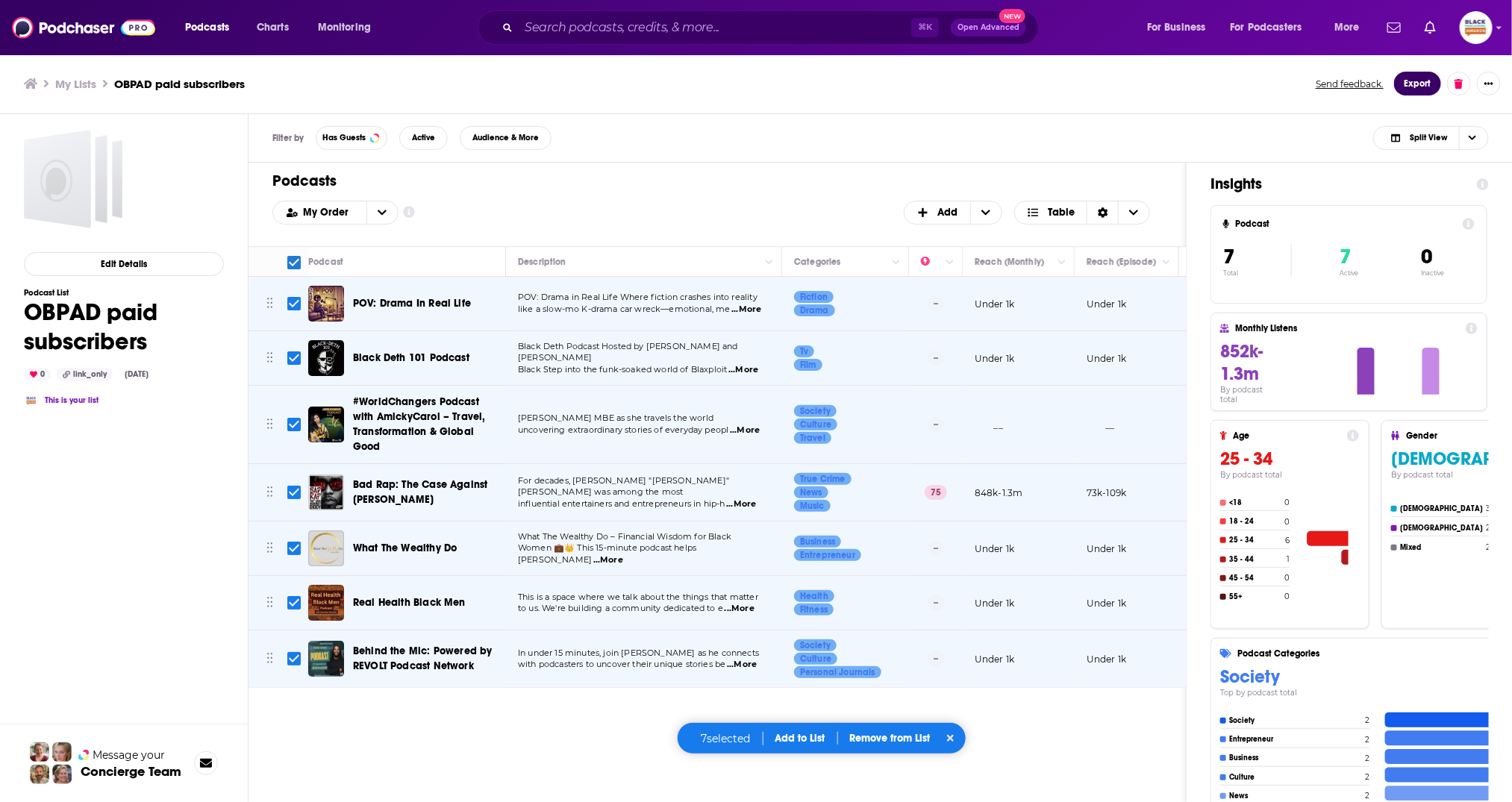
click at [1407, 83] on button "Export" at bounding box center [1417, 83] width 47 height 24
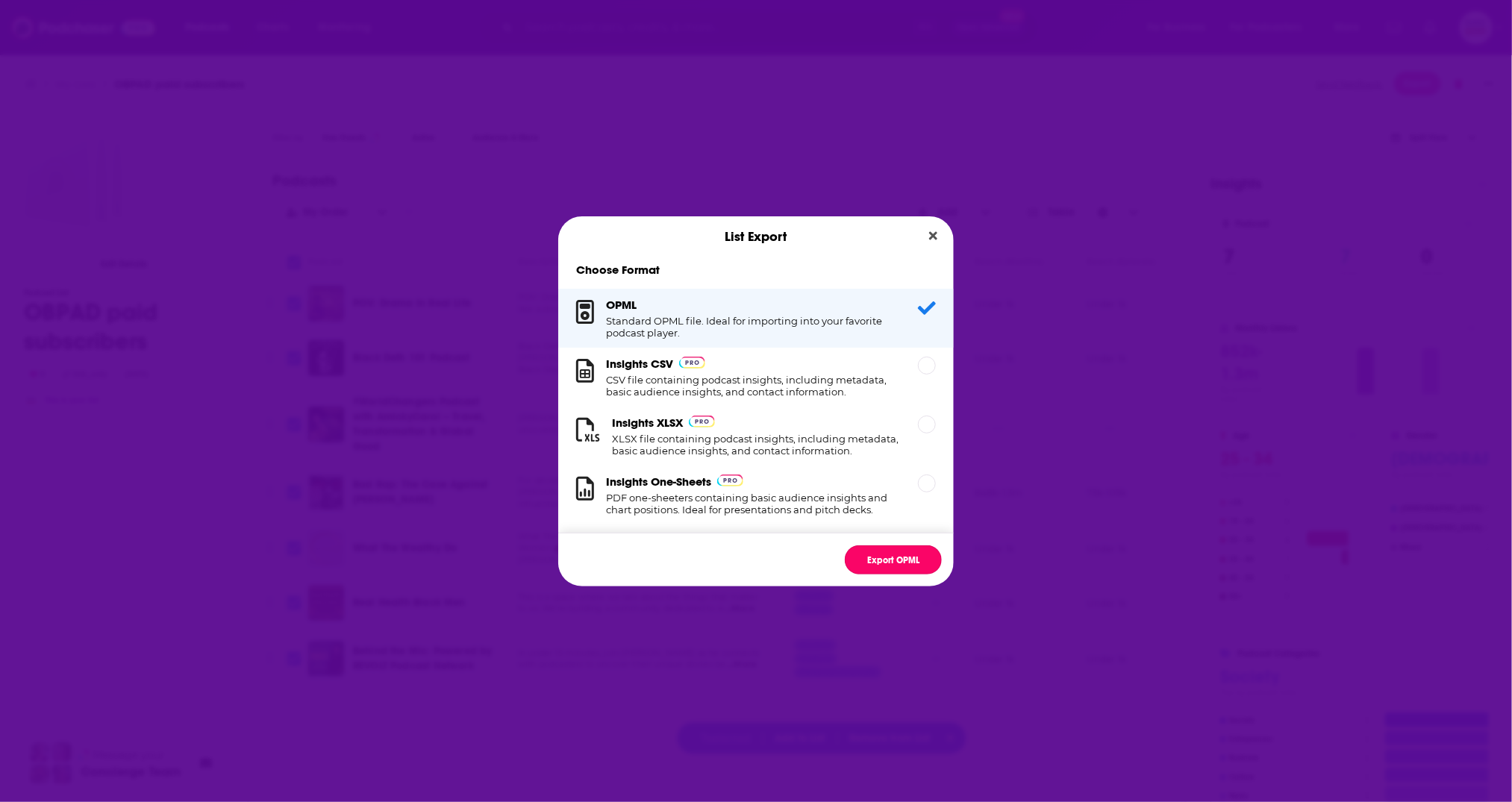
click at [895, 556] on button "Export OPML" at bounding box center [893, 560] width 97 height 29
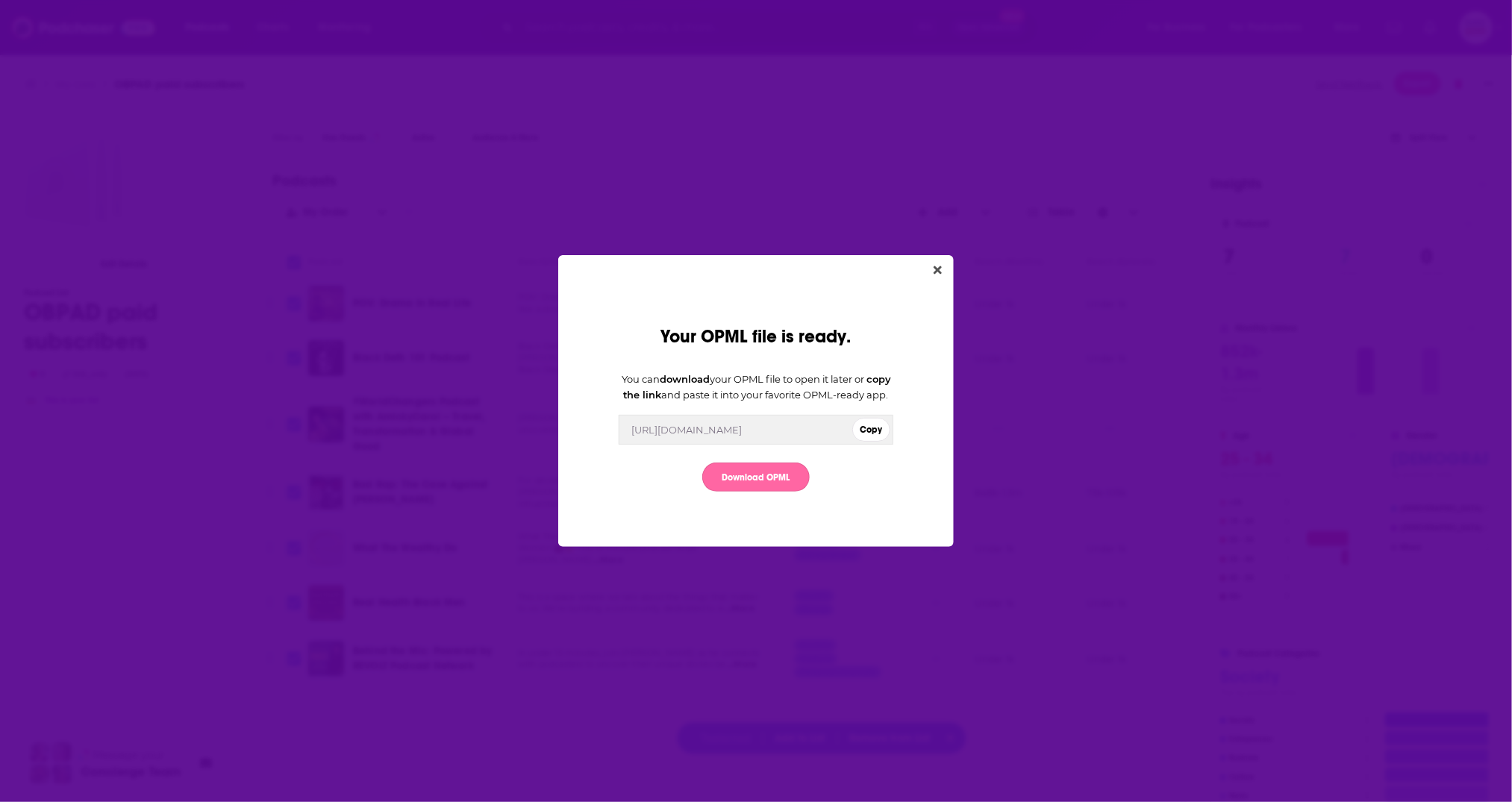
click at [745, 483] on link "Download OPML" at bounding box center [756, 478] width 108 height 29
click at [935, 264] on icon "Close" at bounding box center [937, 269] width 8 height 12
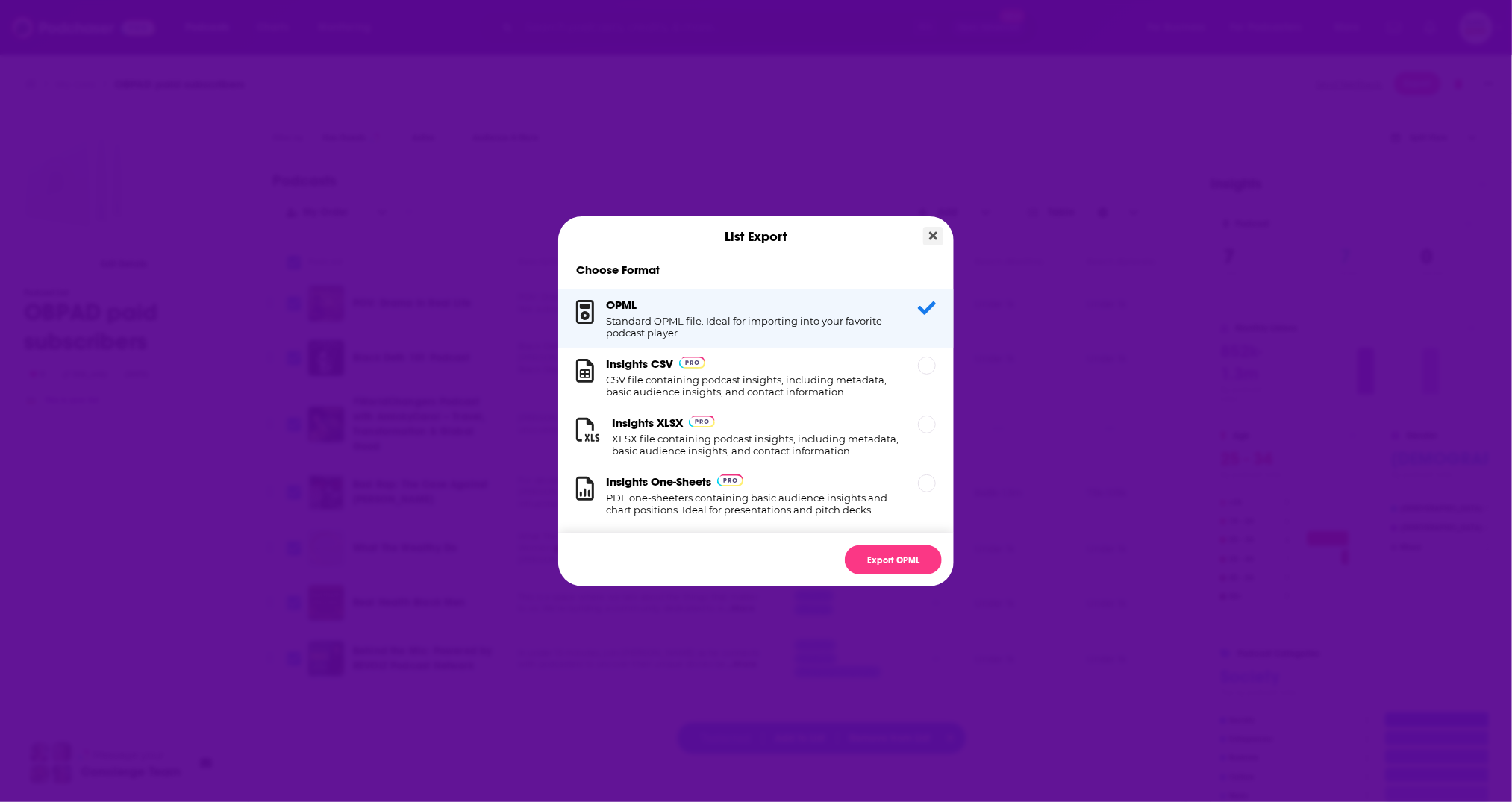
click at [931, 233] on icon "Close" at bounding box center [933, 235] width 8 height 8
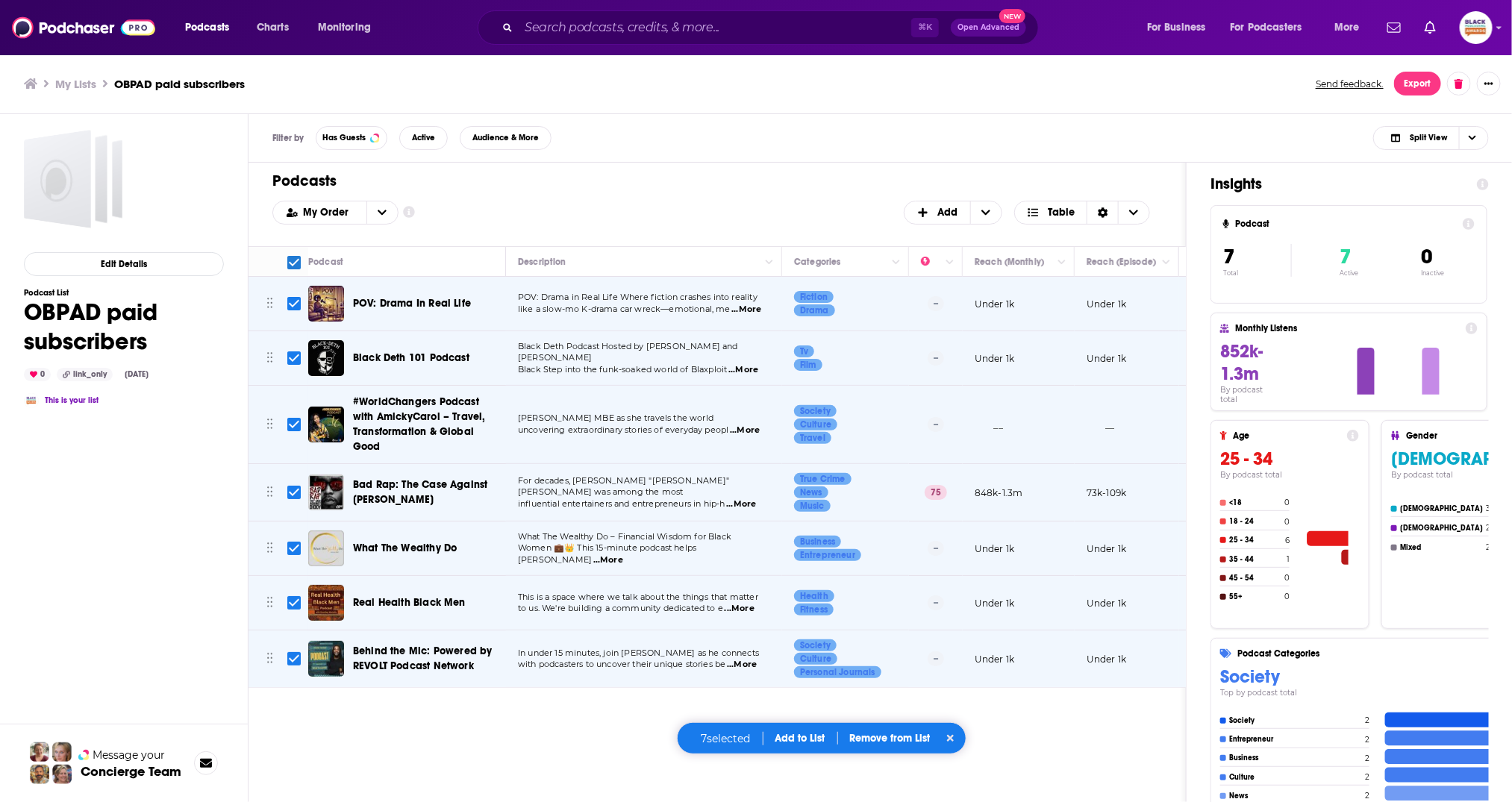
click at [808, 748] on div "7 selected Add to List Remove from List" at bounding box center [822, 738] width 291 height 32
click at [808, 744] on button "Add to List" at bounding box center [800, 738] width 74 height 13
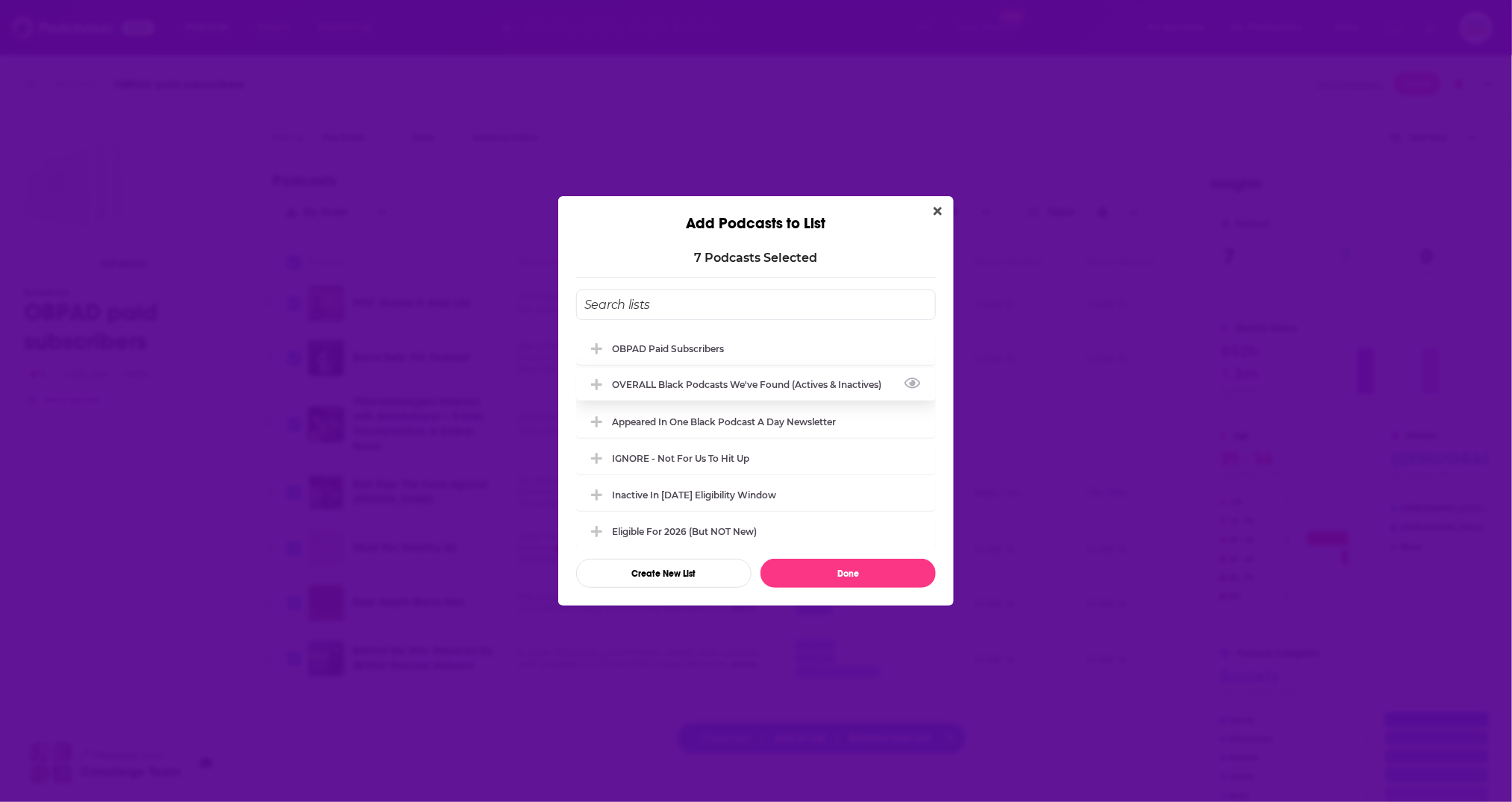
click at [707, 395] on div "OVERALL Black podcasts we've found (actives & inactives)" at bounding box center [756, 385] width 360 height 33
click at [702, 418] on div "Appeared in One Black podcast a day newsletter" at bounding box center [728, 421] width 233 height 11
drag, startPoint x: 844, startPoint y: 575, endPoint x: 854, endPoint y: 573, distance: 10.2
click at [845, 575] on button "Done" at bounding box center [849, 574] width 175 height 29
checkbox input "false"
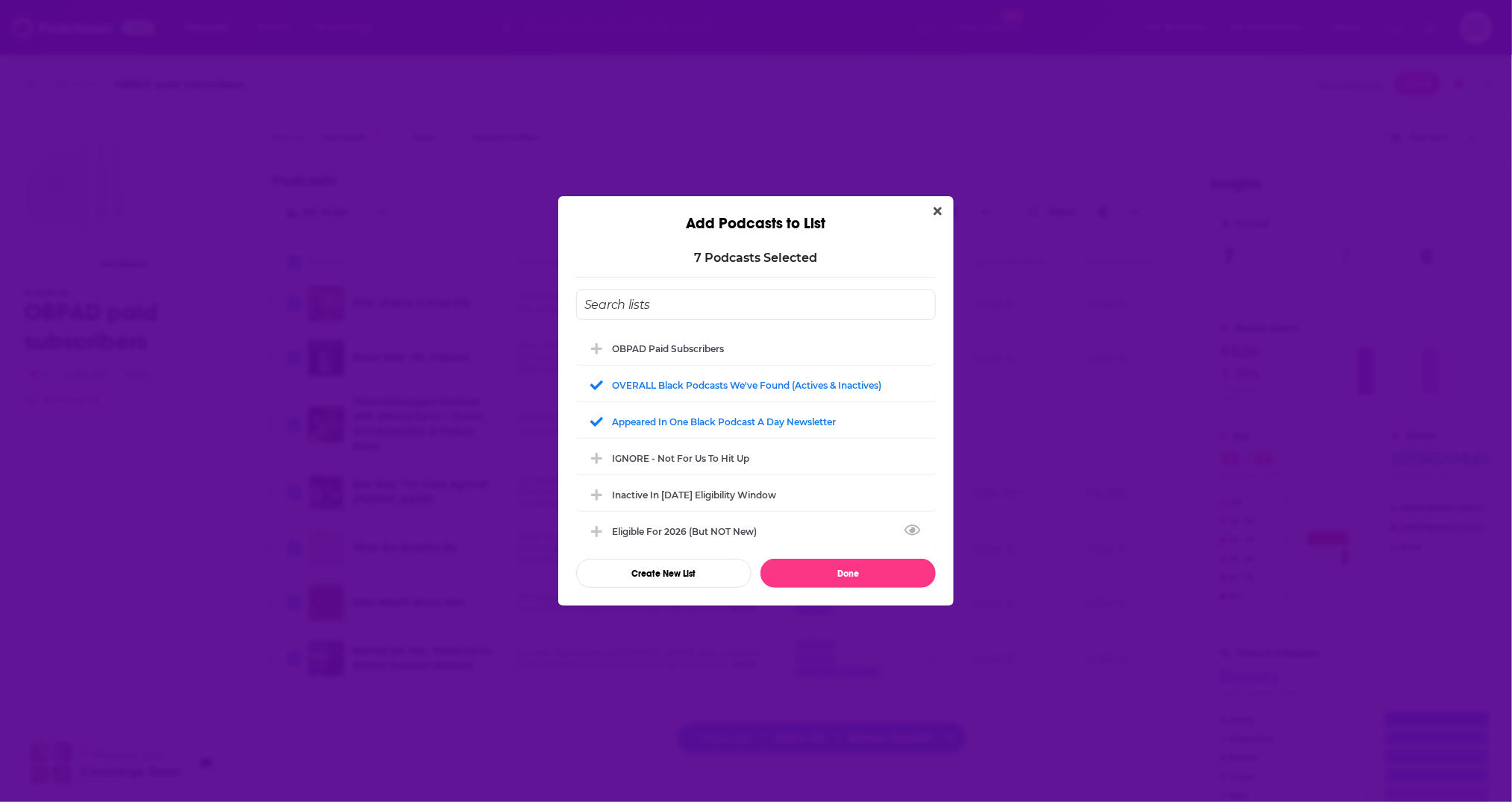
checkbox input "false"
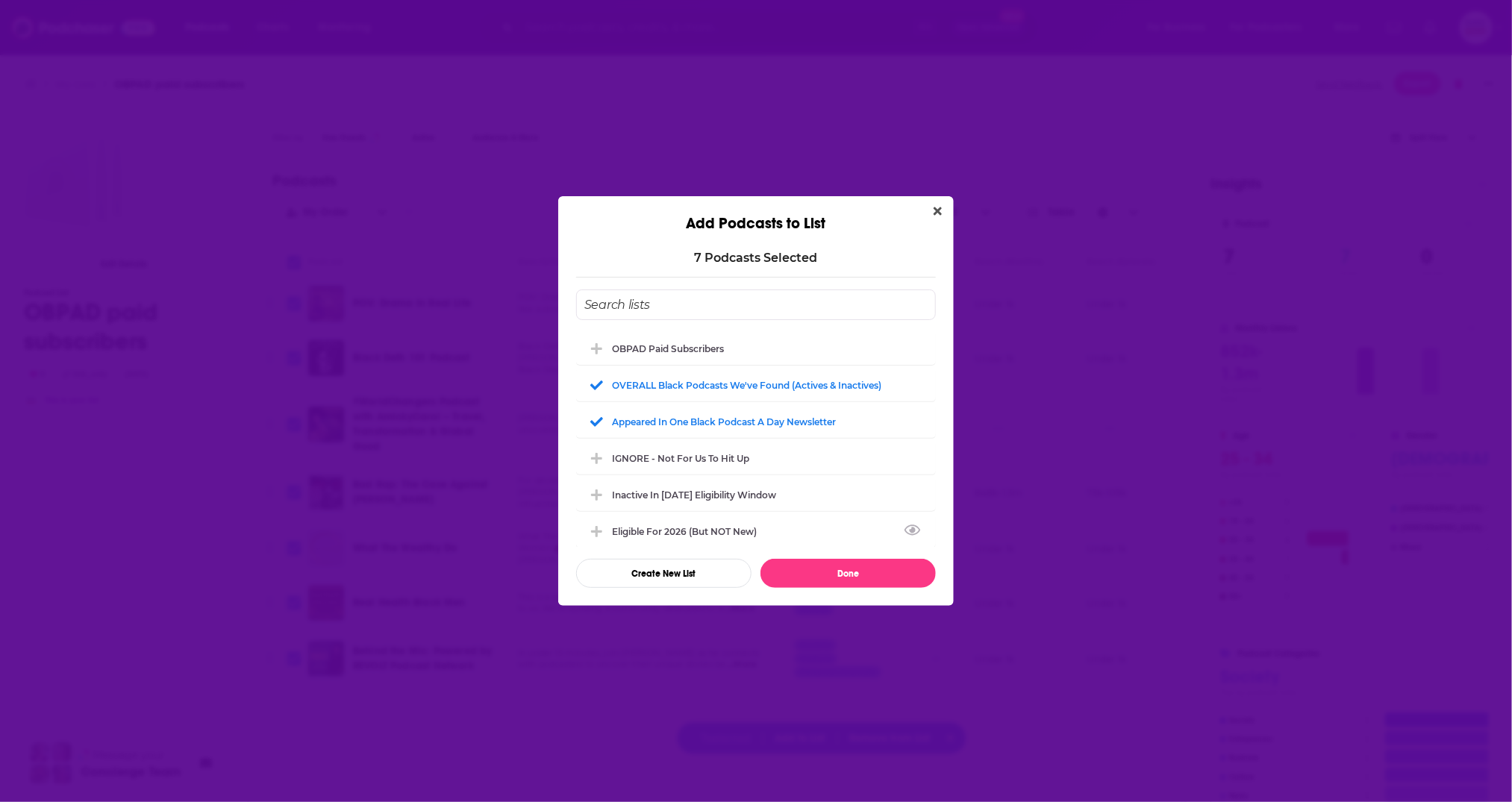
checkbox input "false"
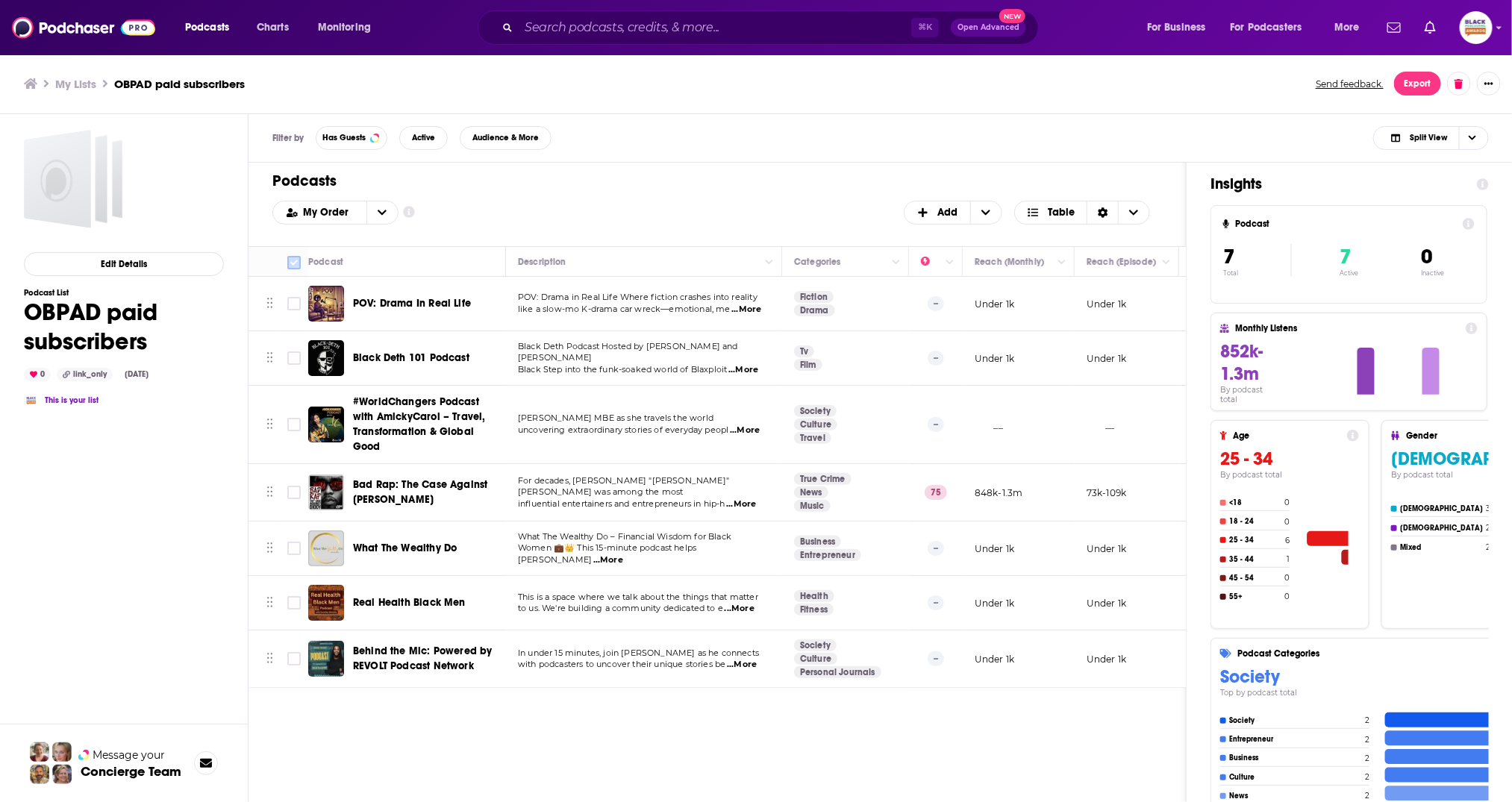
click at [296, 259] on input "Toggle select all" at bounding box center [294, 262] width 14 height 14
checkbox input "true"
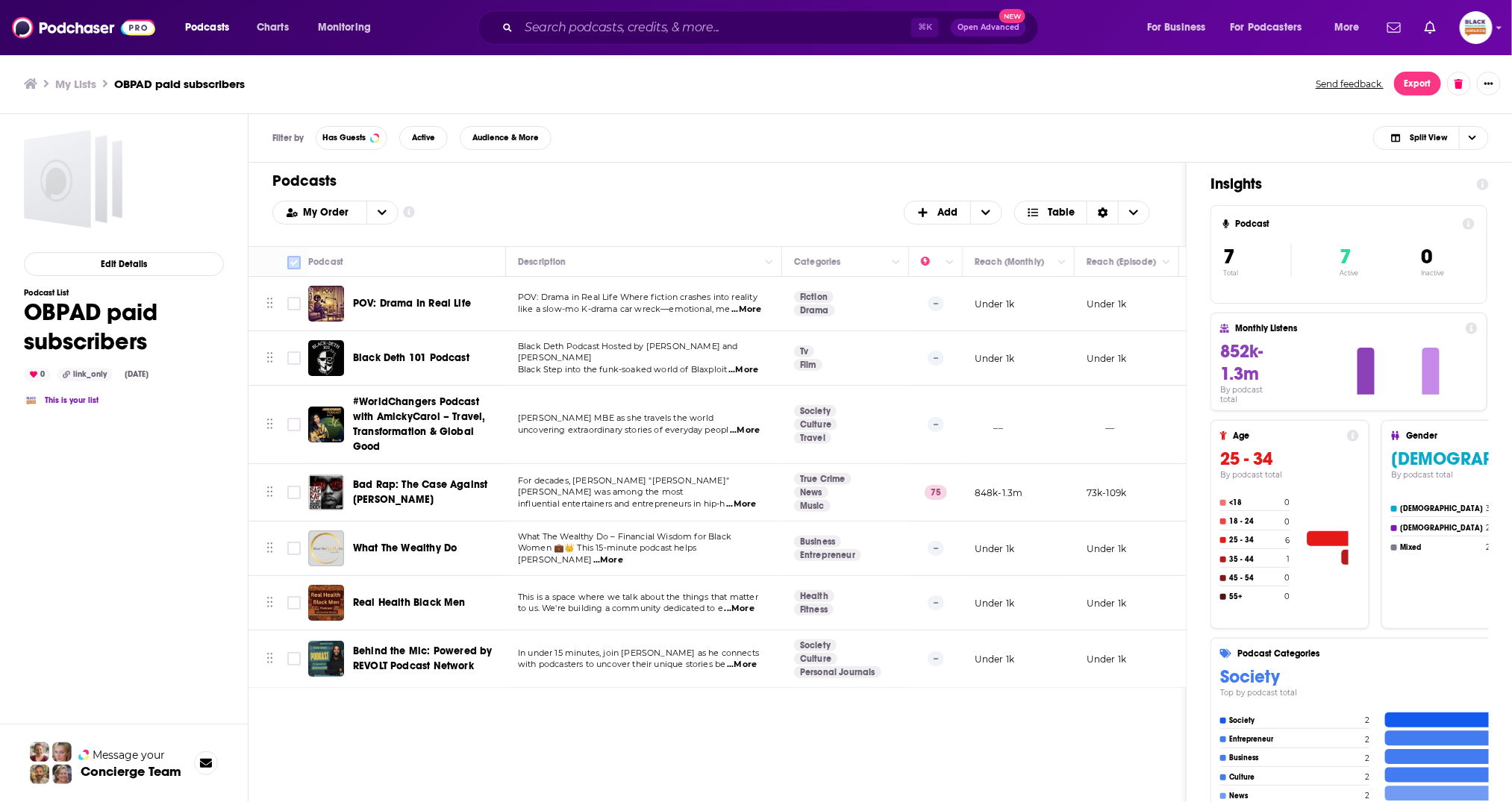
checkbox input "true"
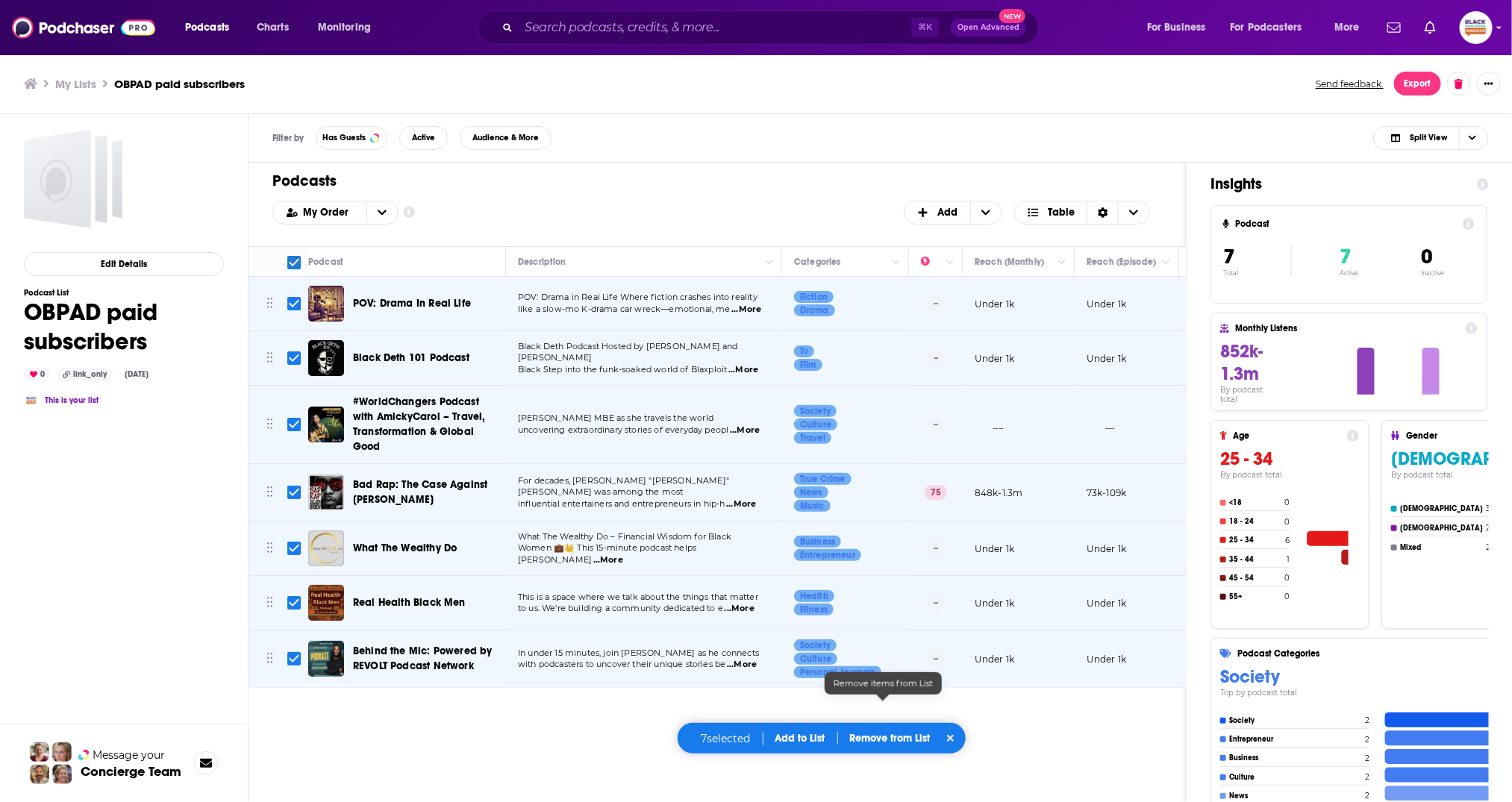
click at [884, 736] on p "Remove from List" at bounding box center [891, 738] width 80 height 13
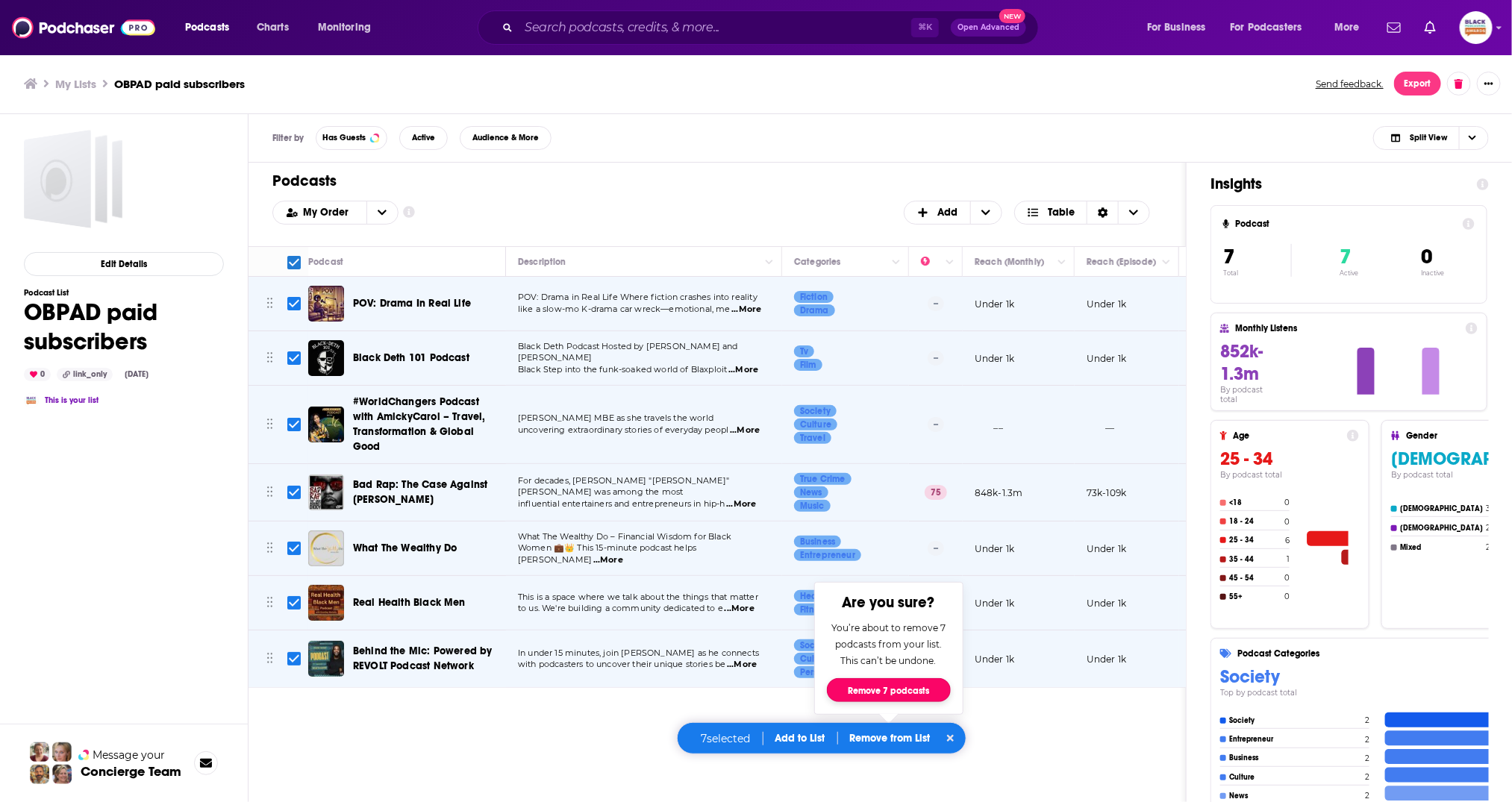
click at [922, 687] on button "Remove 7 podcasts" at bounding box center [889, 691] width 124 height 24
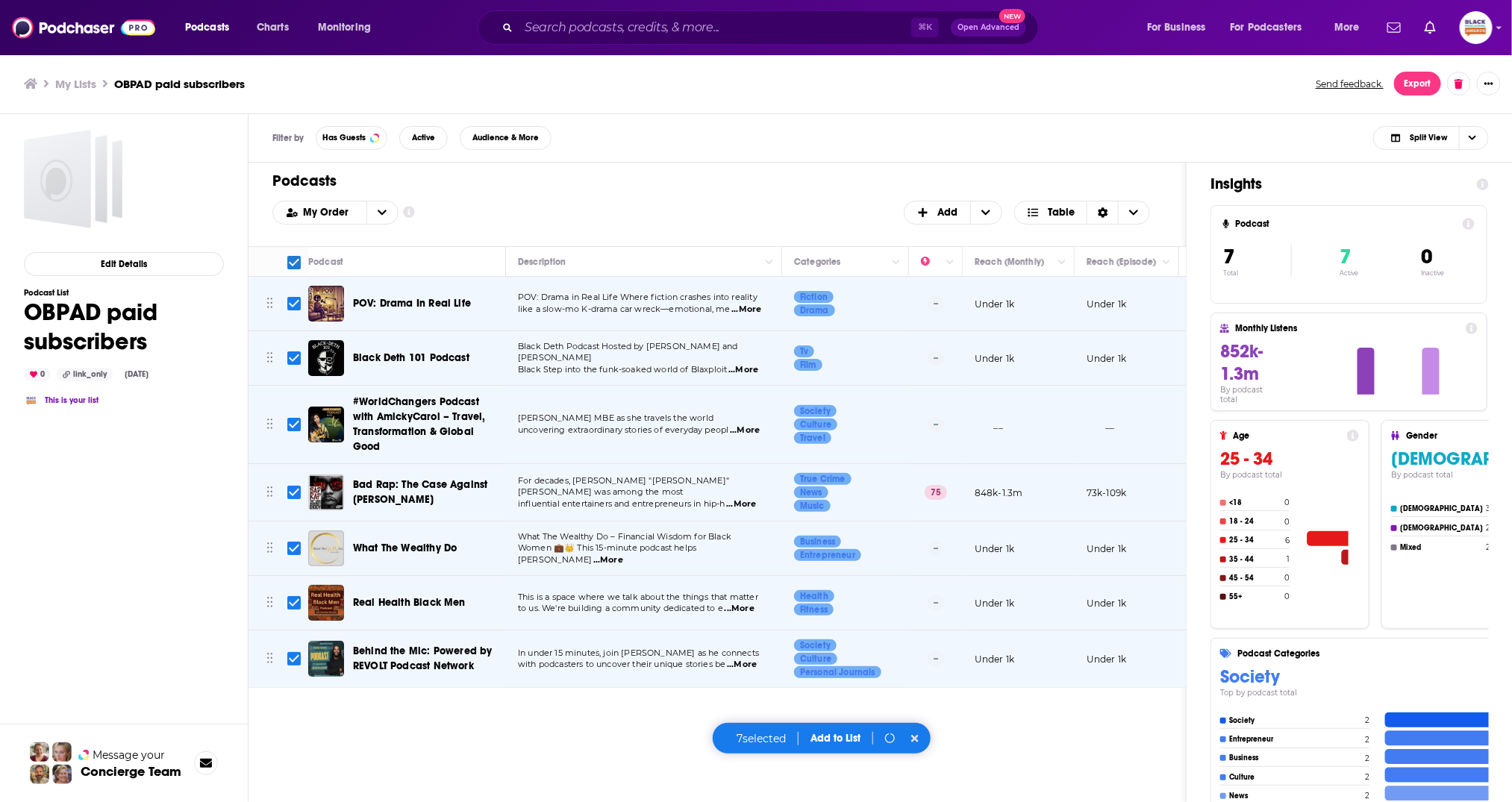
checkbox input "false"
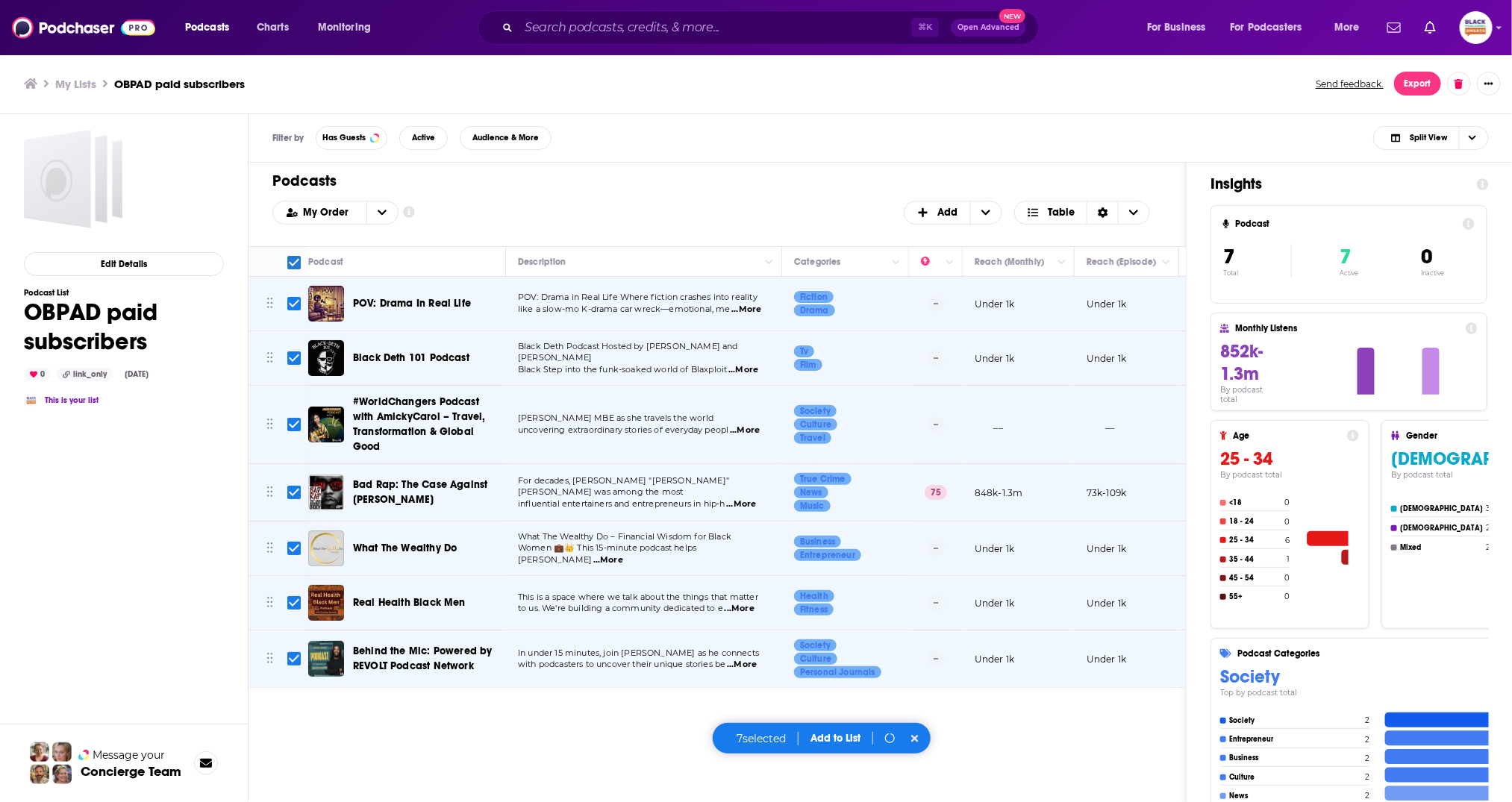
checkbox input "false"
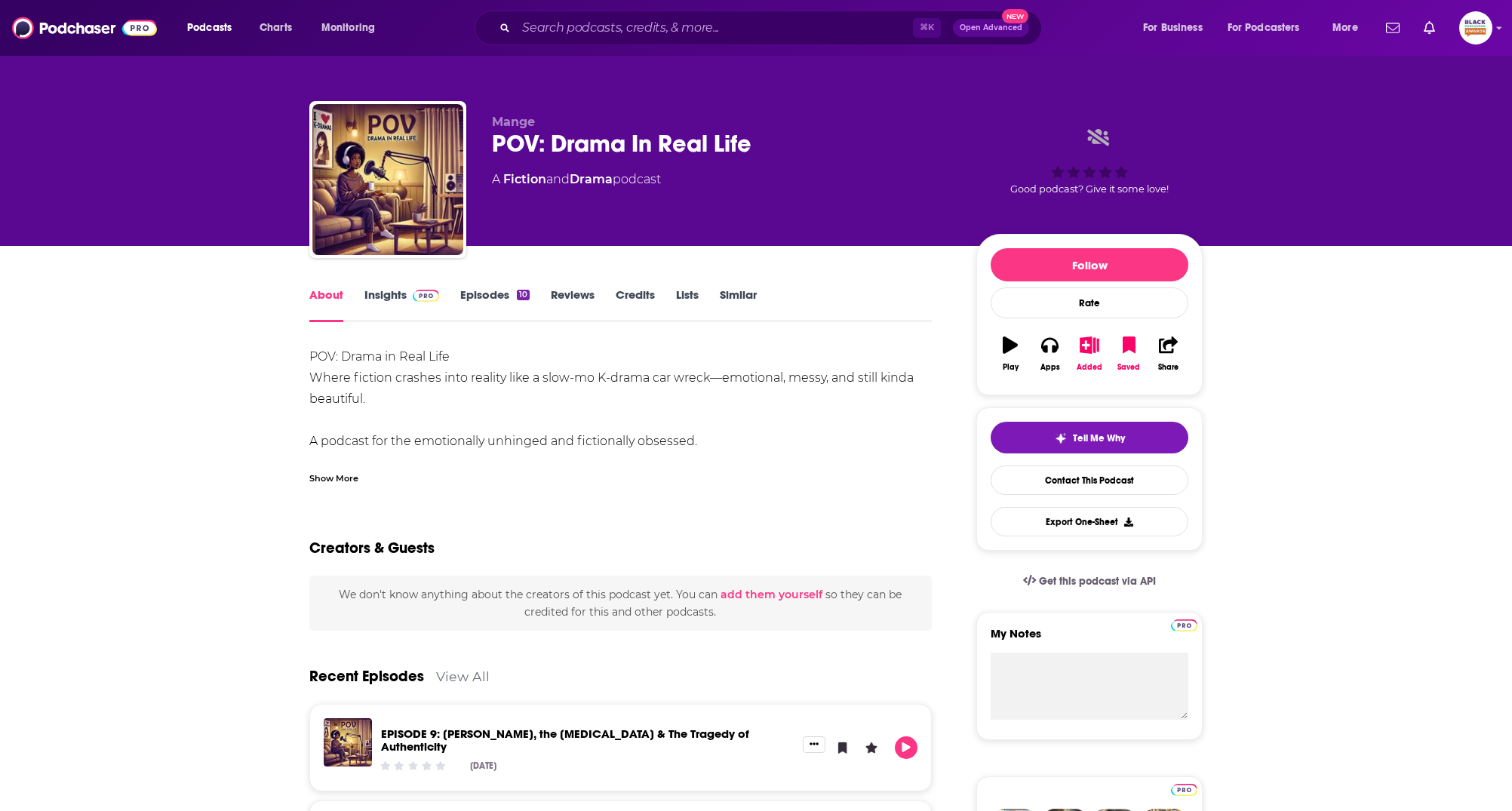
click at [519, 297] on div "10" at bounding box center [524, 295] width 13 height 10
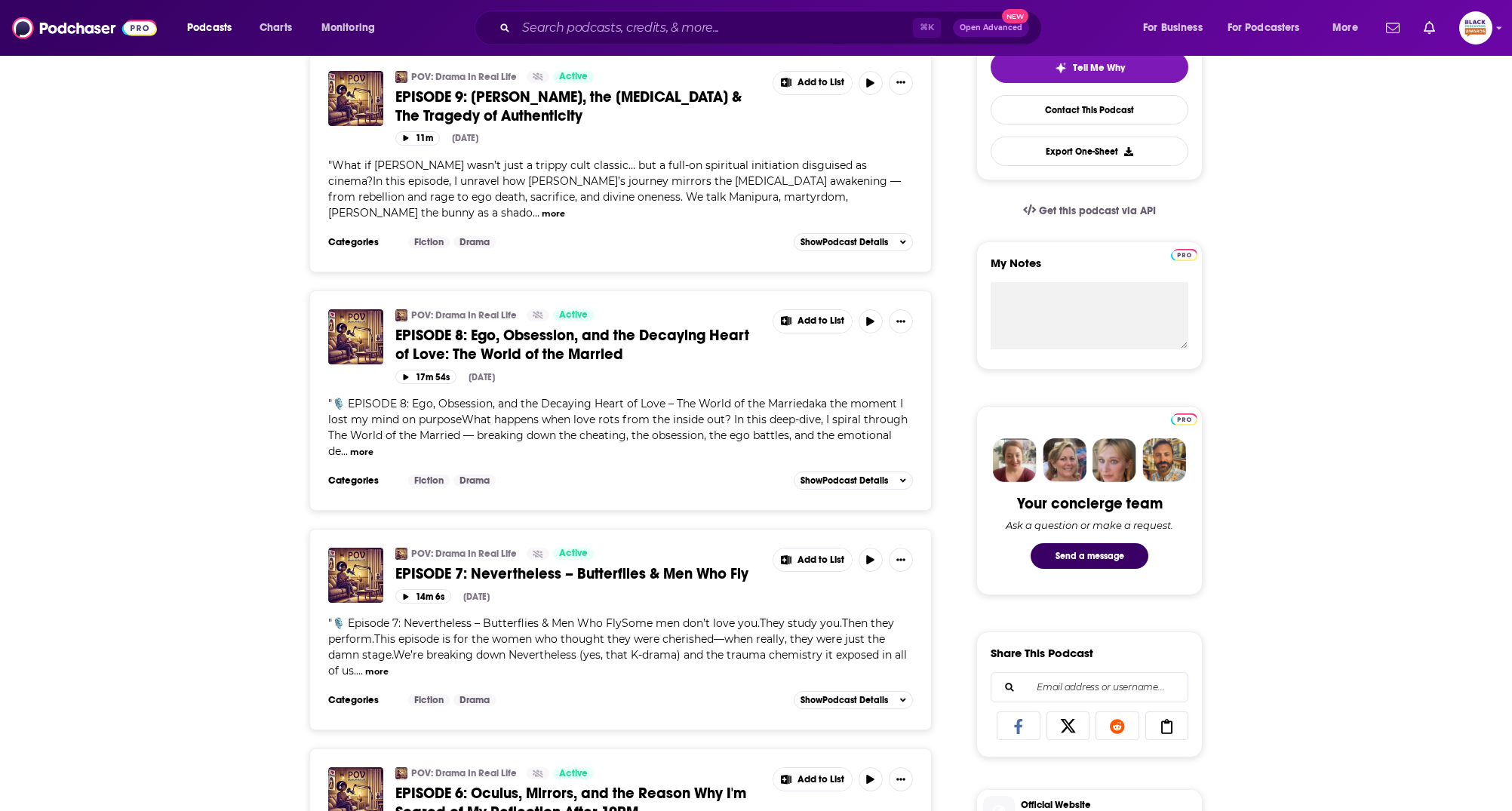
scroll to position [77, 0]
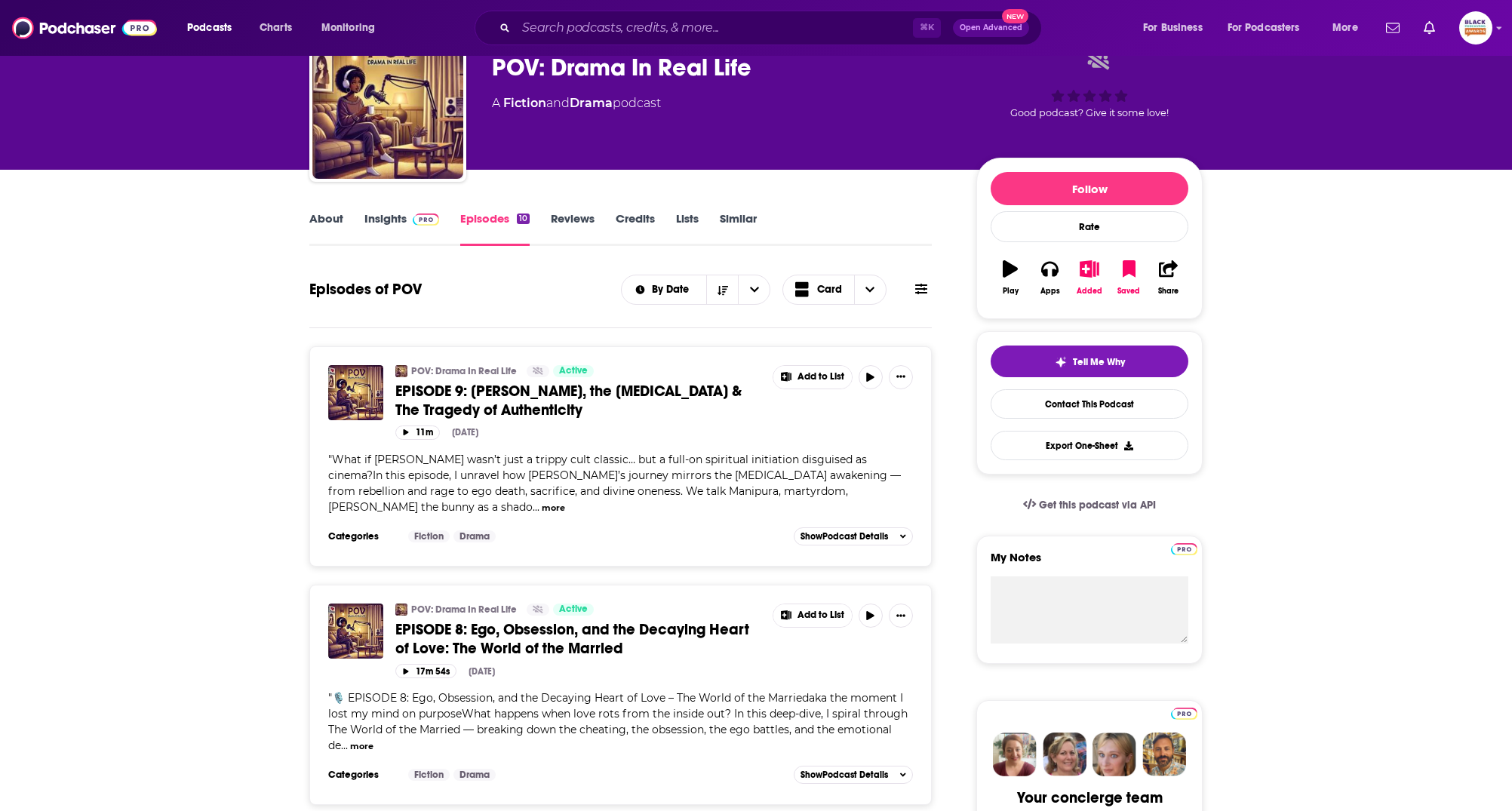
click at [409, 224] on span at bounding box center [422, 219] width 32 height 15
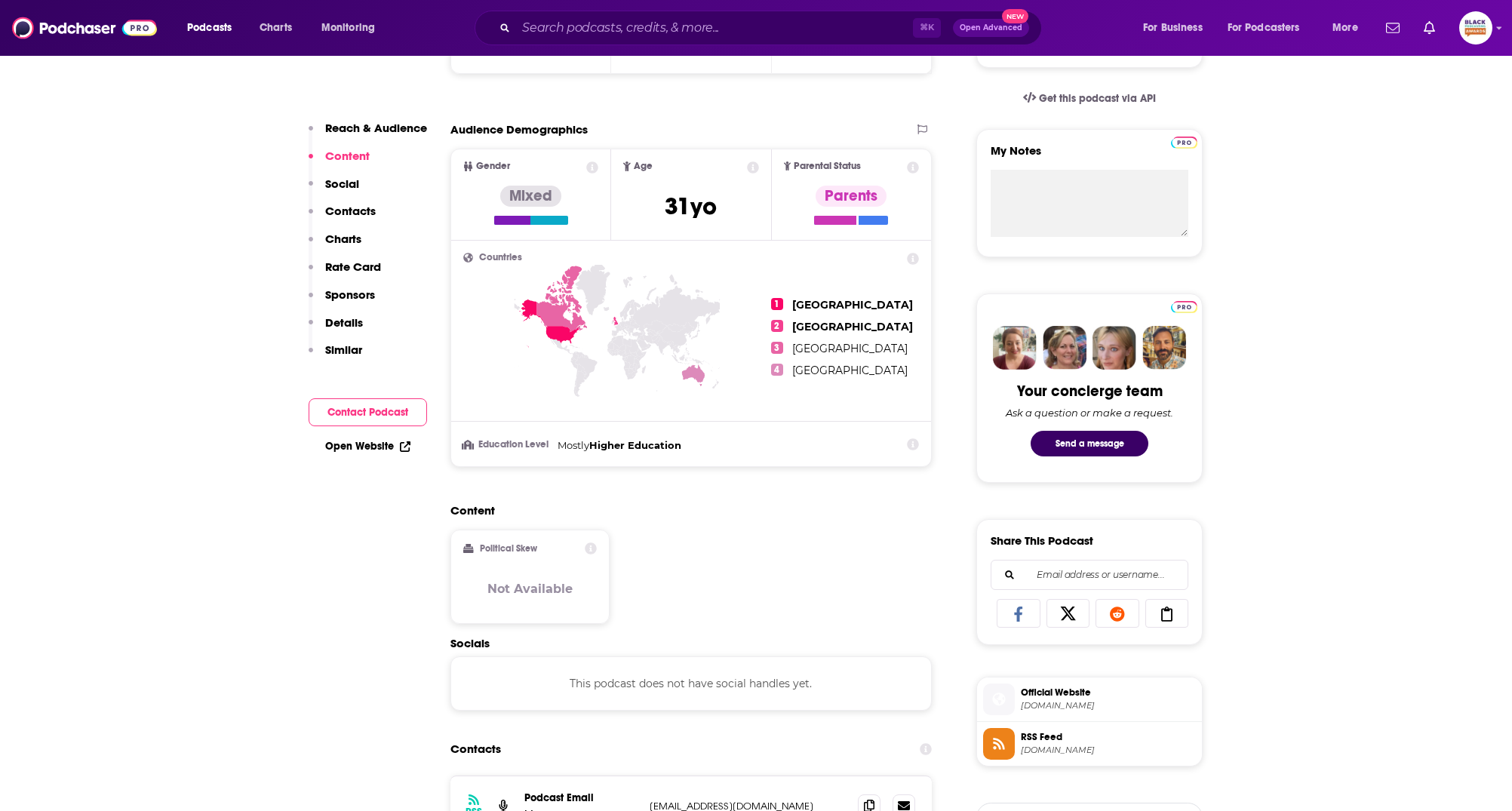
scroll to position [837, 0]
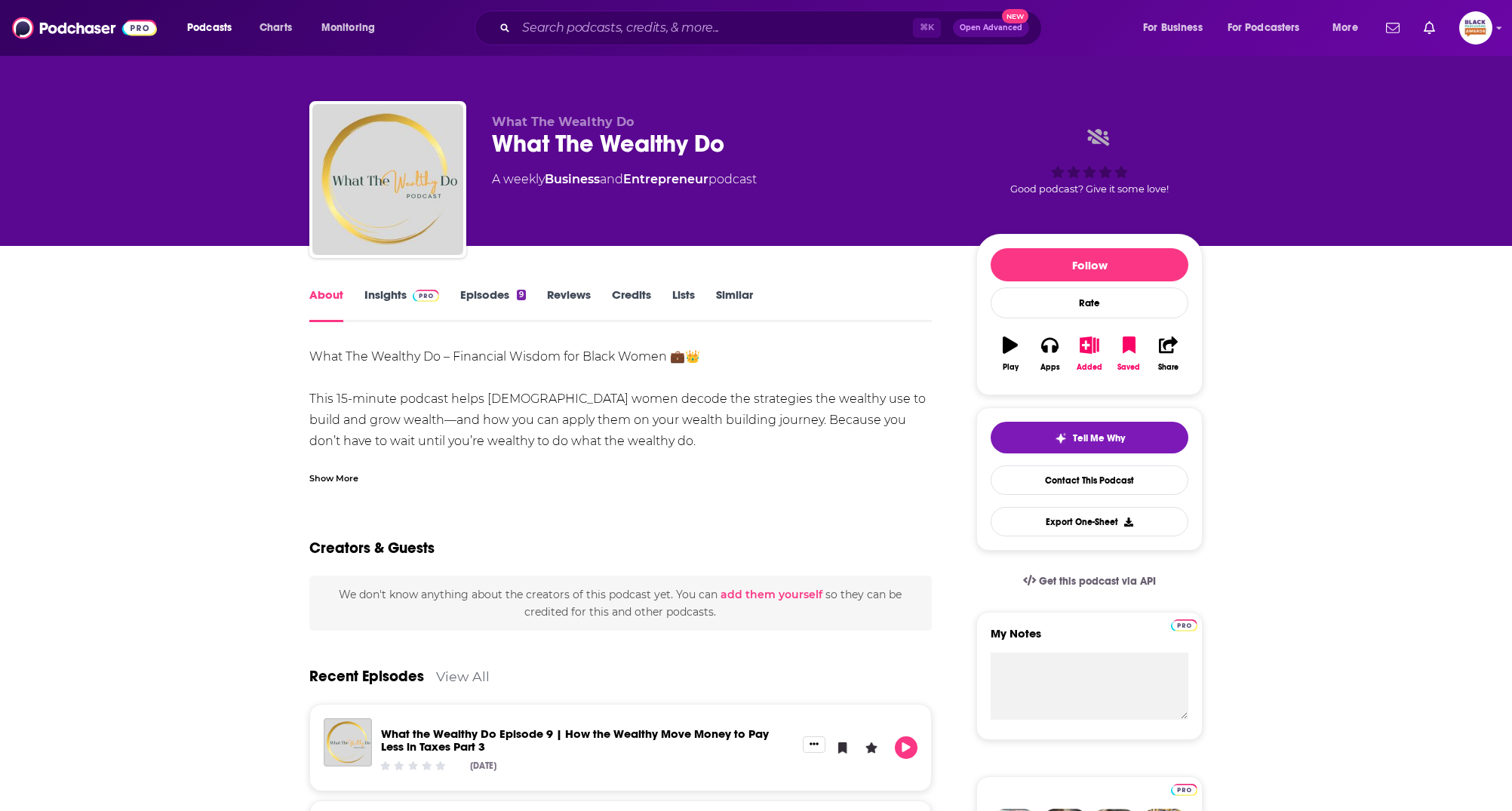
click at [345, 475] on div "Show More" at bounding box center [333, 478] width 49 height 15
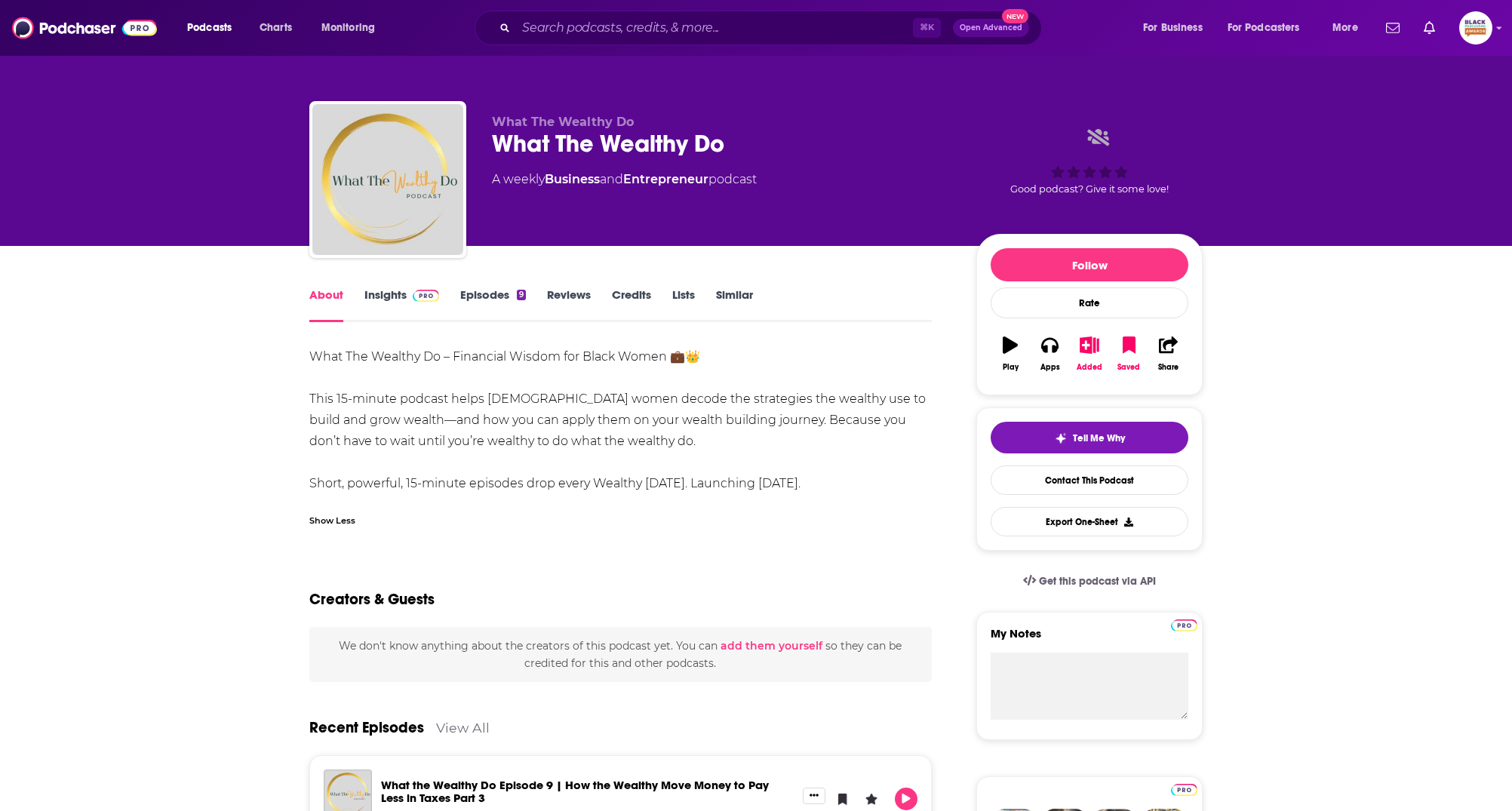
click at [390, 305] on link "Insights" at bounding box center [402, 305] width 75 height 35
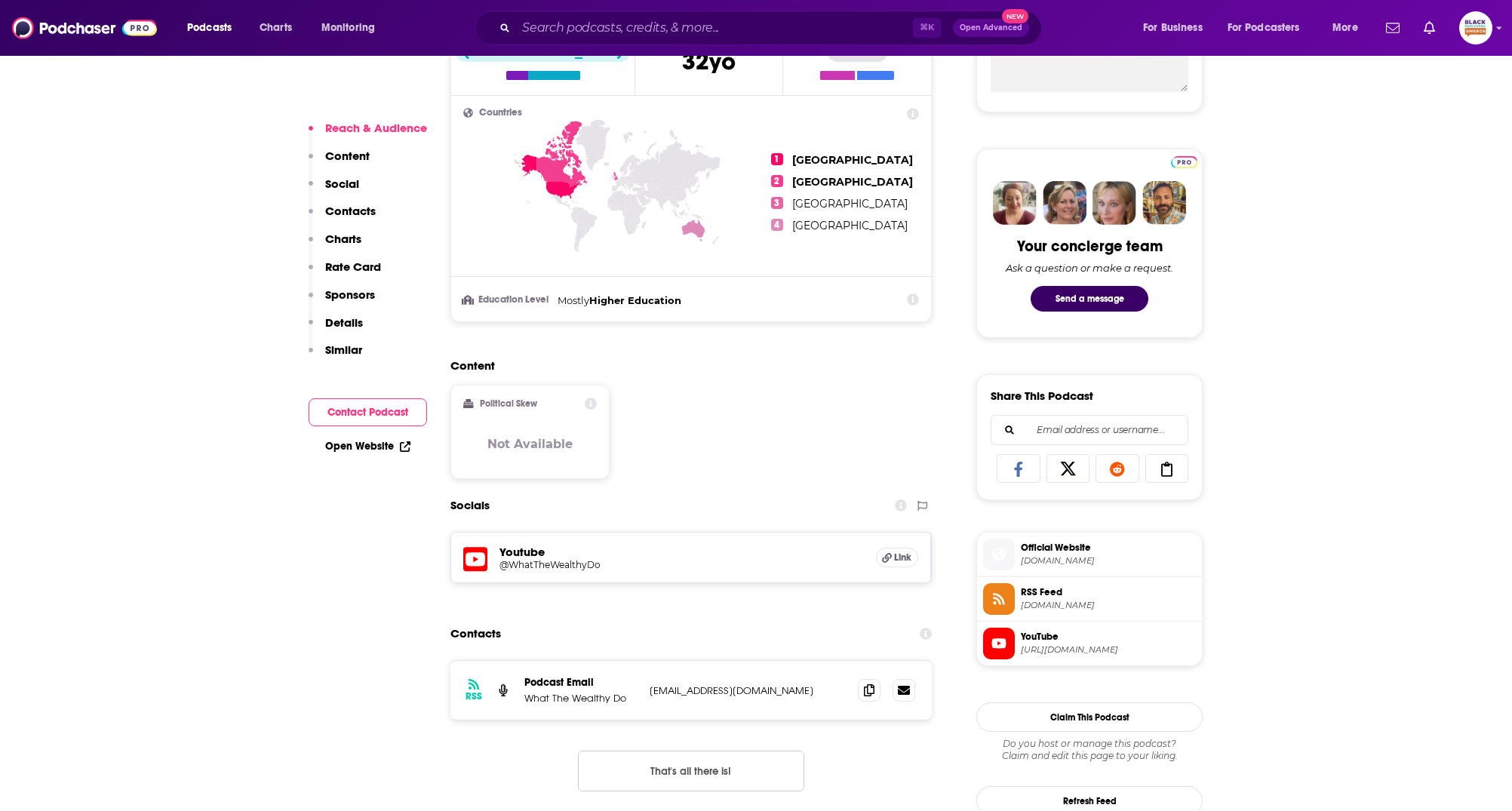
scroll to position [629, 0]
click at [543, 559] on h5 "@WhatTheWealthyDo" at bounding box center [620, 564] width 241 height 11
click at [1027, 599] on span "[DOMAIN_NAME]" at bounding box center [1108, 605] width 175 height 11
click at [1056, 540] on span "Official Website" at bounding box center [1108, 547] width 175 height 14
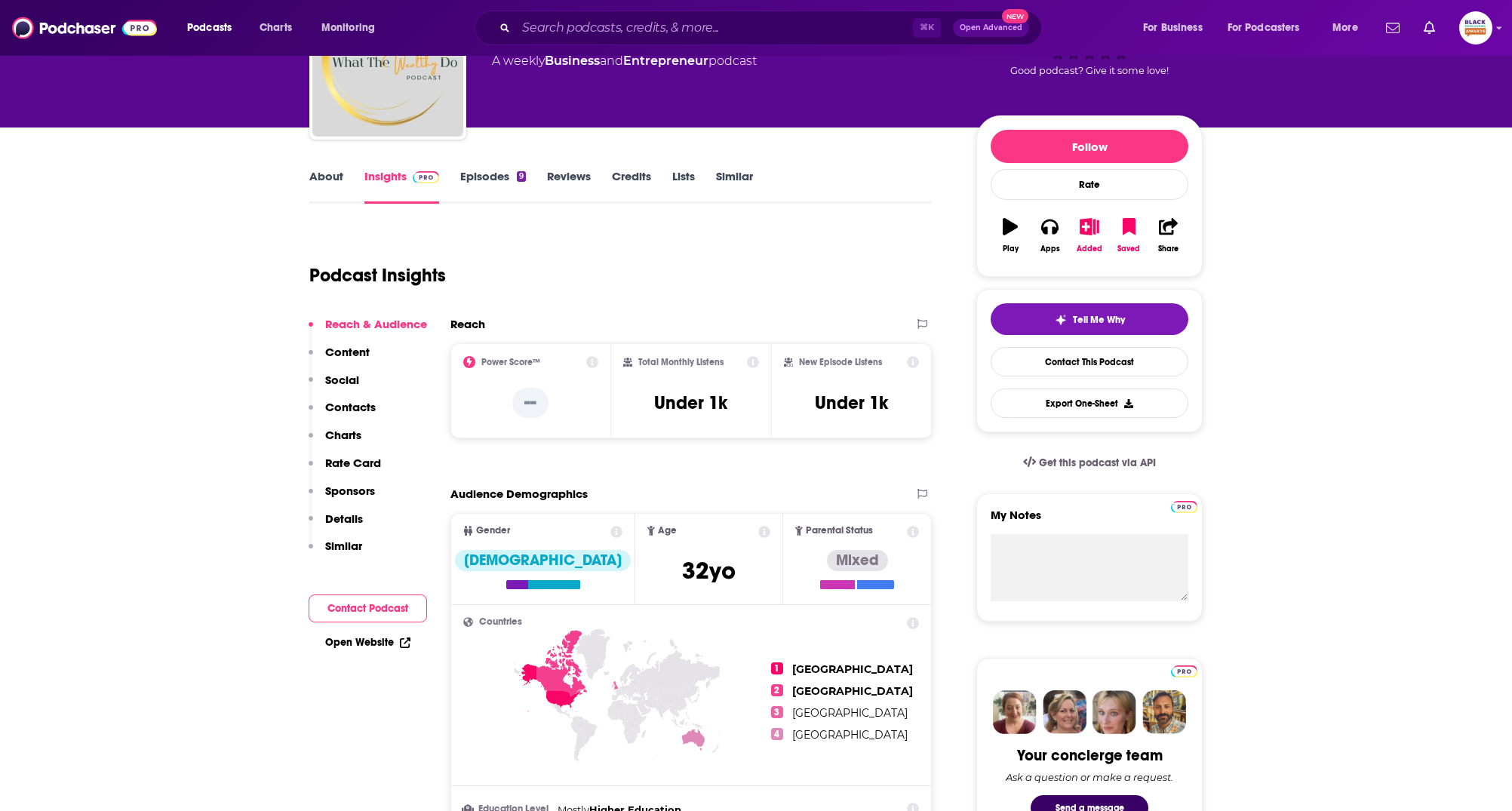
scroll to position [0, 0]
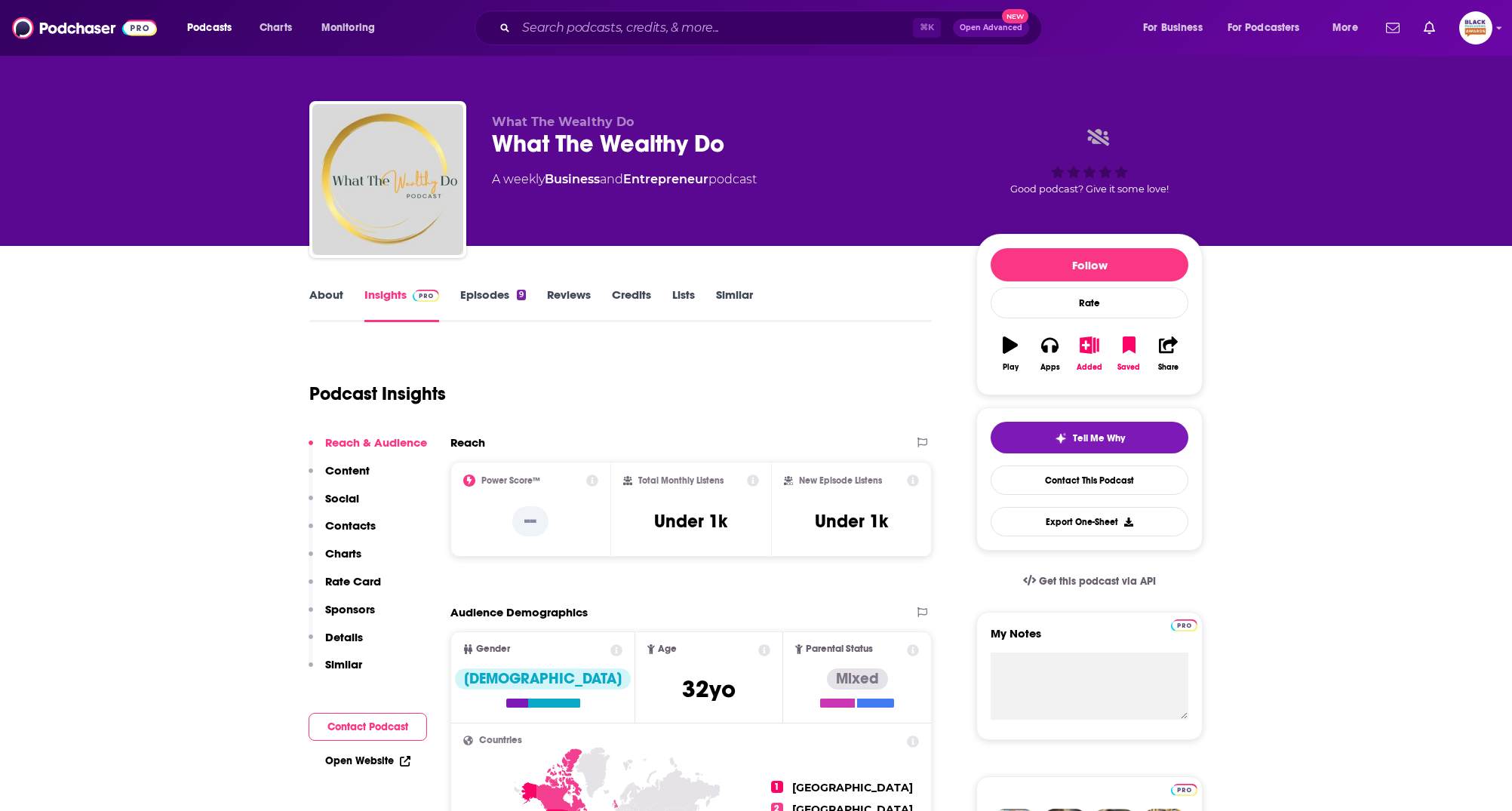
click at [484, 299] on link "Episodes 9" at bounding box center [492, 305] width 66 height 35
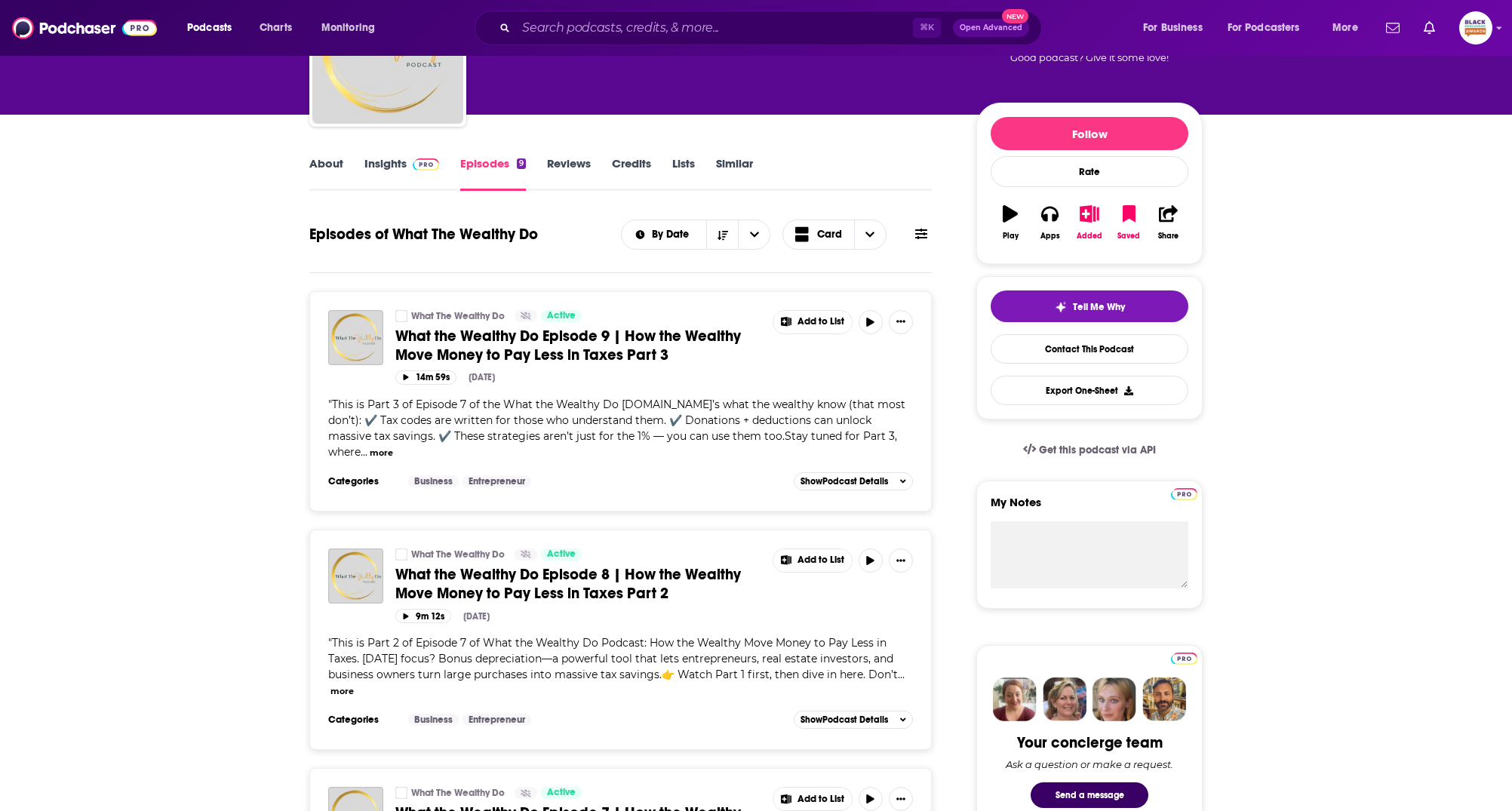
scroll to position [132, 0]
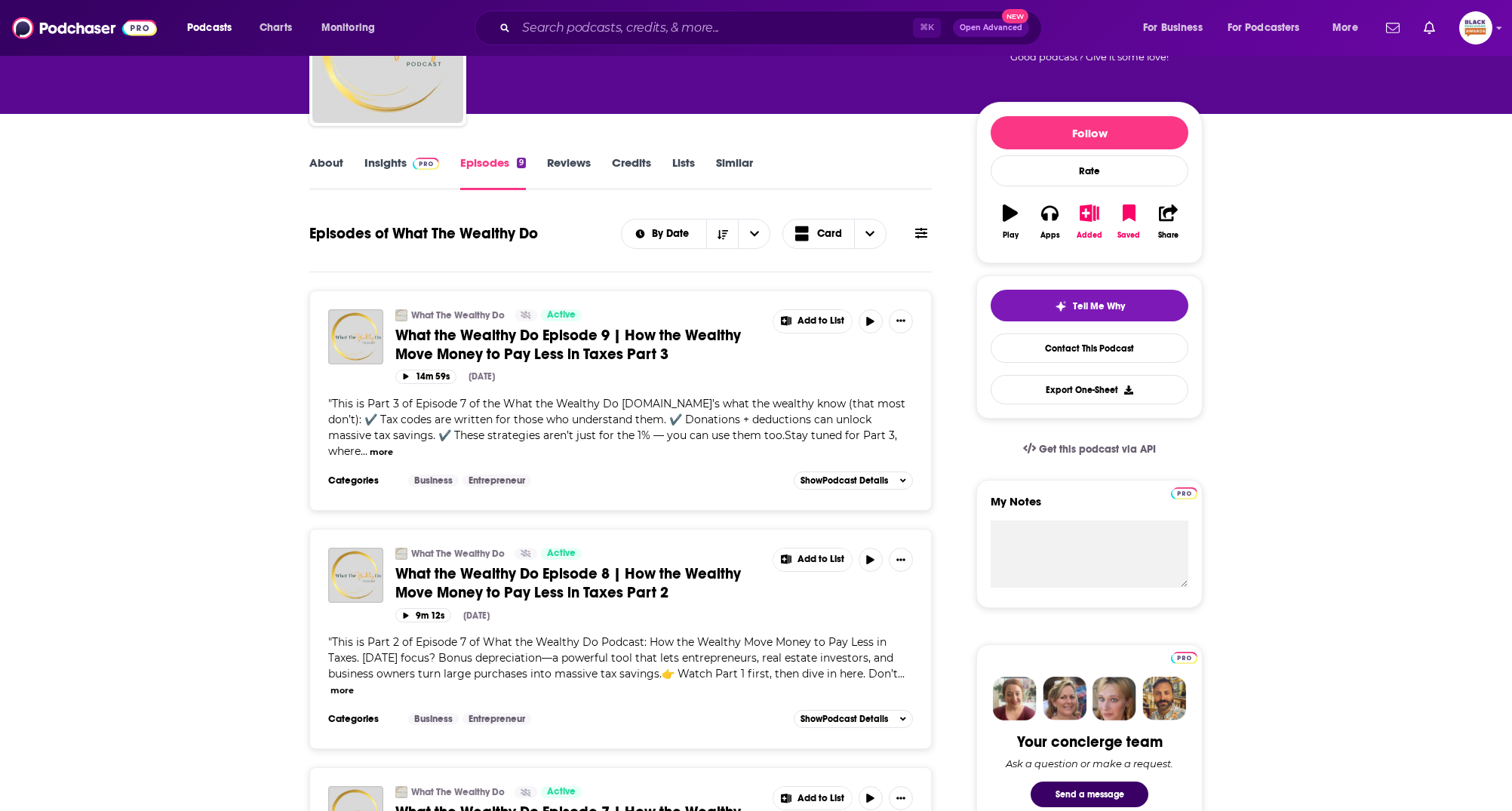
click at [567, 357] on span "What the Wealthy Do Episode 9 | How the Wealthy Move Money to Pay Less in Taxes…" at bounding box center [568, 345] width 345 height 38
